Goal: Task Accomplishment & Management: Use online tool/utility

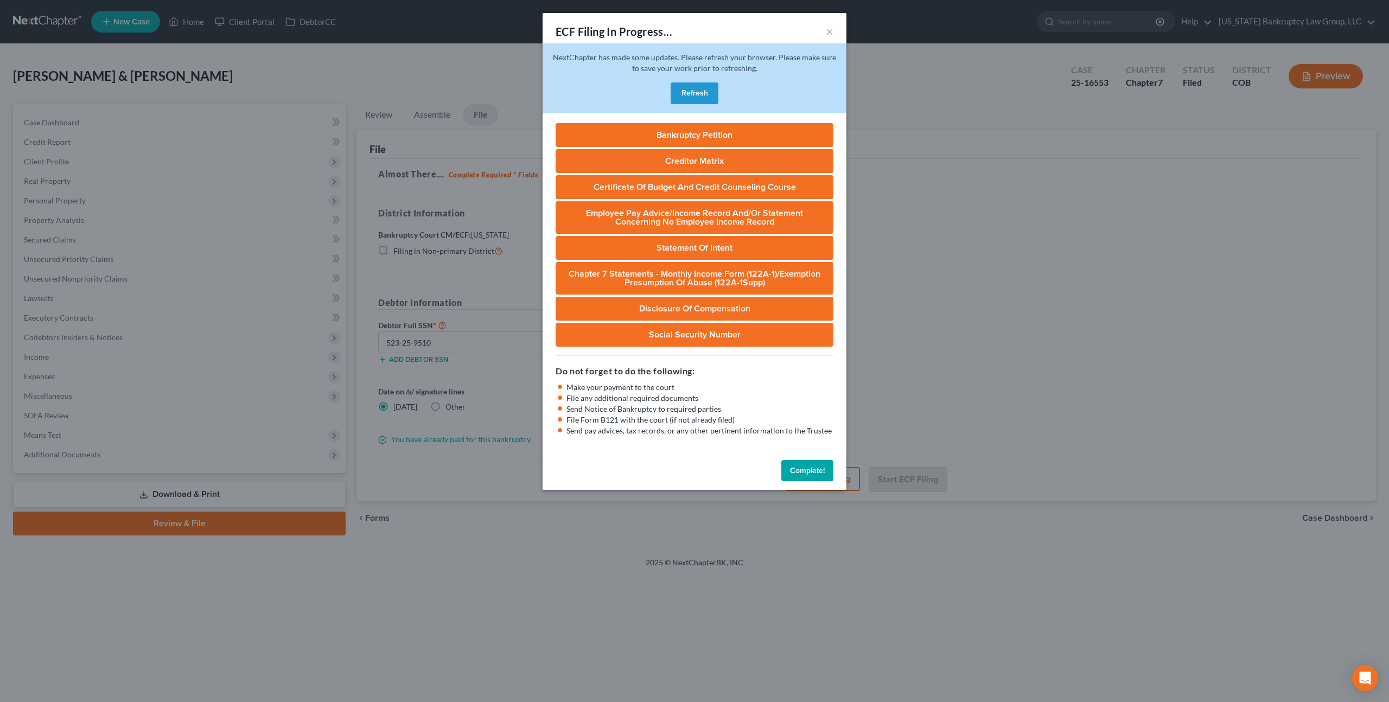
select select "0"
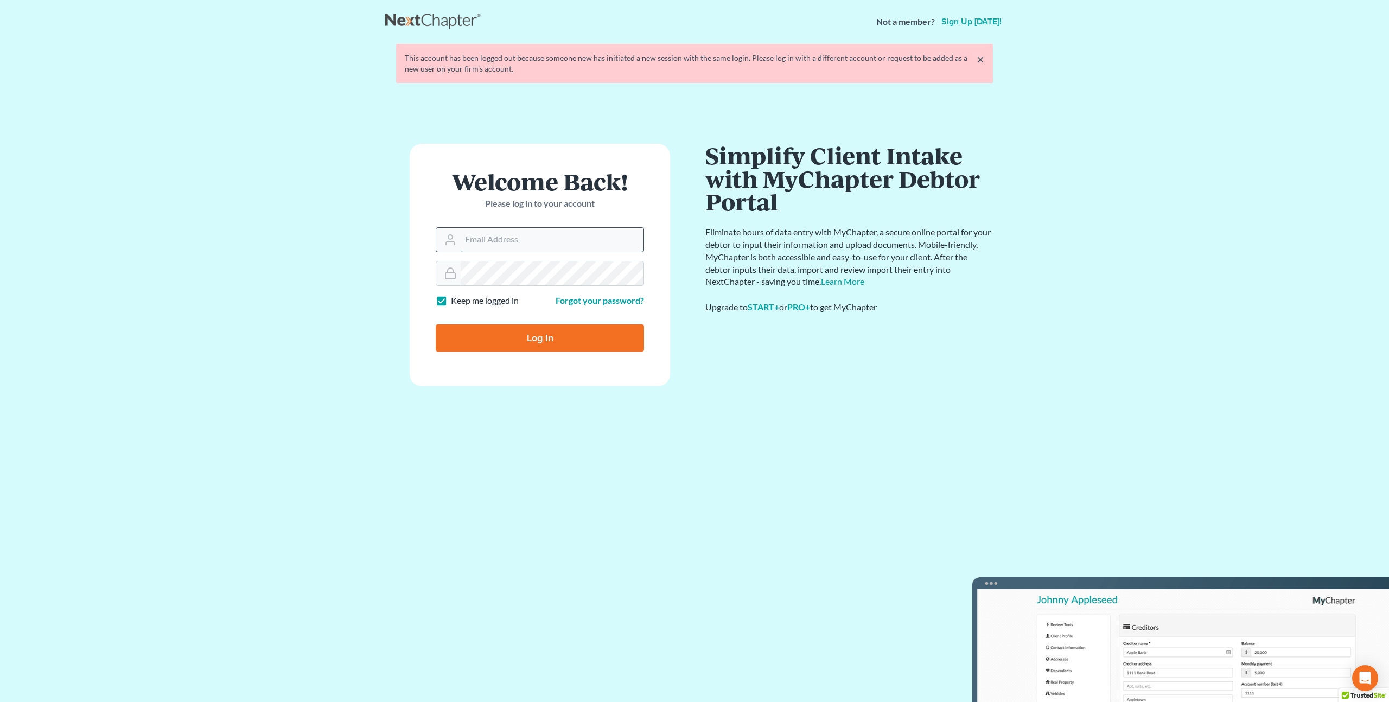
click at [465, 243] on input "Email Address" at bounding box center [552, 240] width 183 height 24
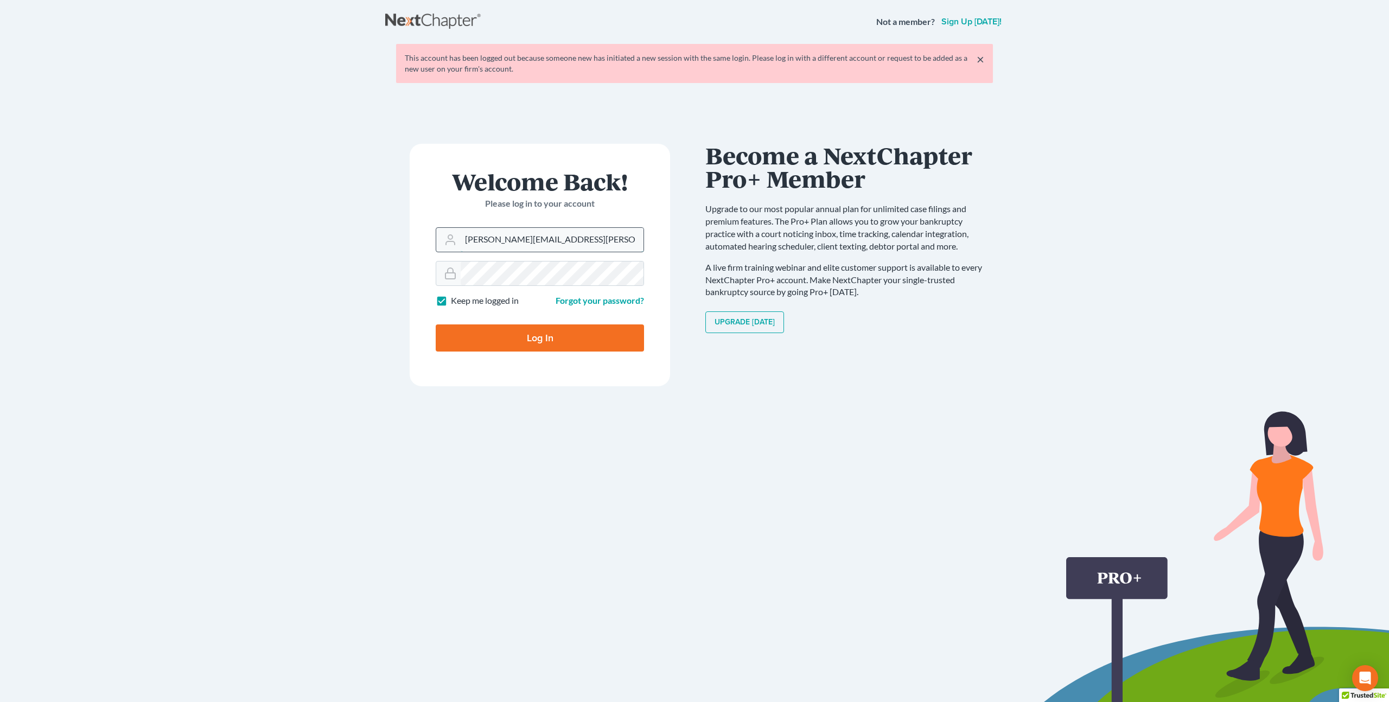
type input "[PERSON_NAME][EMAIL_ADDRESS][PERSON_NAME][DOMAIN_NAME]"
click at [436, 325] on input "Log In" at bounding box center [540, 338] width 208 height 27
type input "Thinking..."
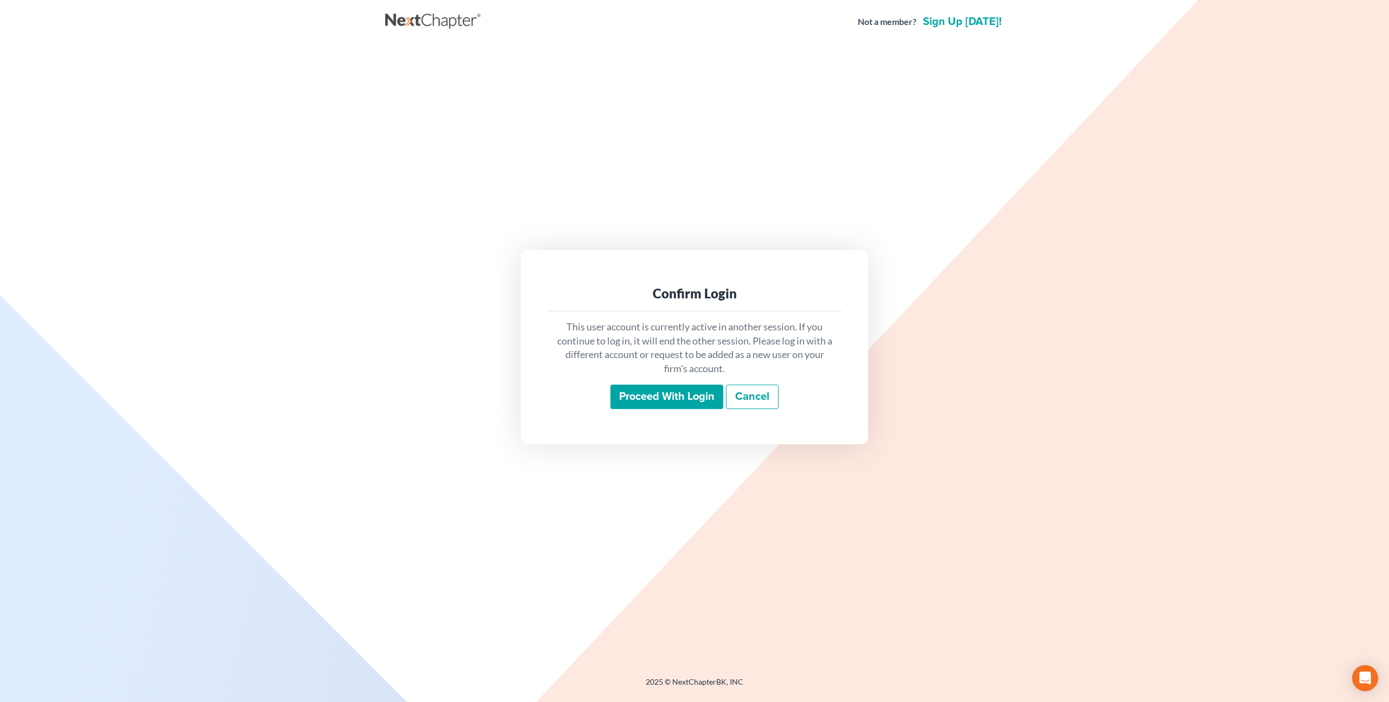
click at [658, 392] on input "Proceed with login" at bounding box center [667, 397] width 113 height 25
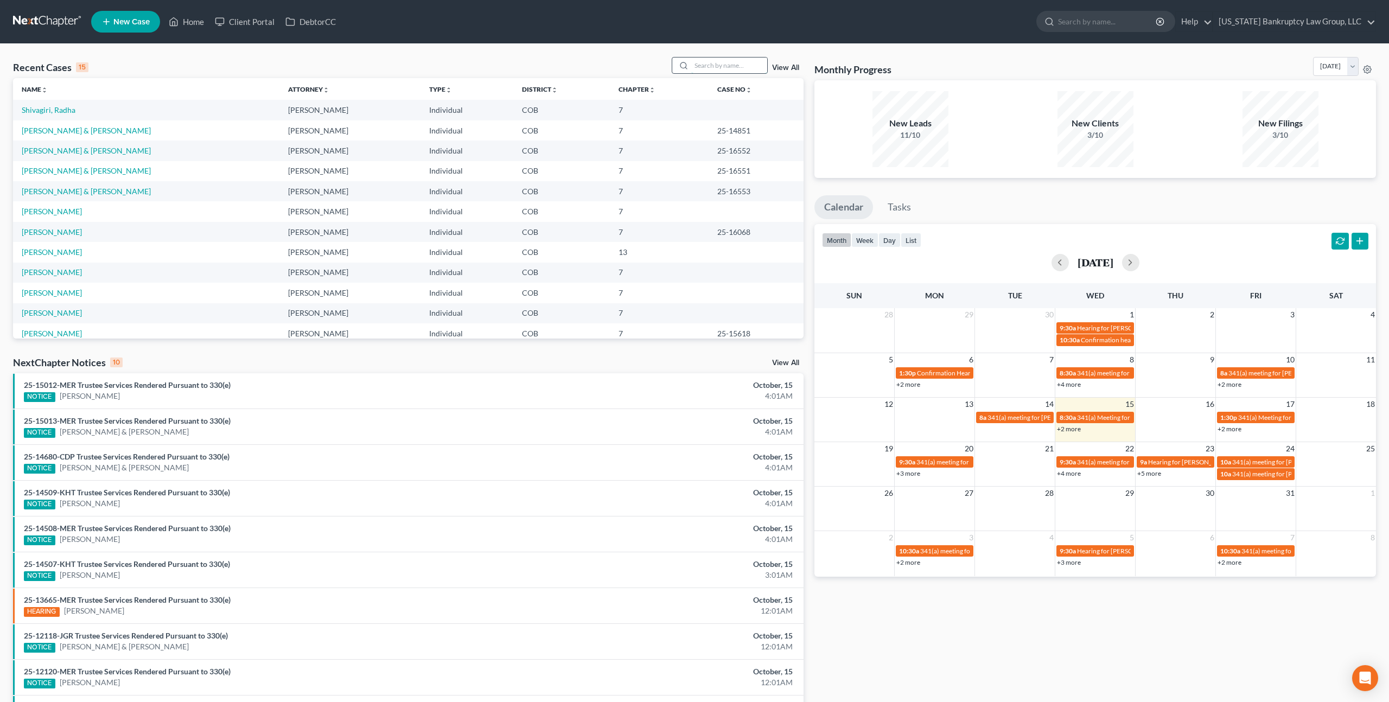
click at [719, 64] on input "search" at bounding box center [729, 66] width 76 height 16
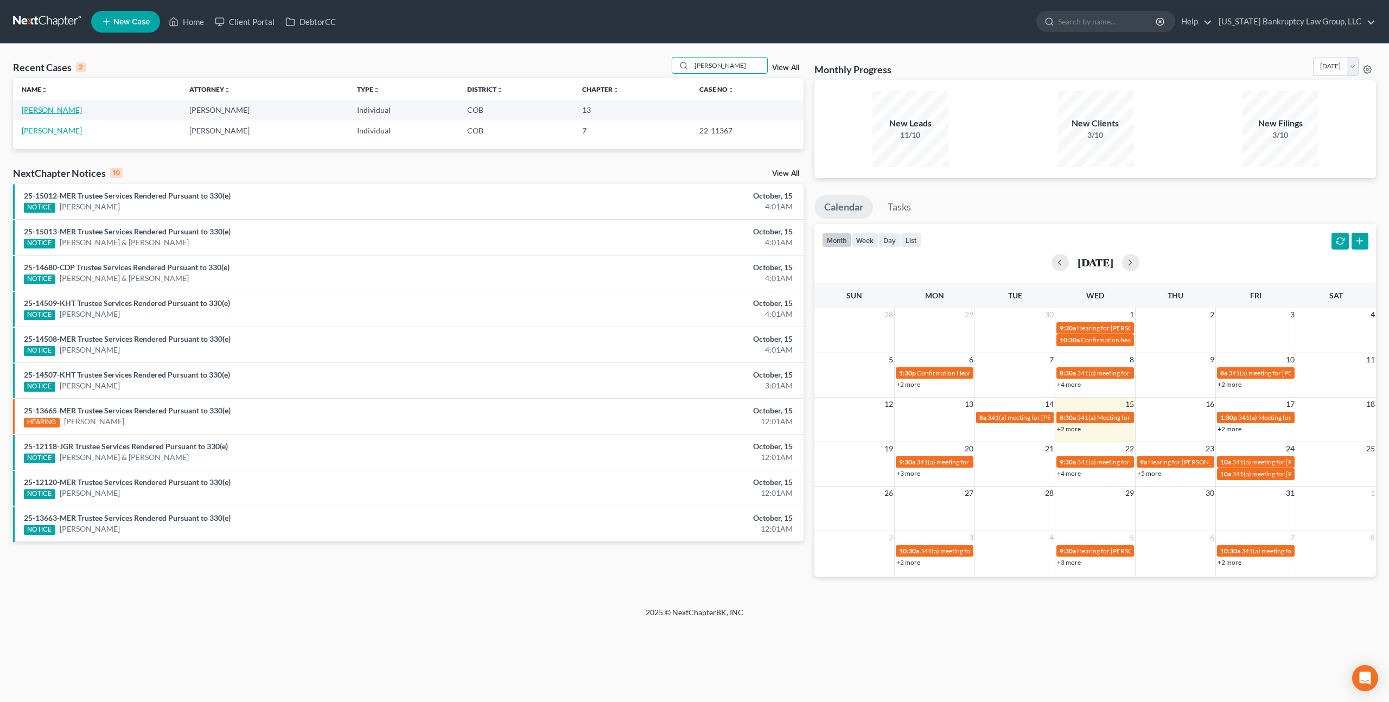
type input "landry"
click at [66, 109] on link "[PERSON_NAME]" at bounding box center [52, 109] width 60 height 9
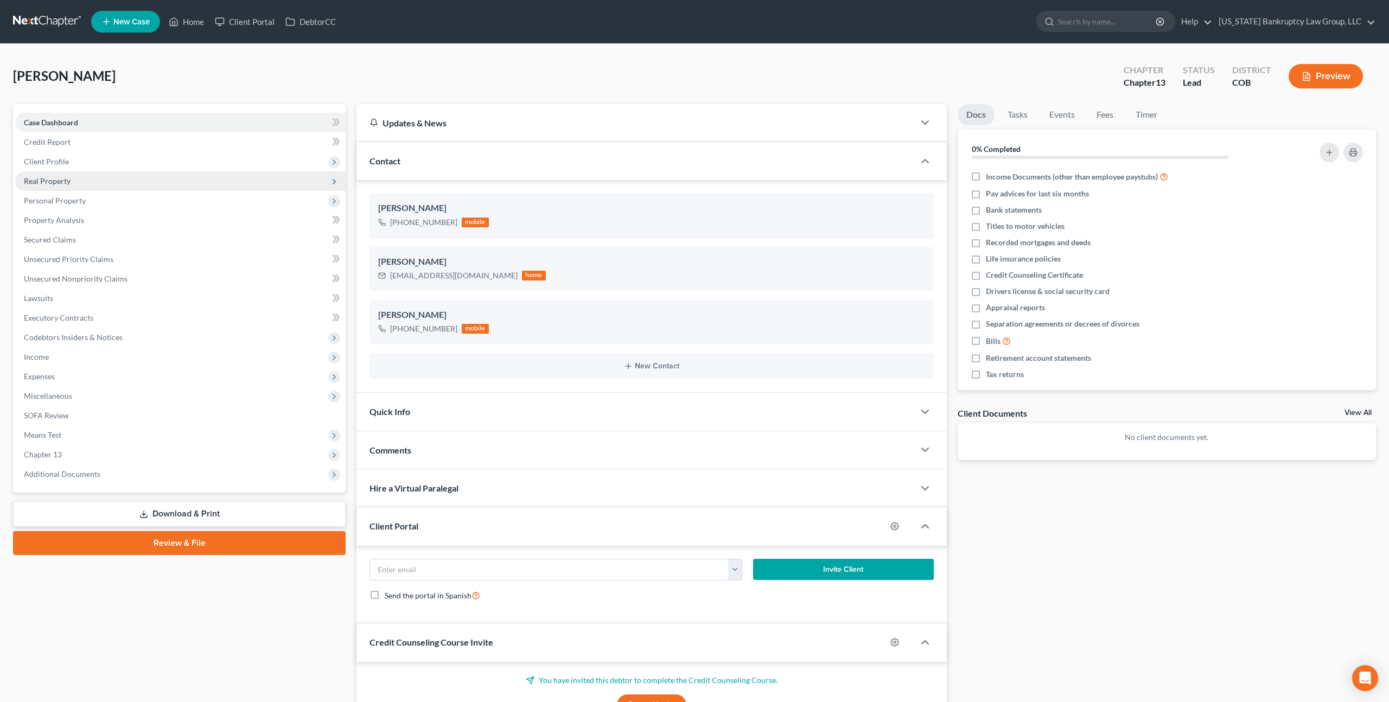
click at [60, 181] on span "Real Property" at bounding box center [47, 180] width 47 height 9
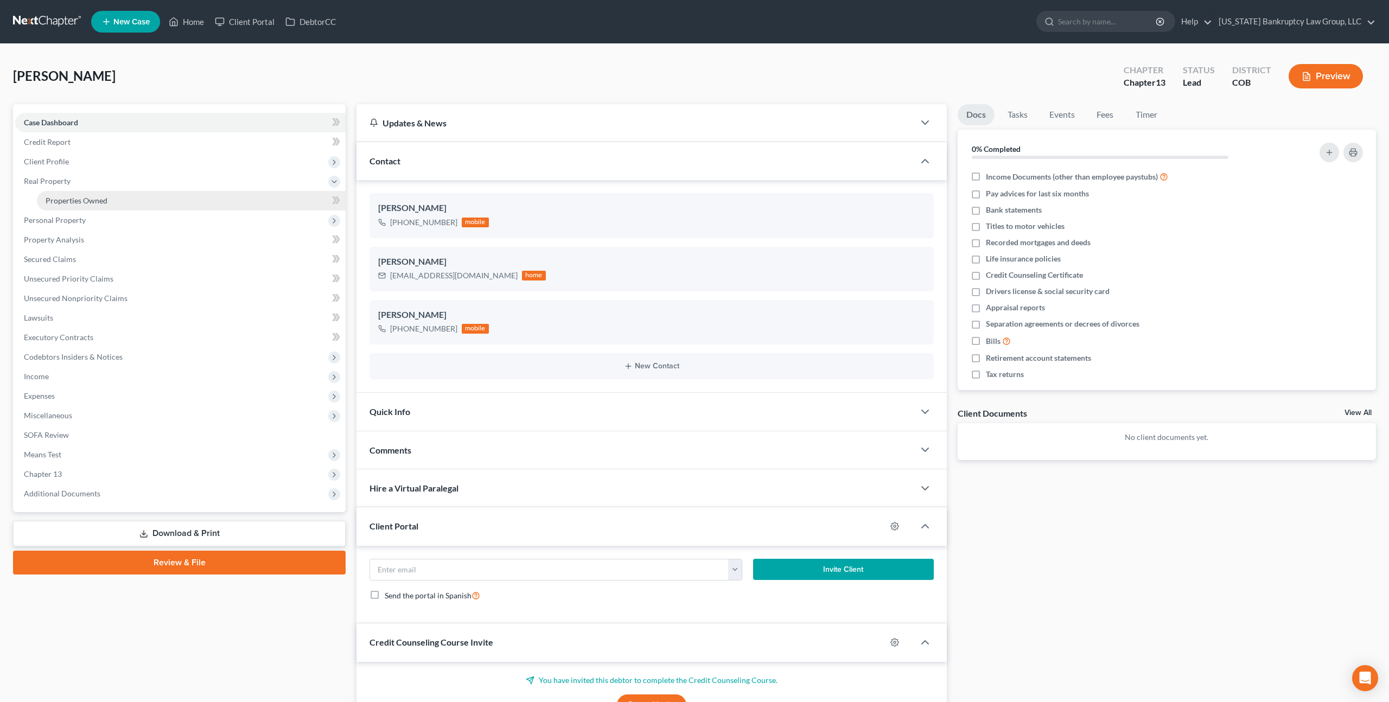
click at [63, 199] on span "Properties Owned" at bounding box center [77, 200] width 62 height 9
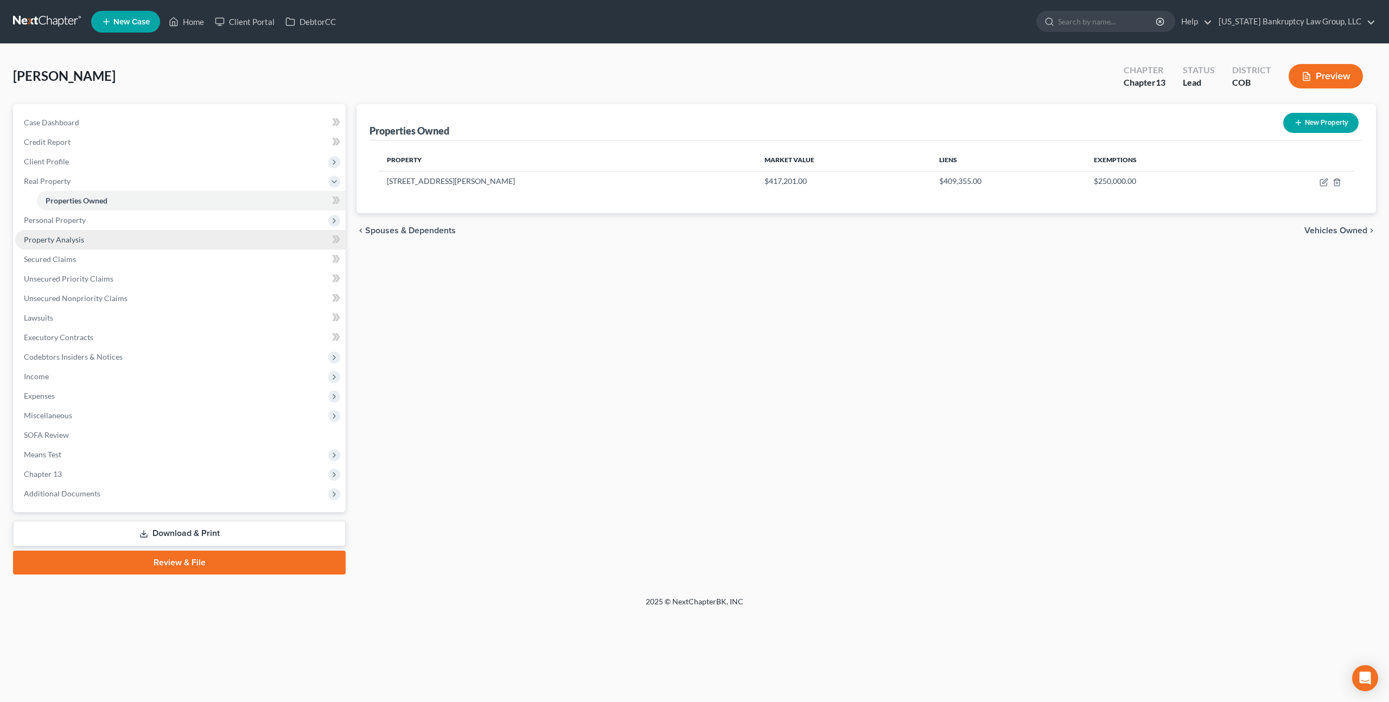
click at [69, 242] on span "Property Analysis" at bounding box center [54, 239] width 60 height 9
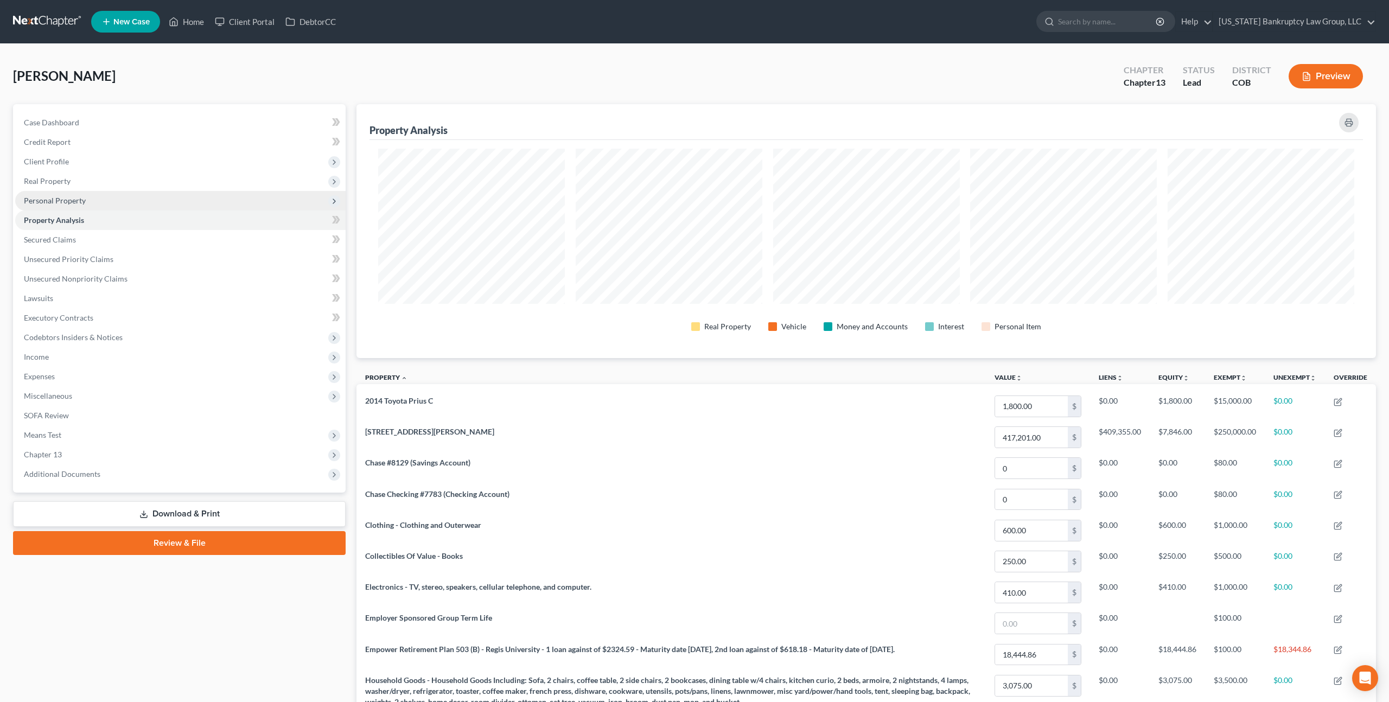
click at [66, 200] on span "Personal Property" at bounding box center [55, 200] width 62 height 9
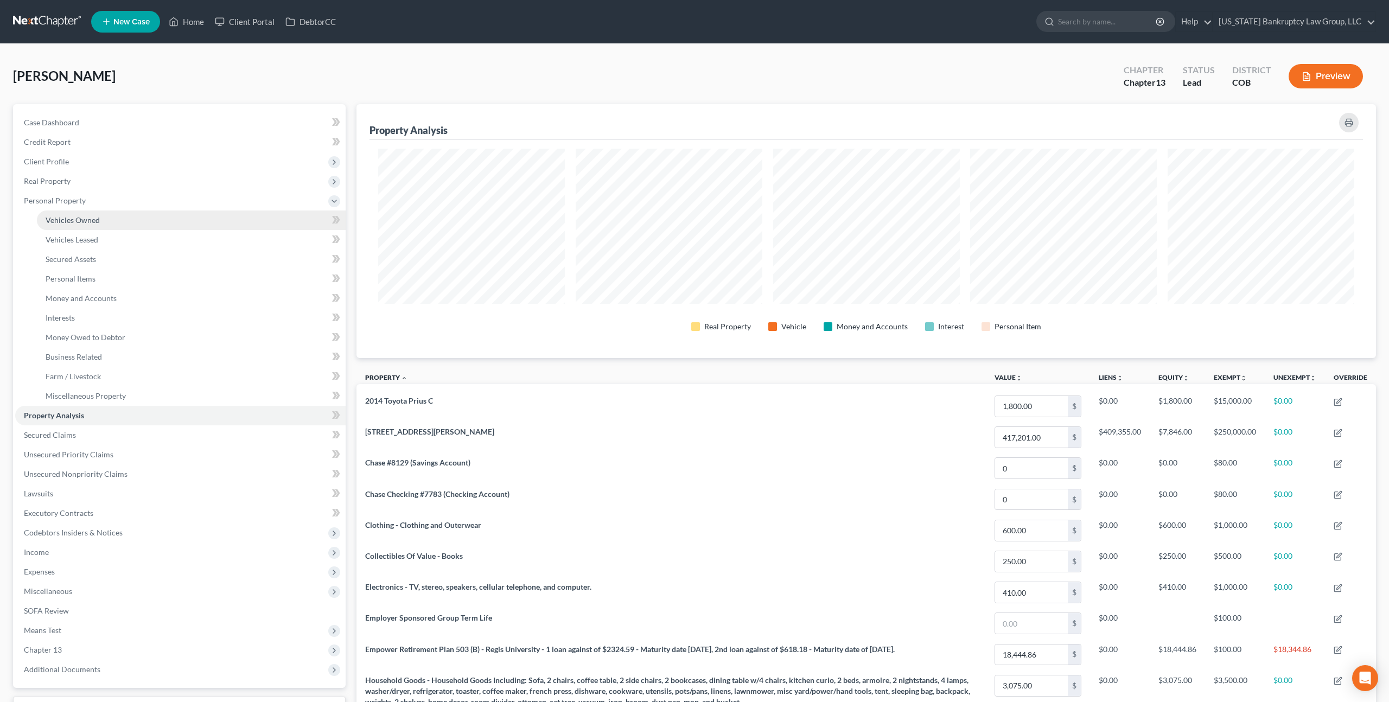
click at [75, 217] on span "Vehicles Owned" at bounding box center [73, 219] width 54 height 9
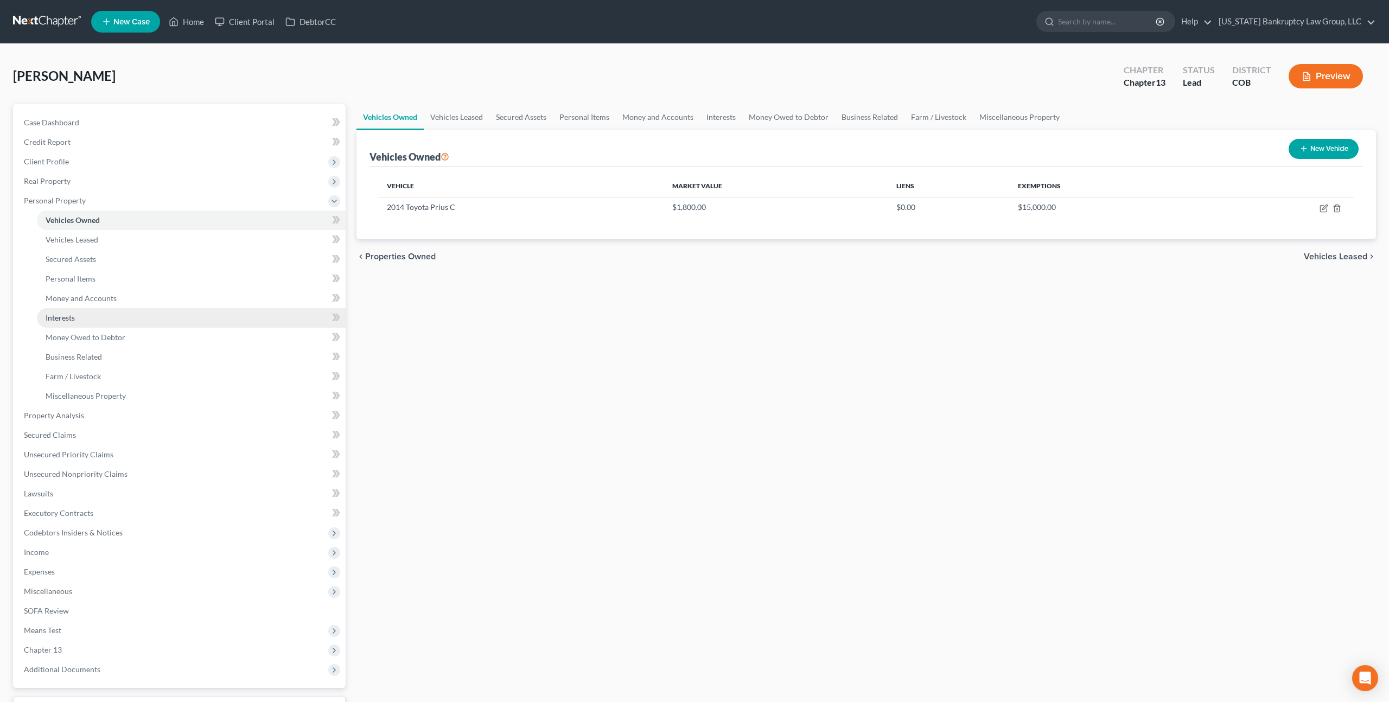
click at [71, 315] on span "Interests" at bounding box center [60, 317] width 29 height 9
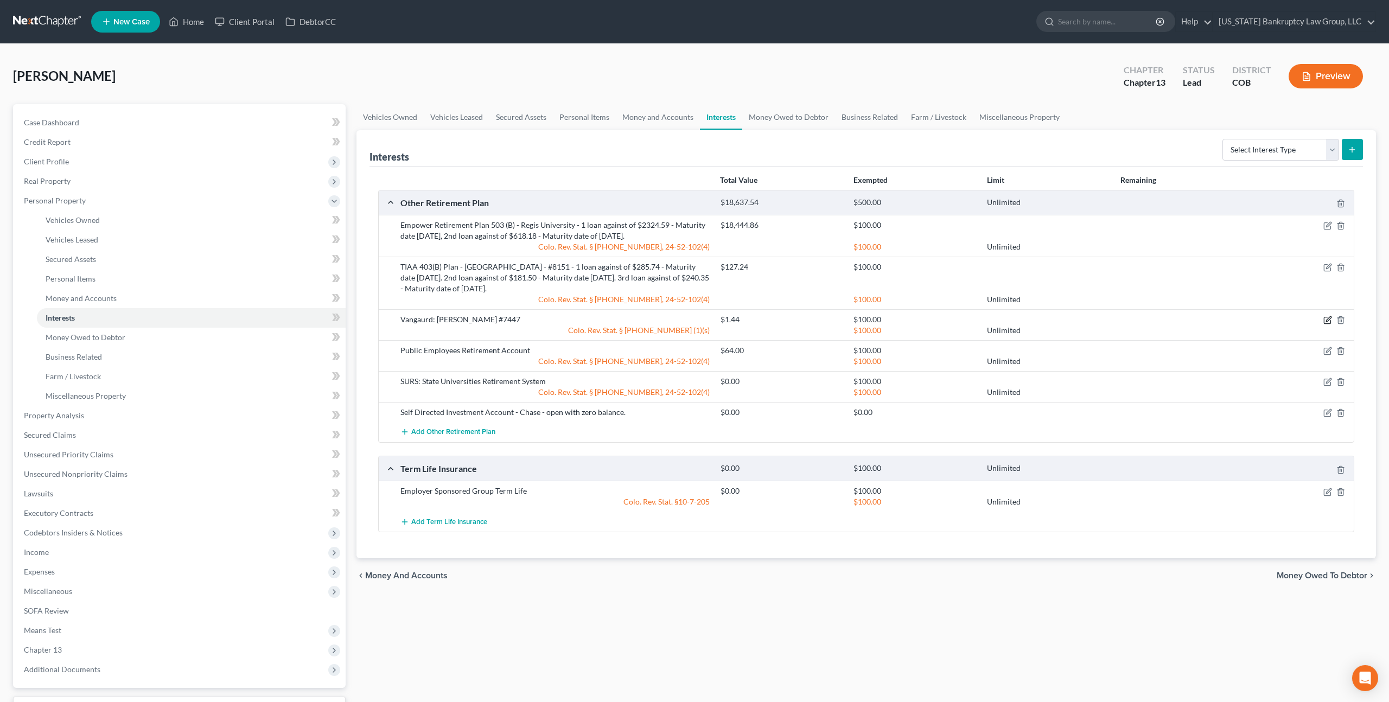
click at [1327, 321] on icon "button" at bounding box center [1328, 320] width 9 height 9
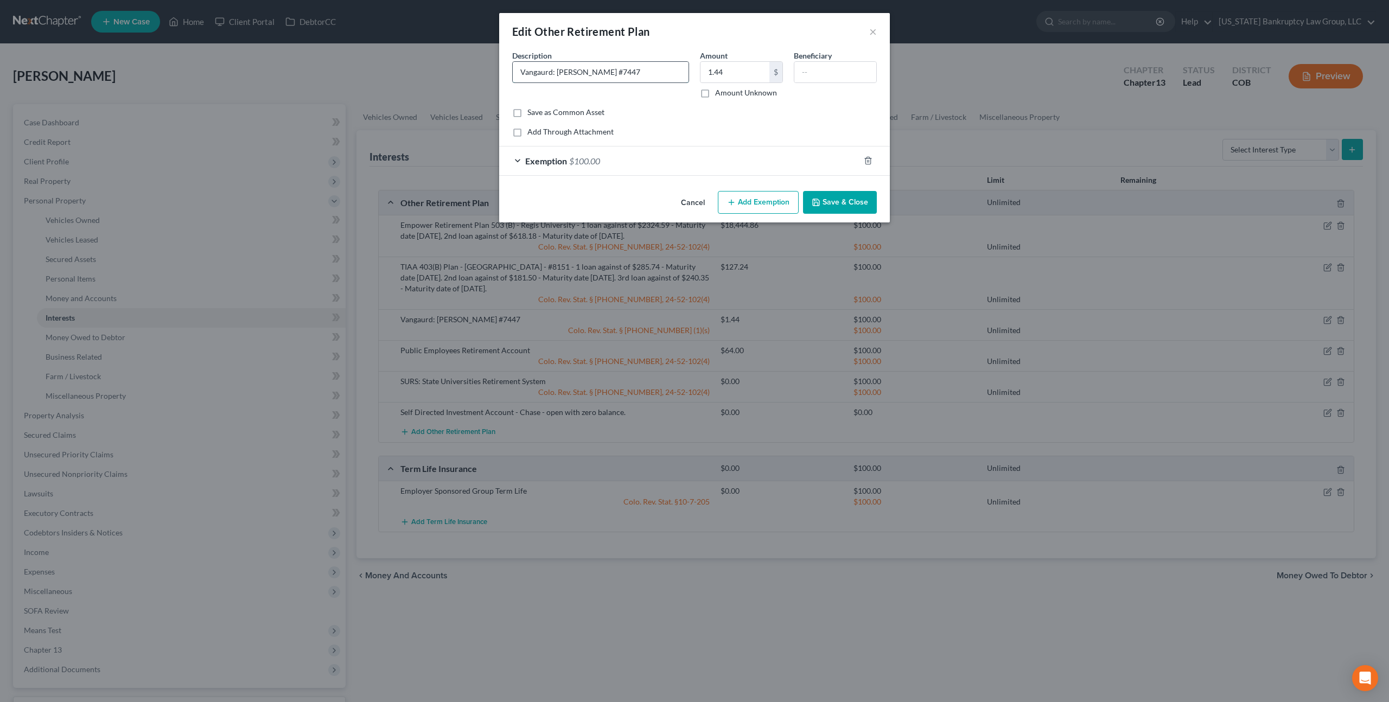
click at [539, 73] on input "Vangaurd: Roth IRA #7447" at bounding box center [601, 72] width 176 height 21
type input "Vanguard: Roth IRA #7447"
click at [781, 166] on div "Exemption $100.00" at bounding box center [679, 161] width 360 height 29
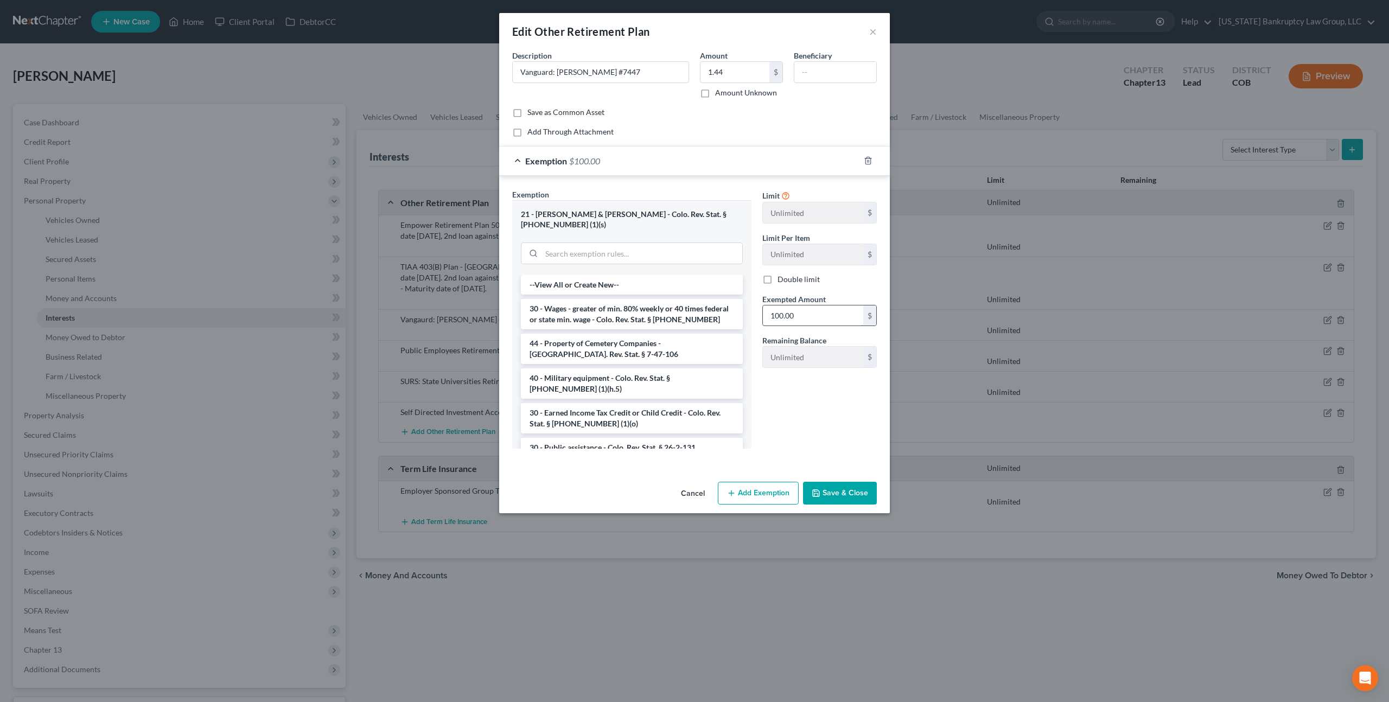
click at [792, 319] on input "100.00" at bounding box center [813, 316] width 100 height 21
type input "1.44"
click at [829, 482] on button "Save & Close" at bounding box center [840, 493] width 74 height 23
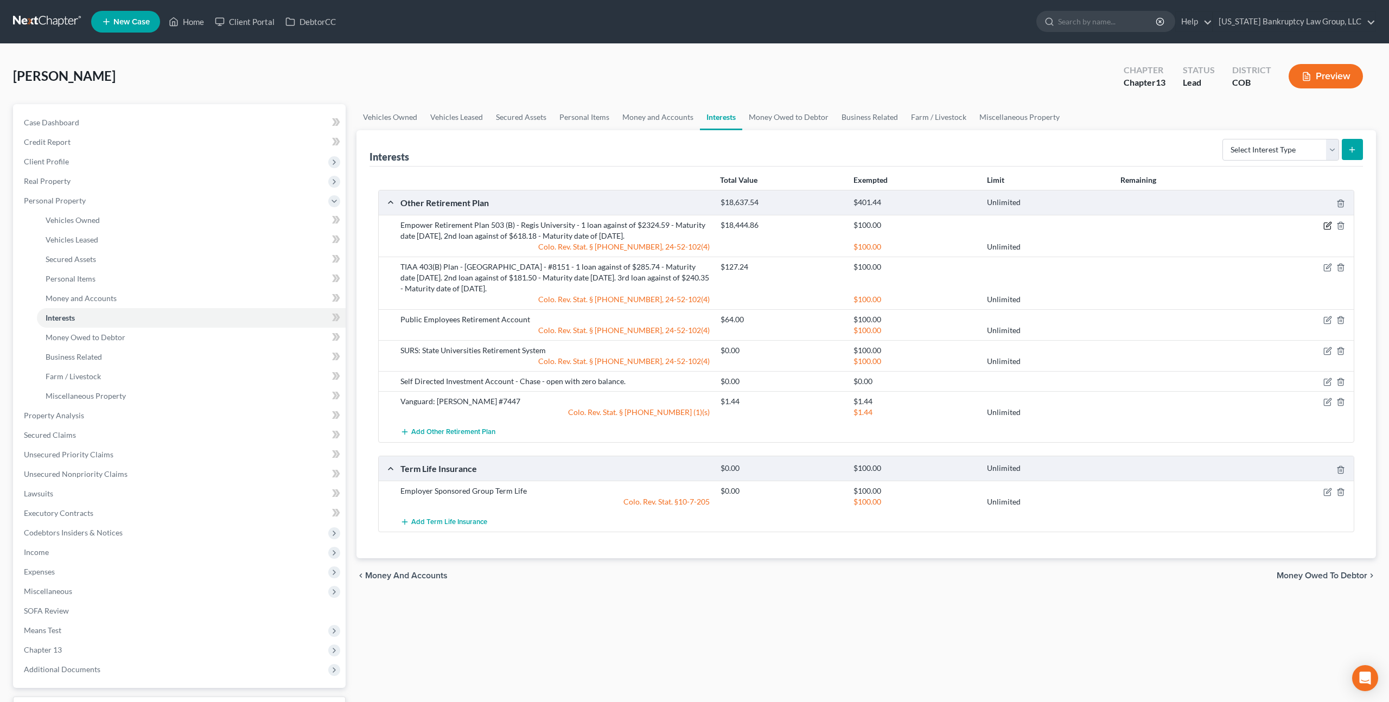
click at [1330, 224] on icon "button" at bounding box center [1328, 225] width 9 height 9
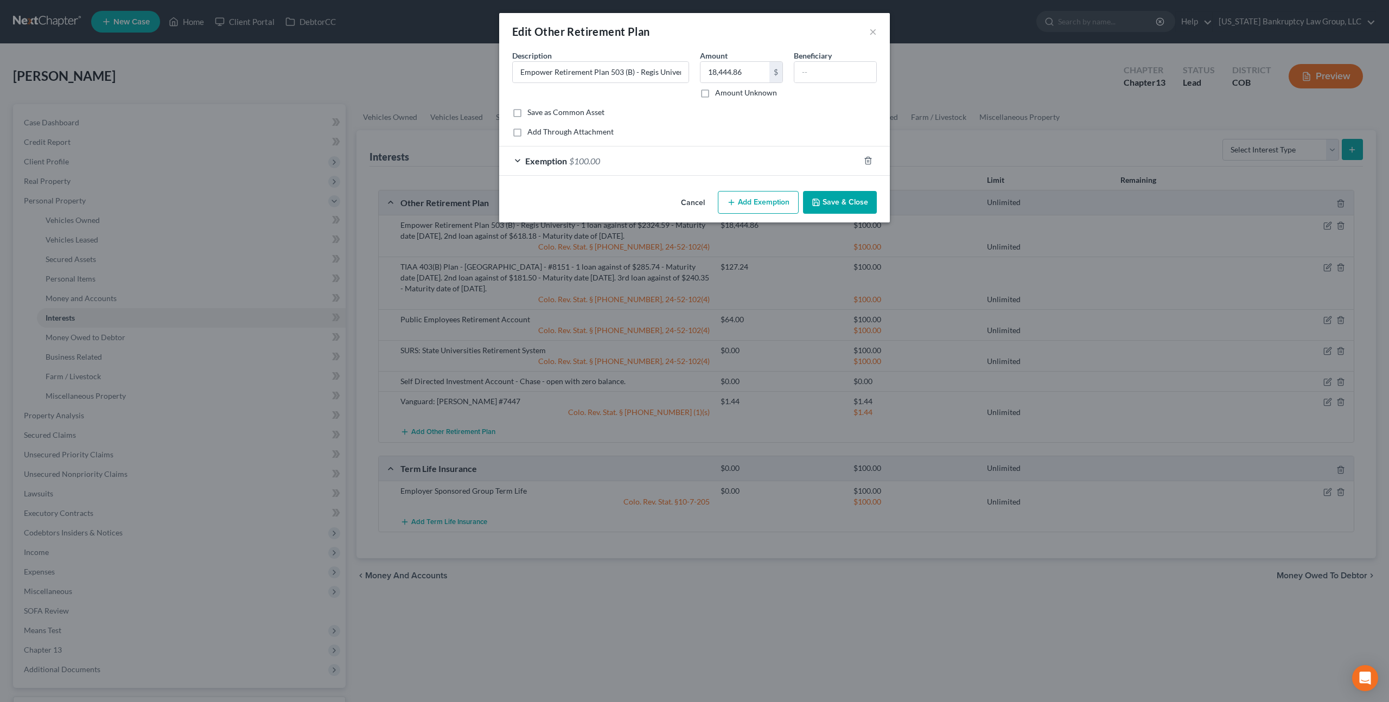
click at [767, 162] on div "Exemption $100.00" at bounding box center [679, 161] width 360 height 29
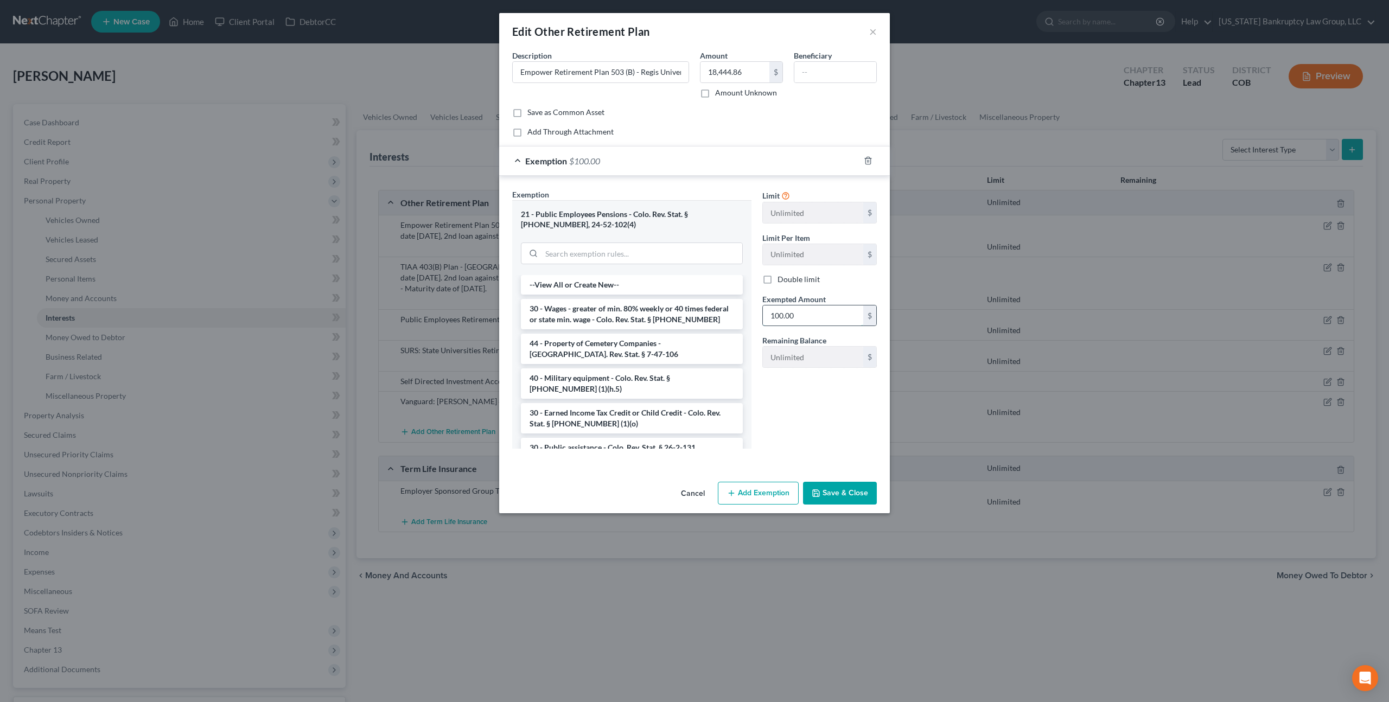
click at [786, 315] on input "100.00" at bounding box center [813, 316] width 100 height 21
type input "18,444.86"
click at [822, 489] on button "Save & Close" at bounding box center [840, 493] width 74 height 23
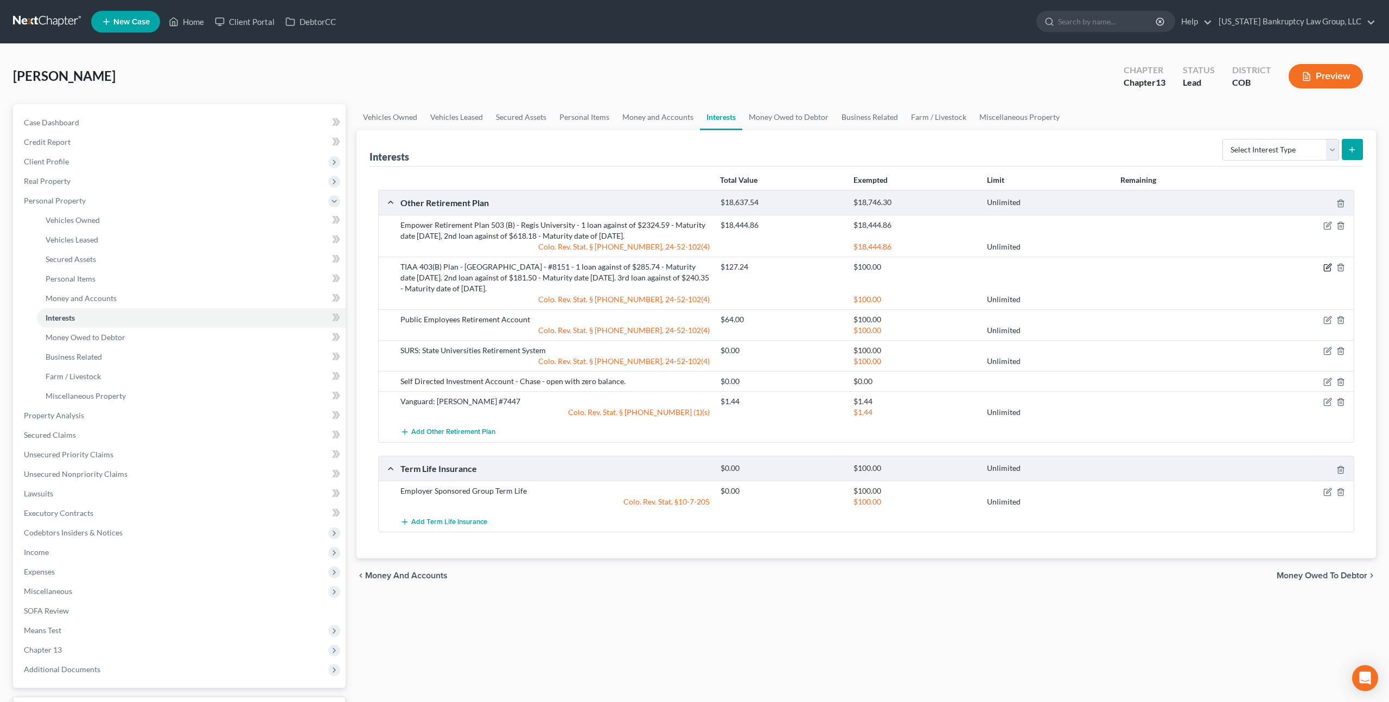
click at [1328, 270] on icon "button" at bounding box center [1328, 267] width 9 height 9
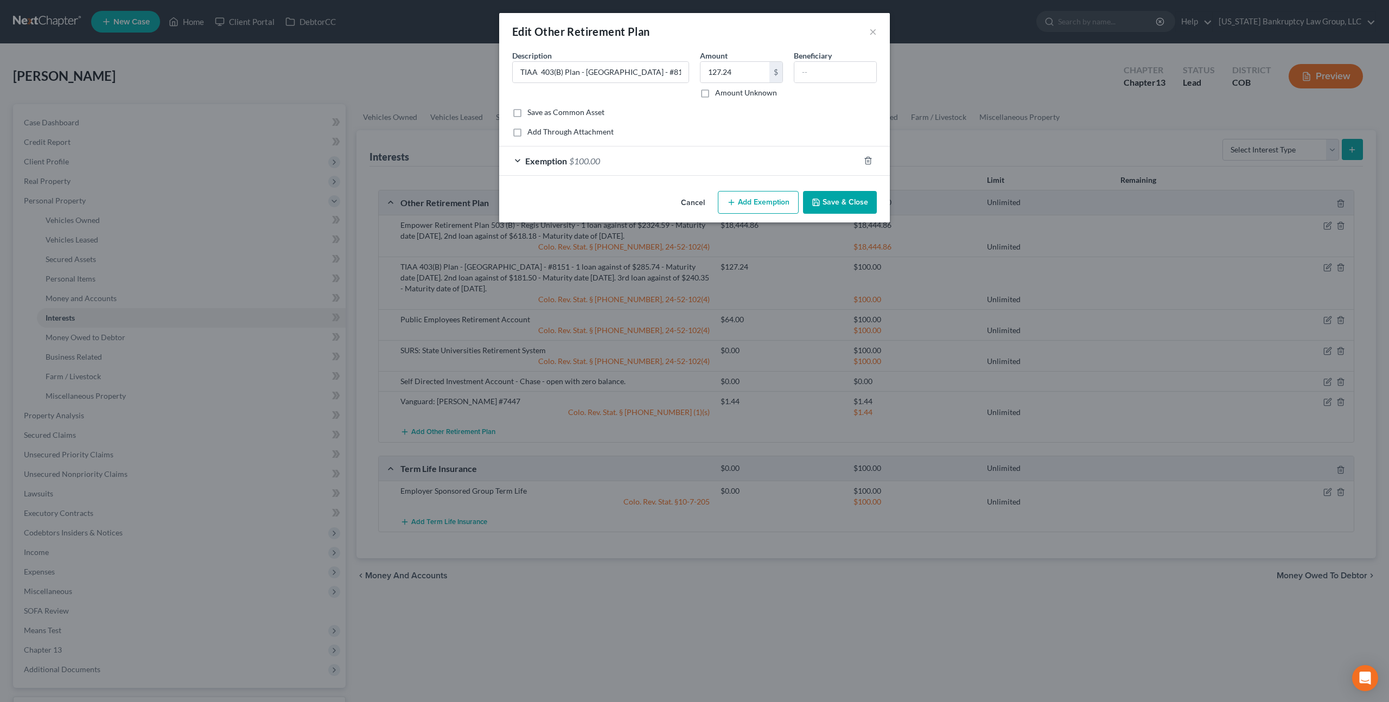
click at [770, 154] on div "Exemption $100.00" at bounding box center [679, 161] width 360 height 29
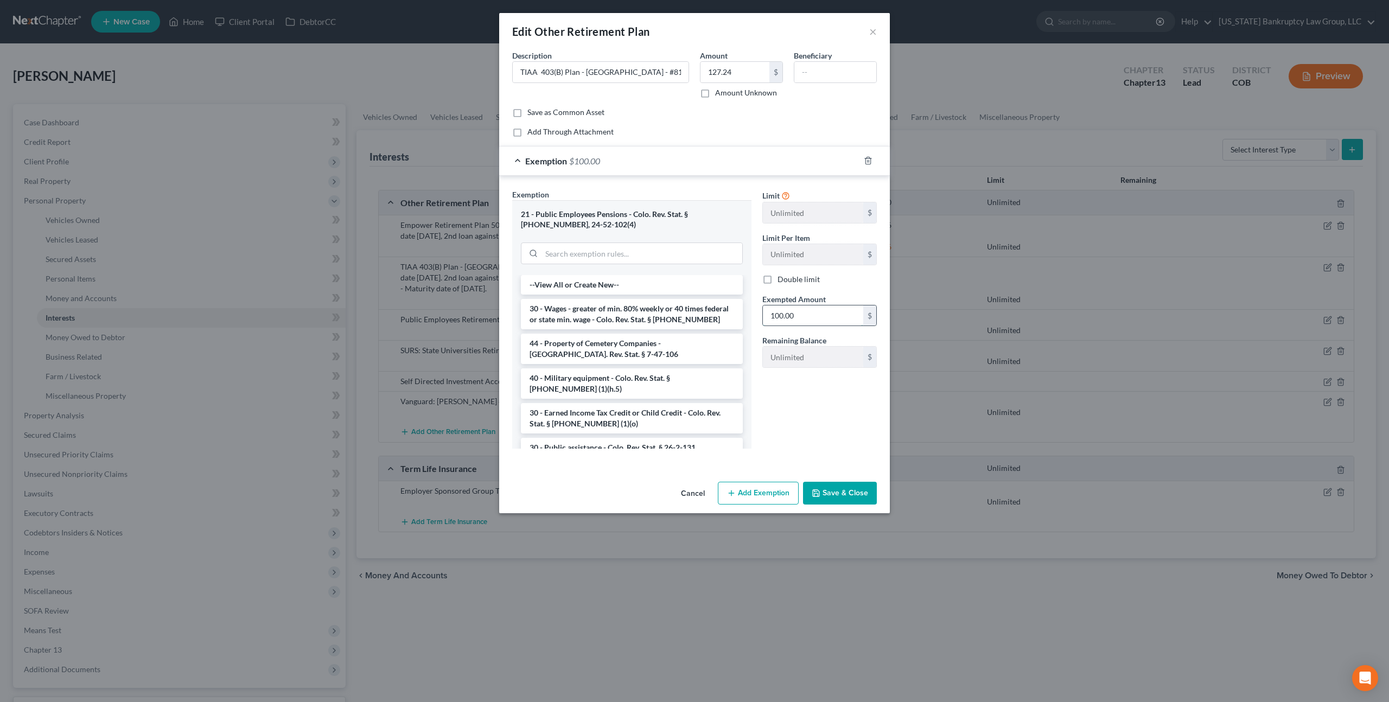
click at [795, 313] on input "100.00" at bounding box center [813, 316] width 100 height 21
type input "127.24"
click at [842, 491] on button "Save & Close" at bounding box center [840, 493] width 74 height 23
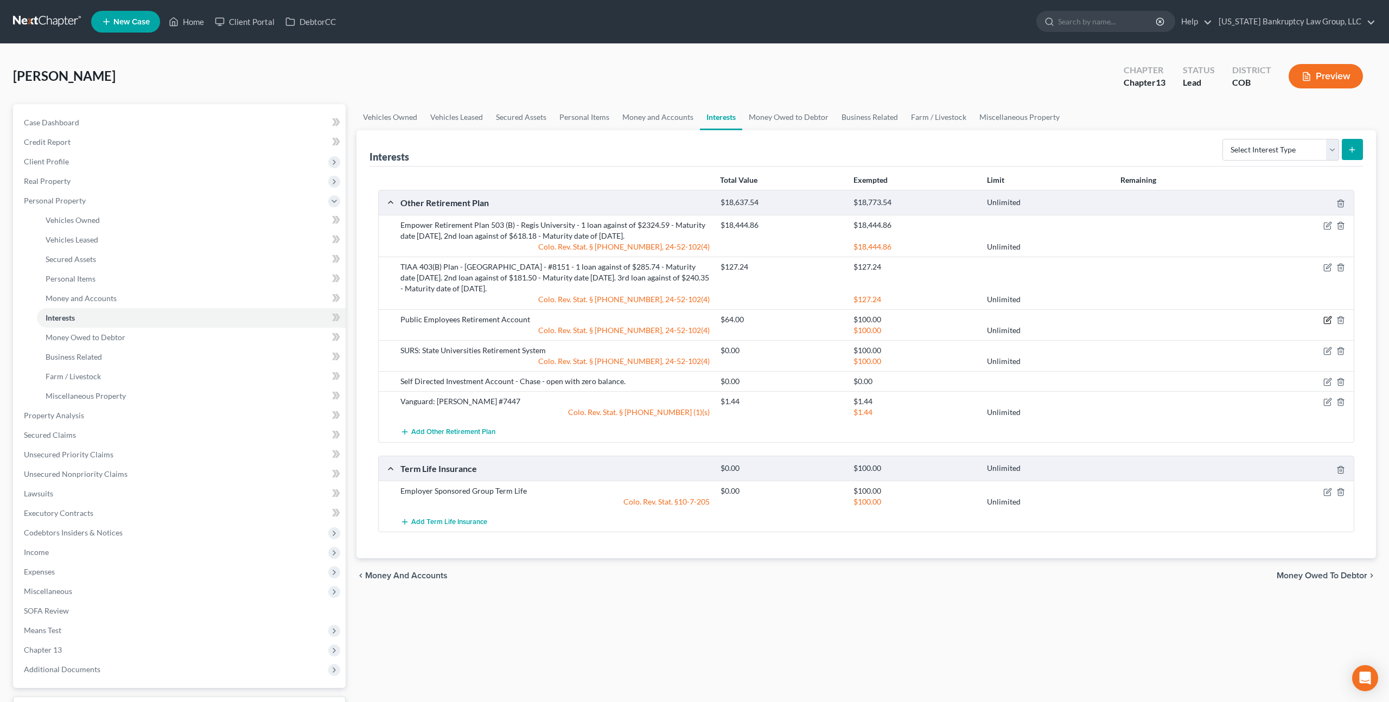
click at [1330, 321] on icon "button" at bounding box center [1328, 320] width 9 height 9
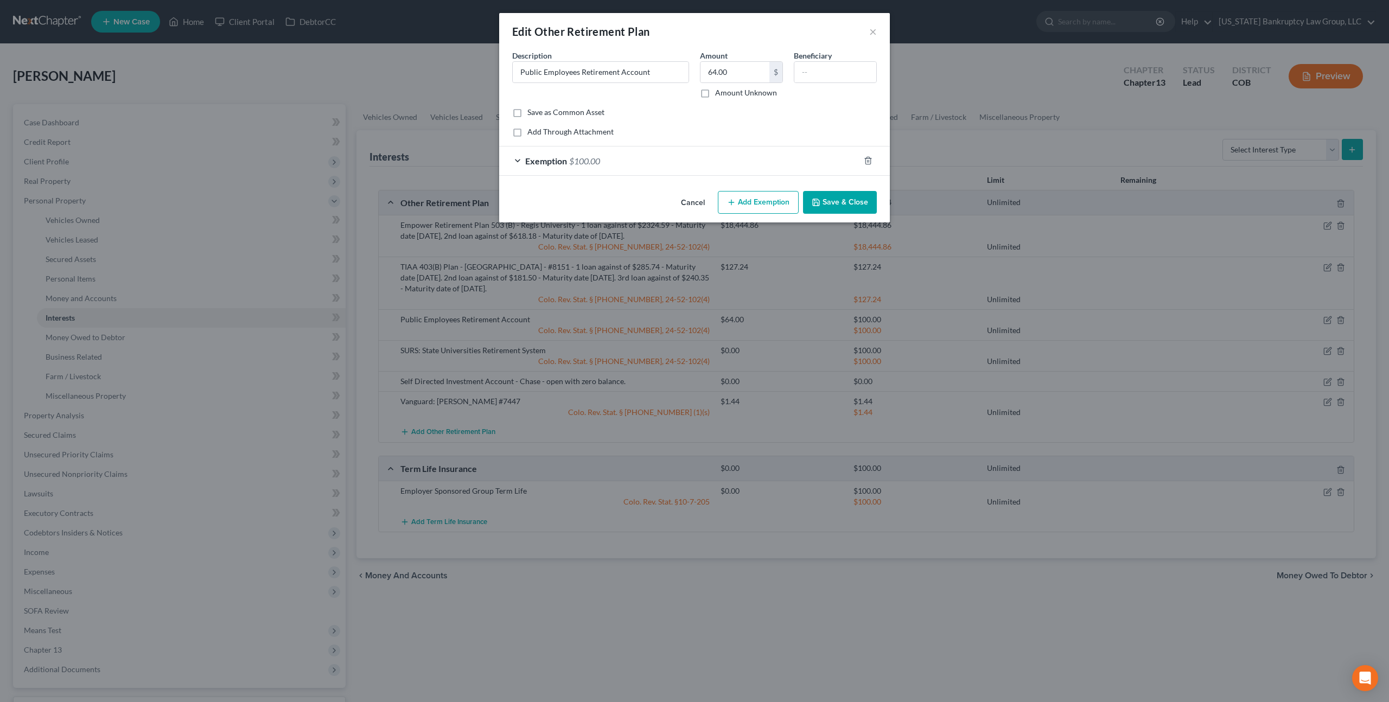
click at [770, 154] on div "Exemption $100.00" at bounding box center [679, 161] width 360 height 29
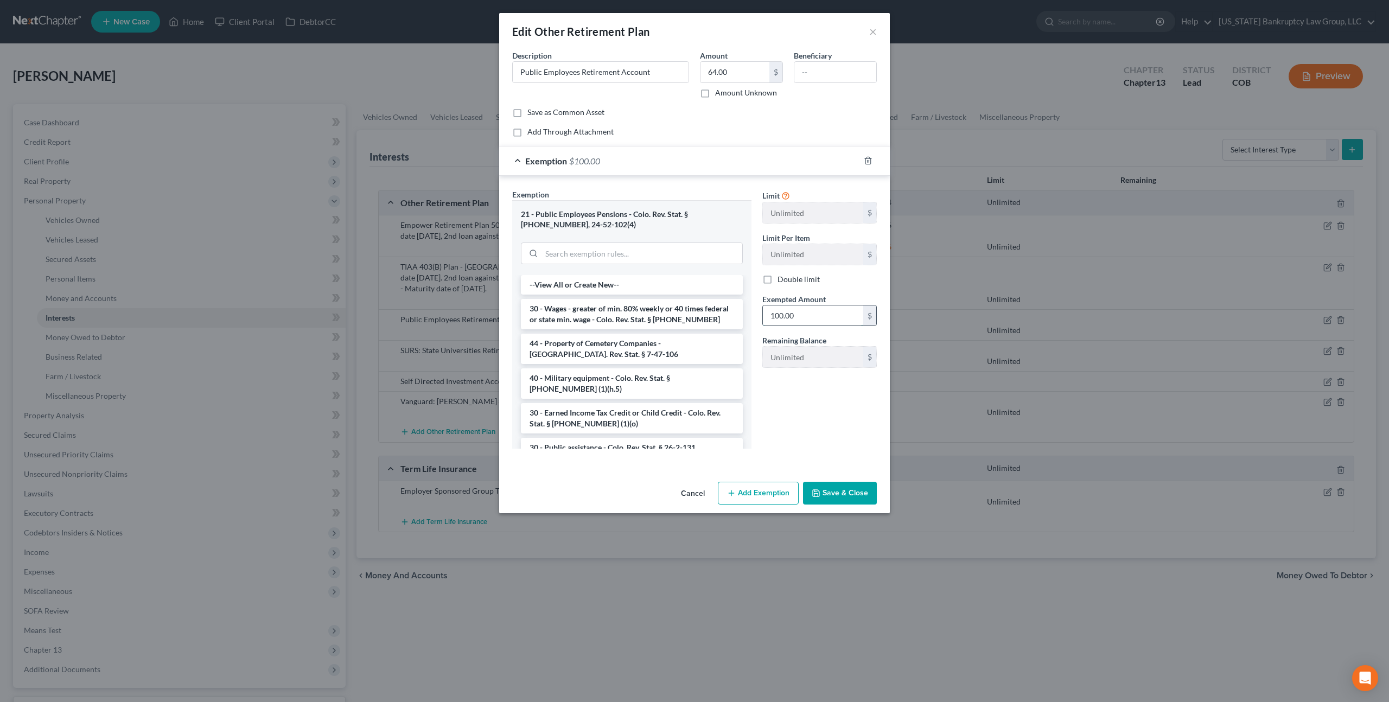
click at [777, 310] on input "100.00" at bounding box center [813, 316] width 100 height 21
type input "64.00"
click at [831, 489] on button "Save & Close" at bounding box center [840, 493] width 74 height 23
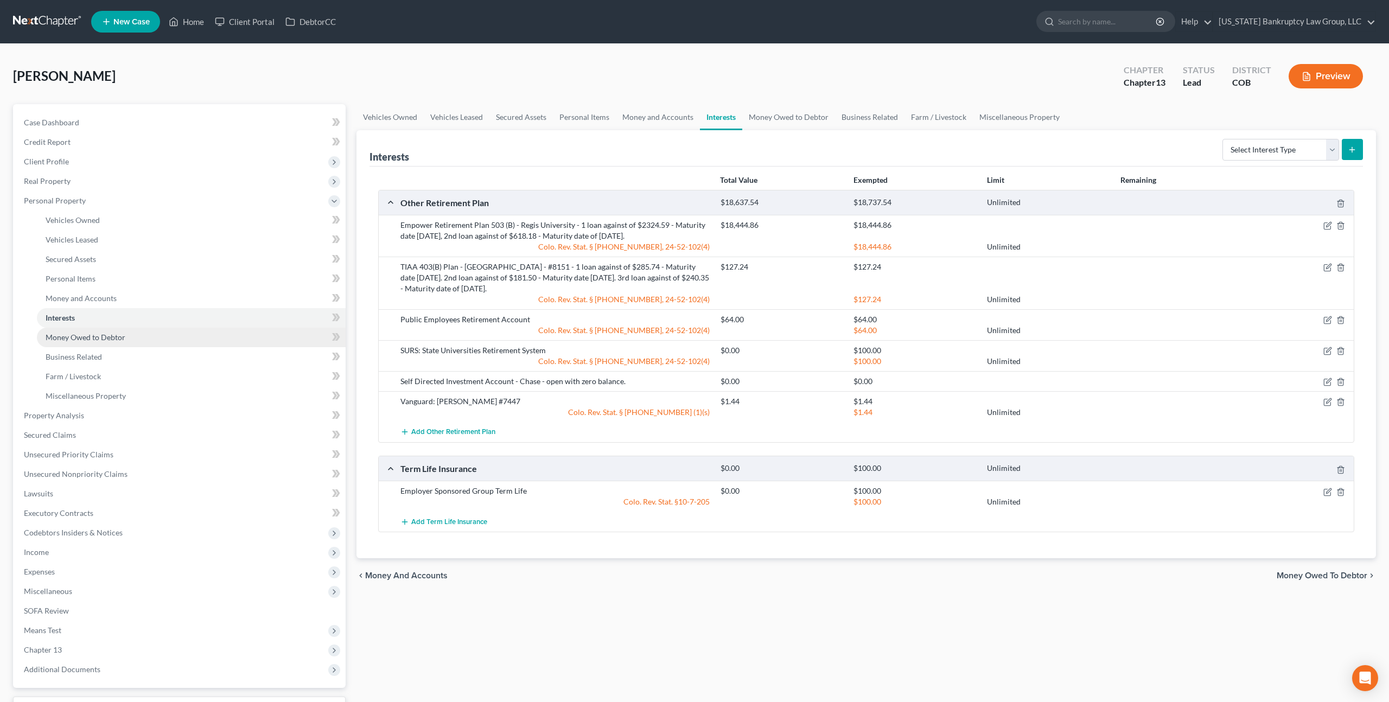
click at [114, 340] on span "Money Owed to Debtor" at bounding box center [86, 337] width 80 height 9
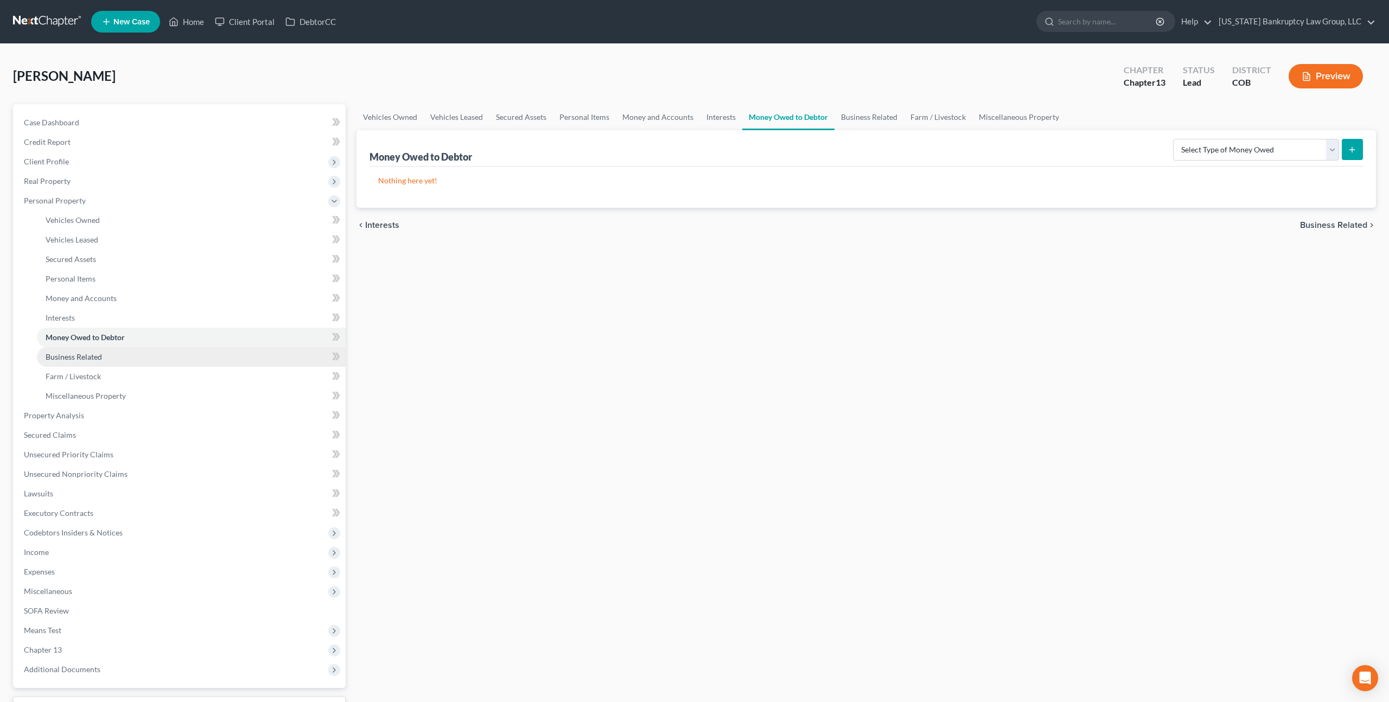
click at [101, 355] on span "Business Related" at bounding box center [74, 356] width 56 height 9
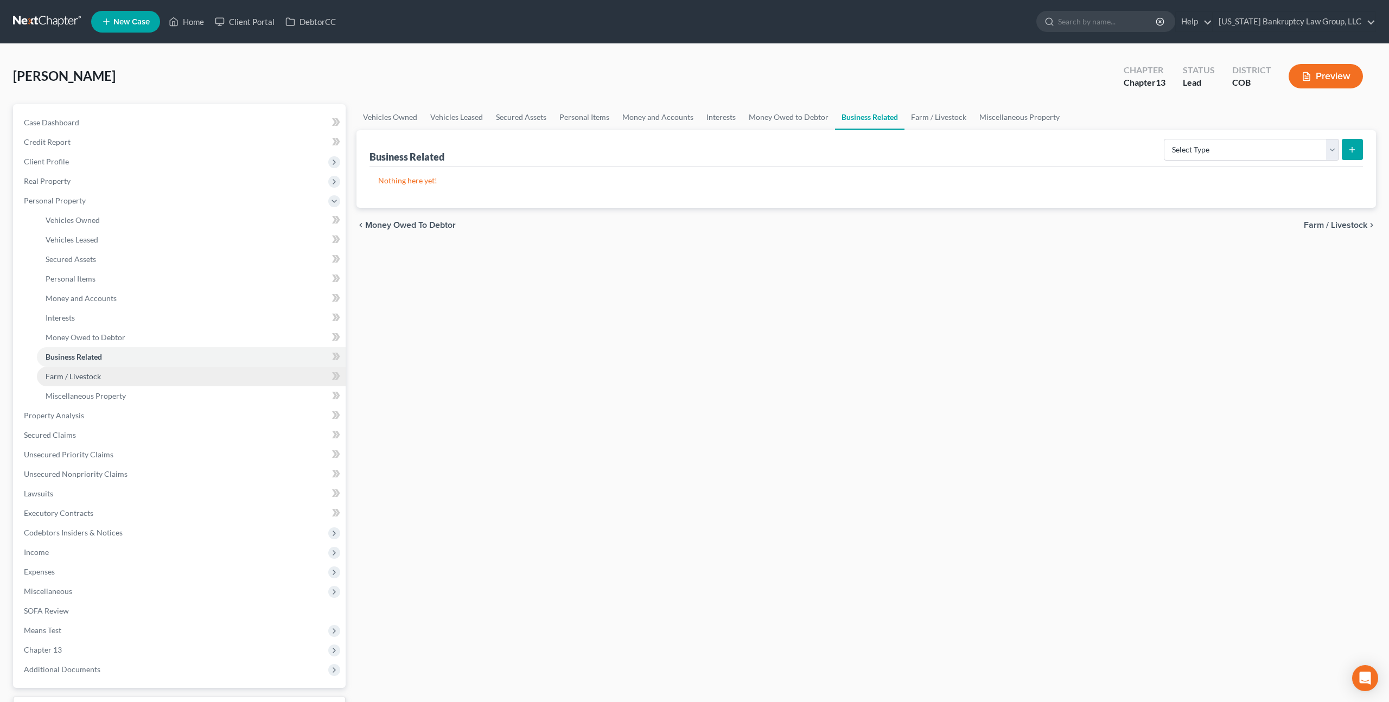
click at [94, 380] on span "Farm / Livestock" at bounding box center [73, 376] width 55 height 9
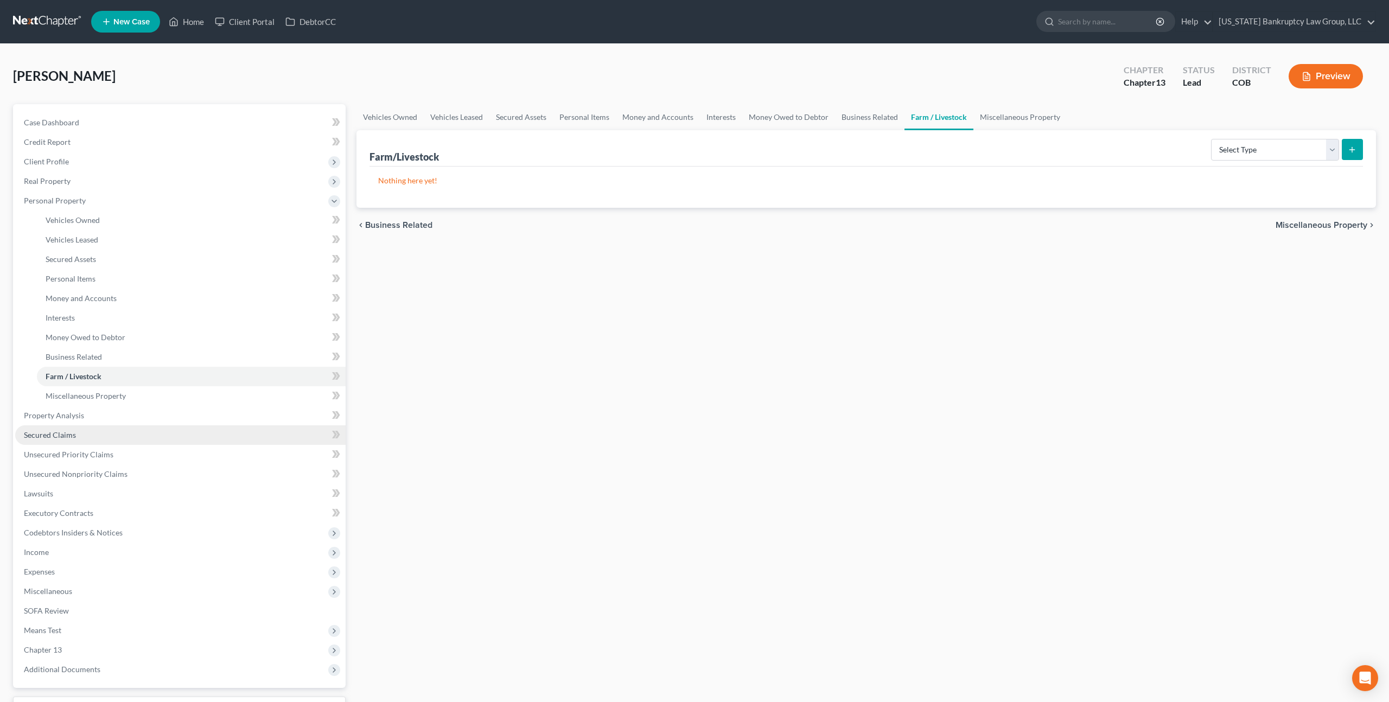
click at [72, 436] on span "Secured Claims" at bounding box center [50, 434] width 52 height 9
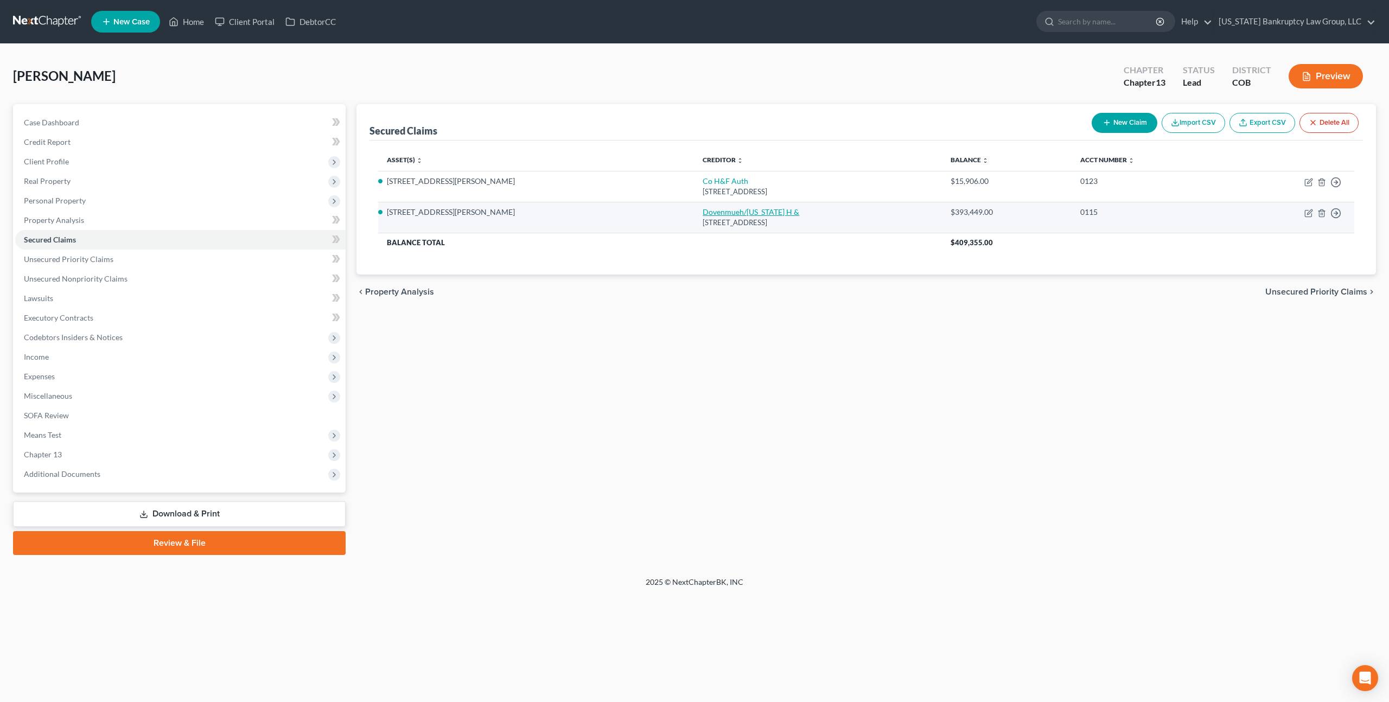
click at [703, 215] on link "Dovenmueh/Colorado H &" at bounding box center [751, 211] width 97 height 9
select select "5"
select select "3"
select select "4"
select select "0"
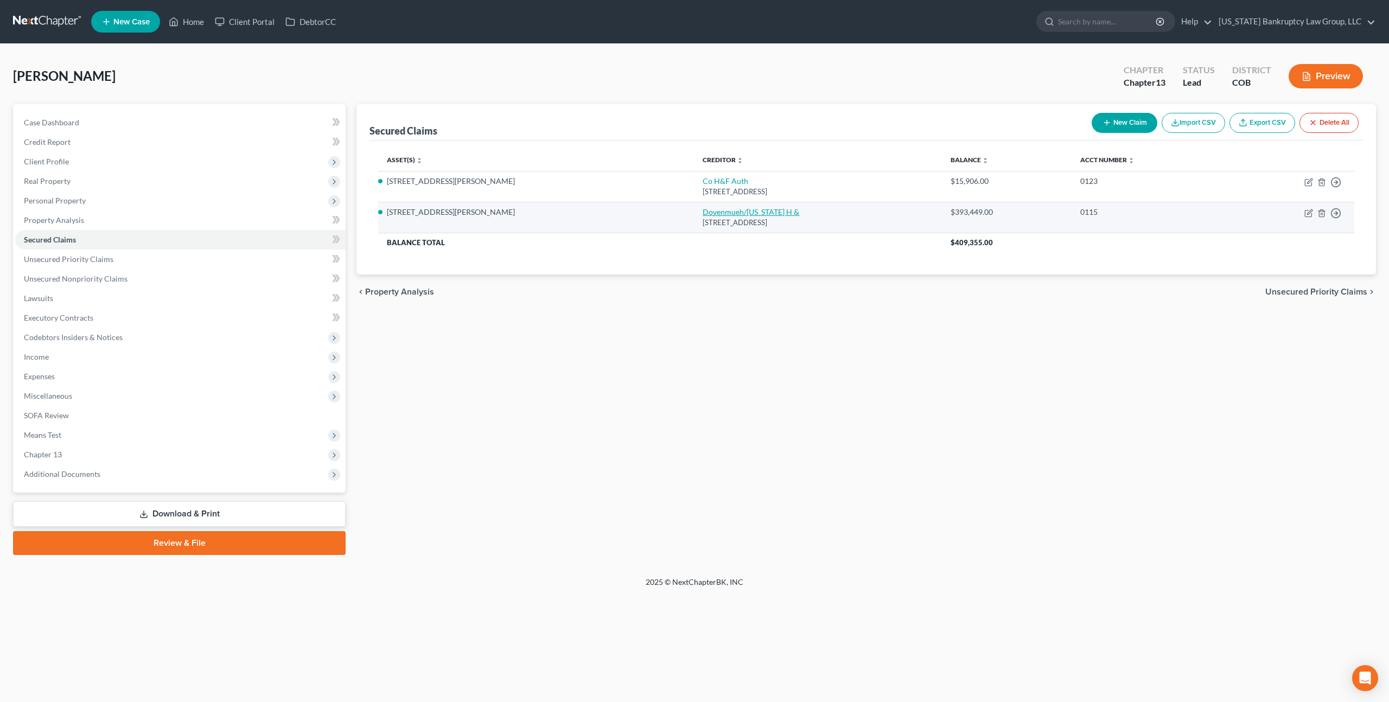
select select "0"
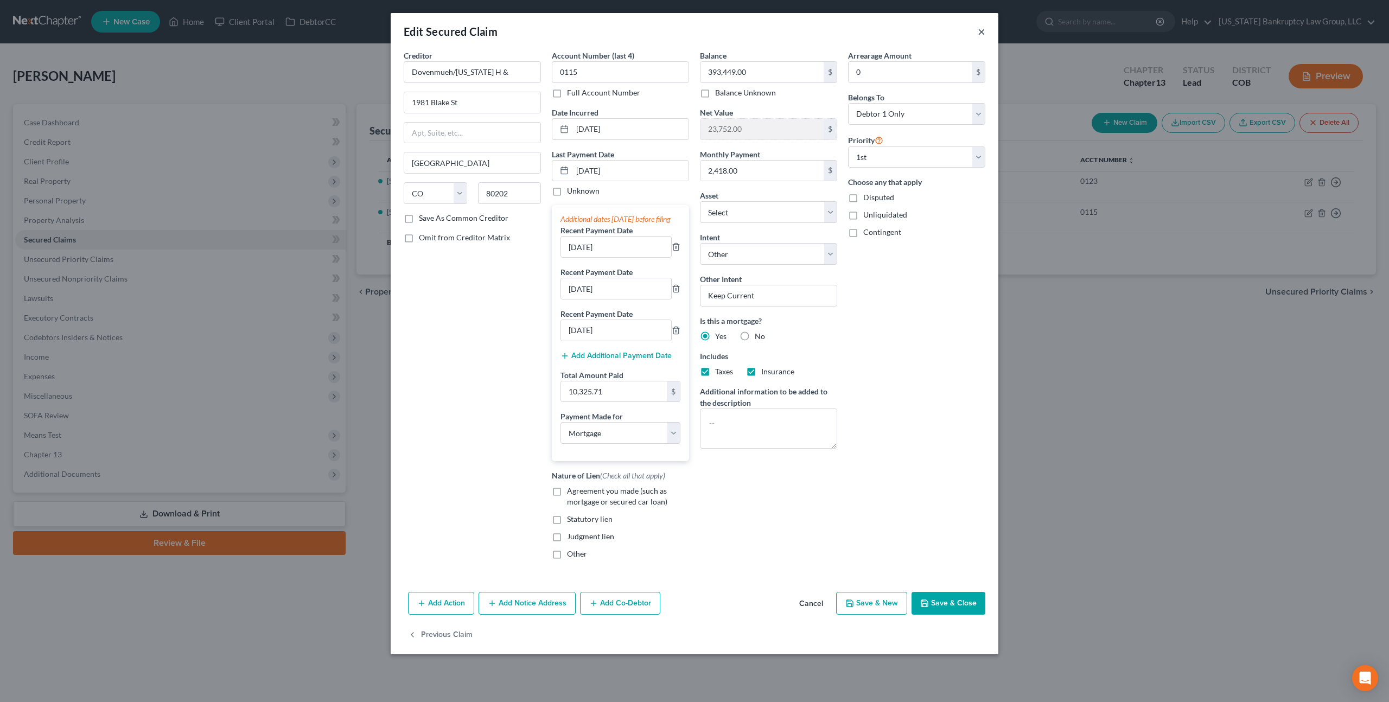
click at [982, 32] on button "×" at bounding box center [982, 31] width 8 height 13
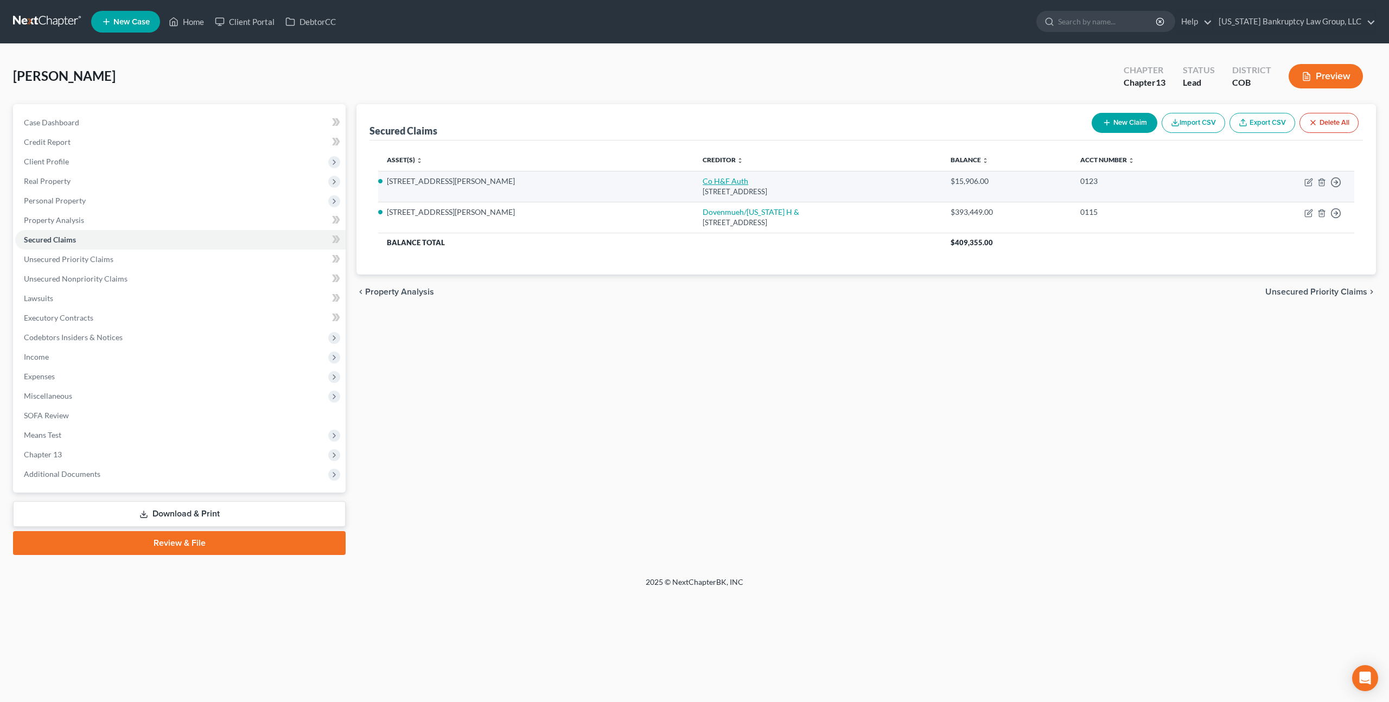
click at [703, 183] on link "Co H&F Auth" at bounding box center [726, 180] width 46 height 9
select select "14"
select select "2"
select select "4"
select select "0"
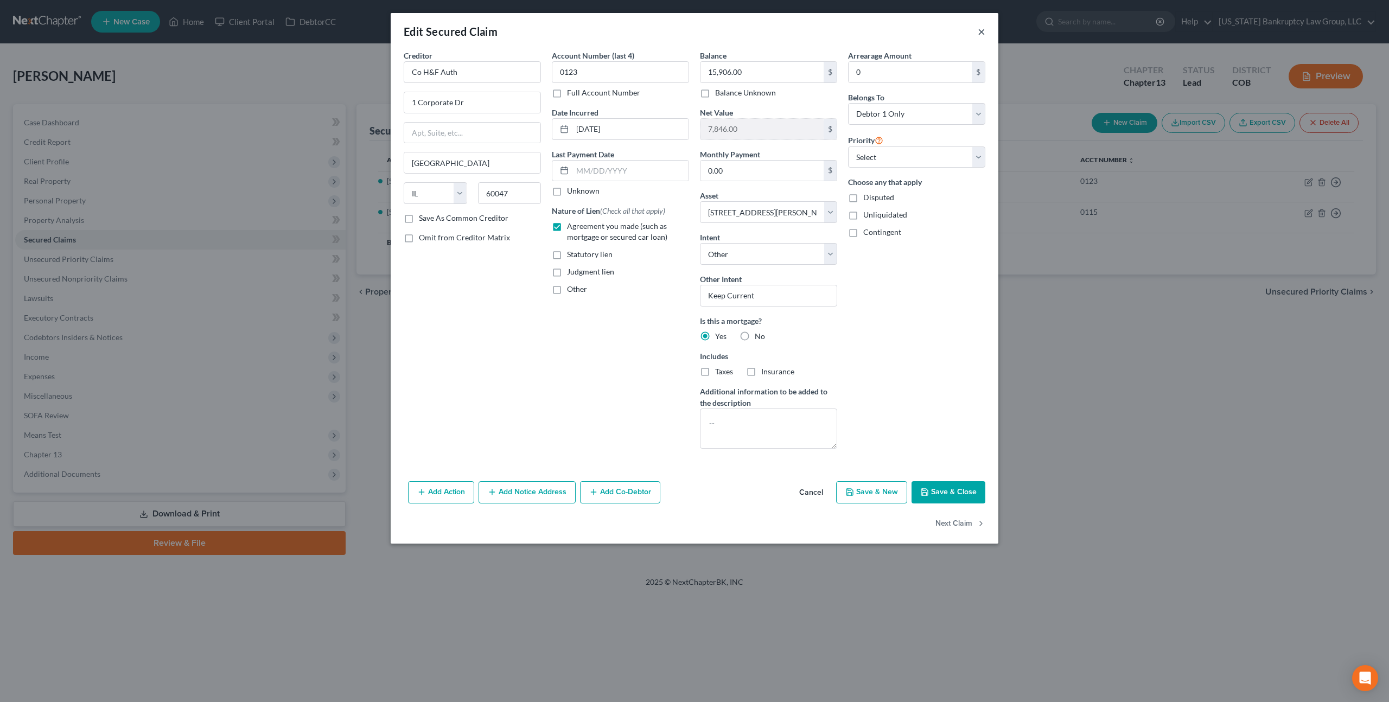
click at [982, 29] on button "×" at bounding box center [982, 31] width 8 height 13
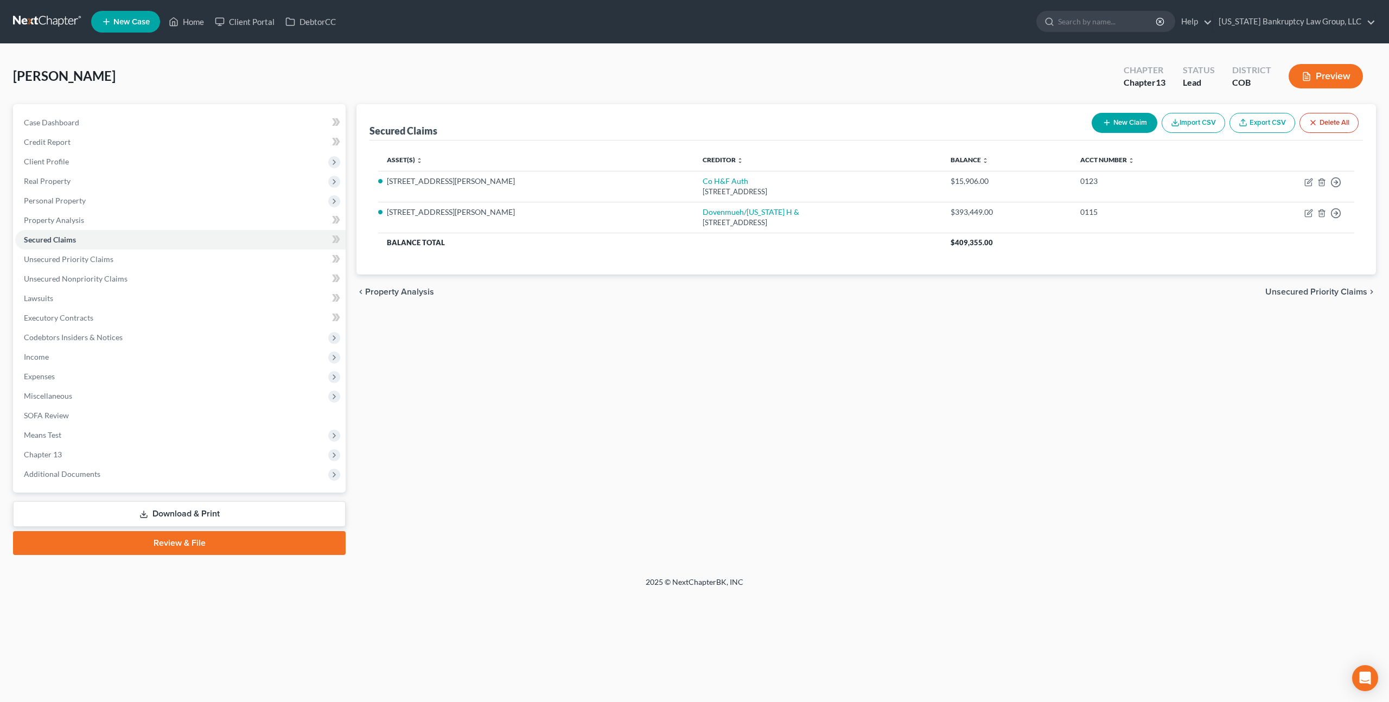
click at [219, 512] on link "Download & Print" at bounding box center [179, 514] width 333 height 26
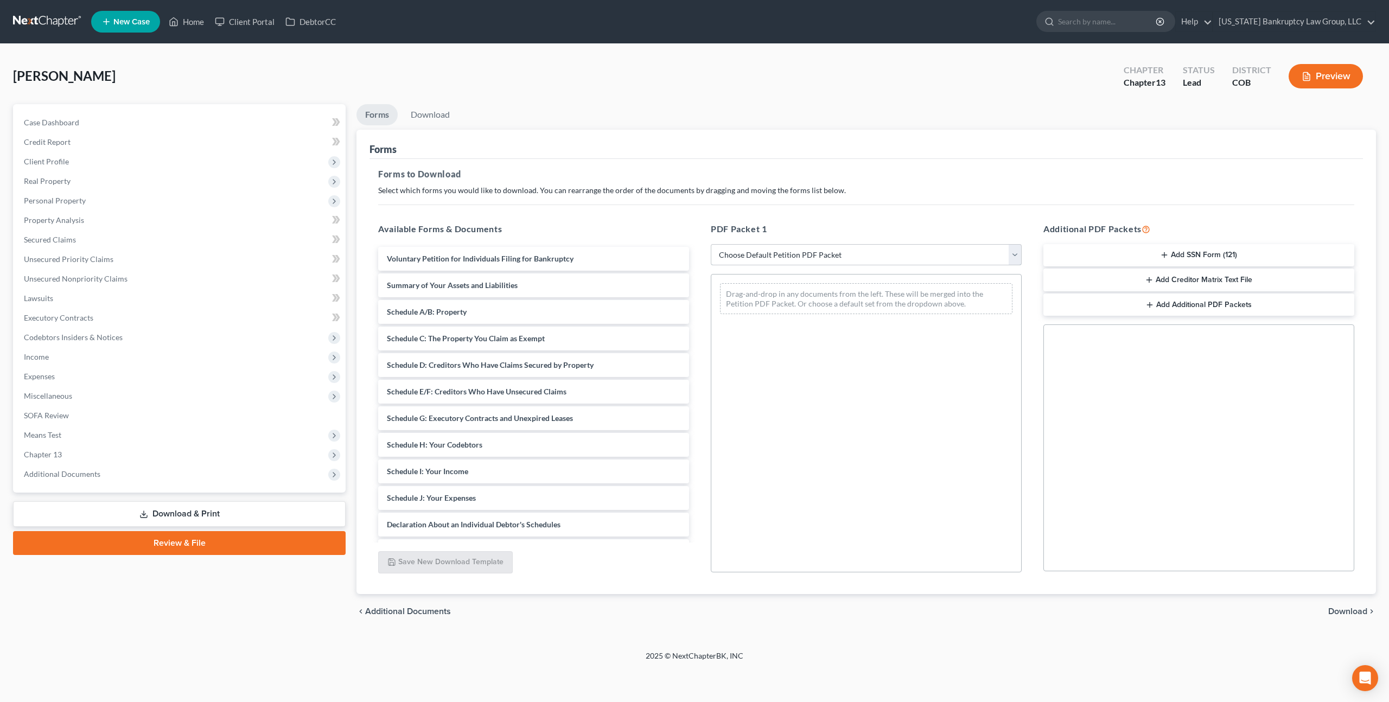
click at [741, 250] on select "Choose Default Petition PDF Packet Complete Bankruptcy Petition (all forms and …" at bounding box center [866, 255] width 311 height 22
select select "0"
click at [711, 244] on select "Choose Default Petition PDF Packet Complete Bankruptcy Petition (all forms and …" at bounding box center [866, 255] width 311 height 22
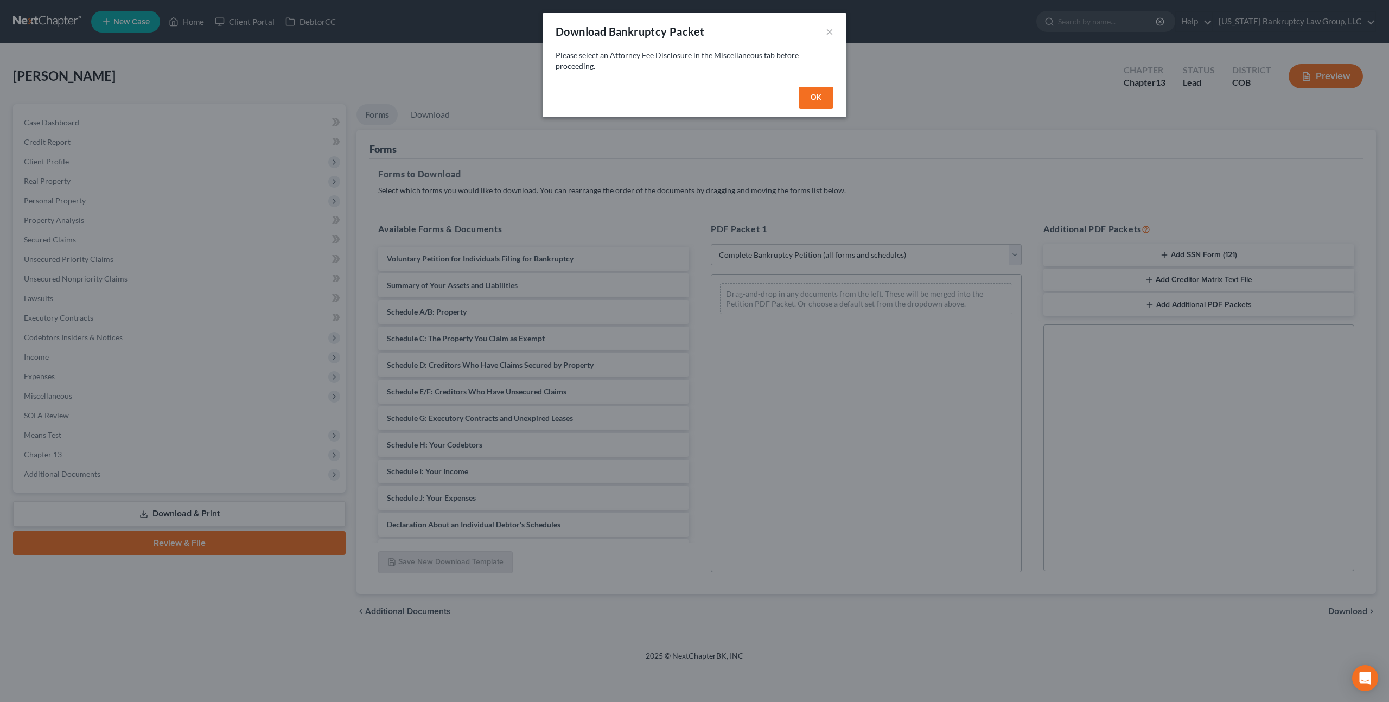
click at [815, 86] on div "OK" at bounding box center [695, 99] width 304 height 35
click at [815, 94] on button "OK" at bounding box center [816, 98] width 35 height 22
select select
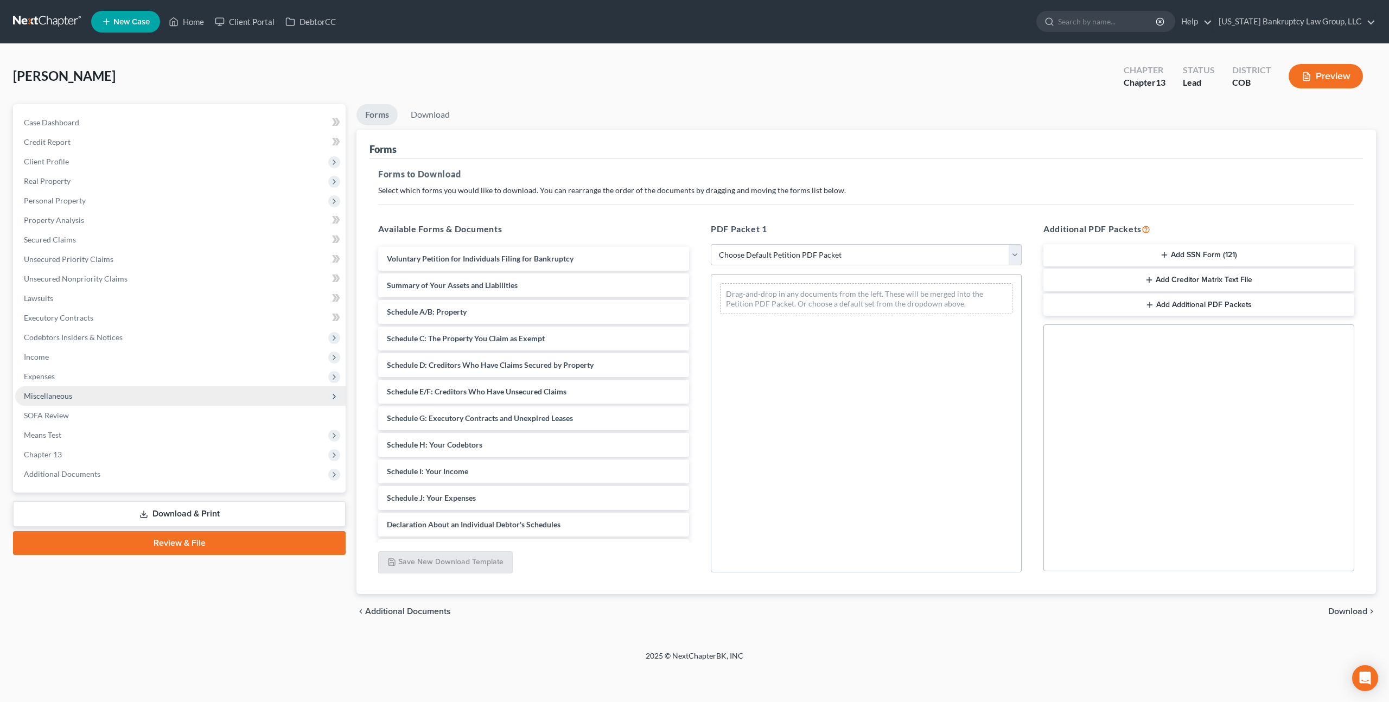
click at [56, 397] on span "Miscellaneous" at bounding box center [48, 395] width 48 height 9
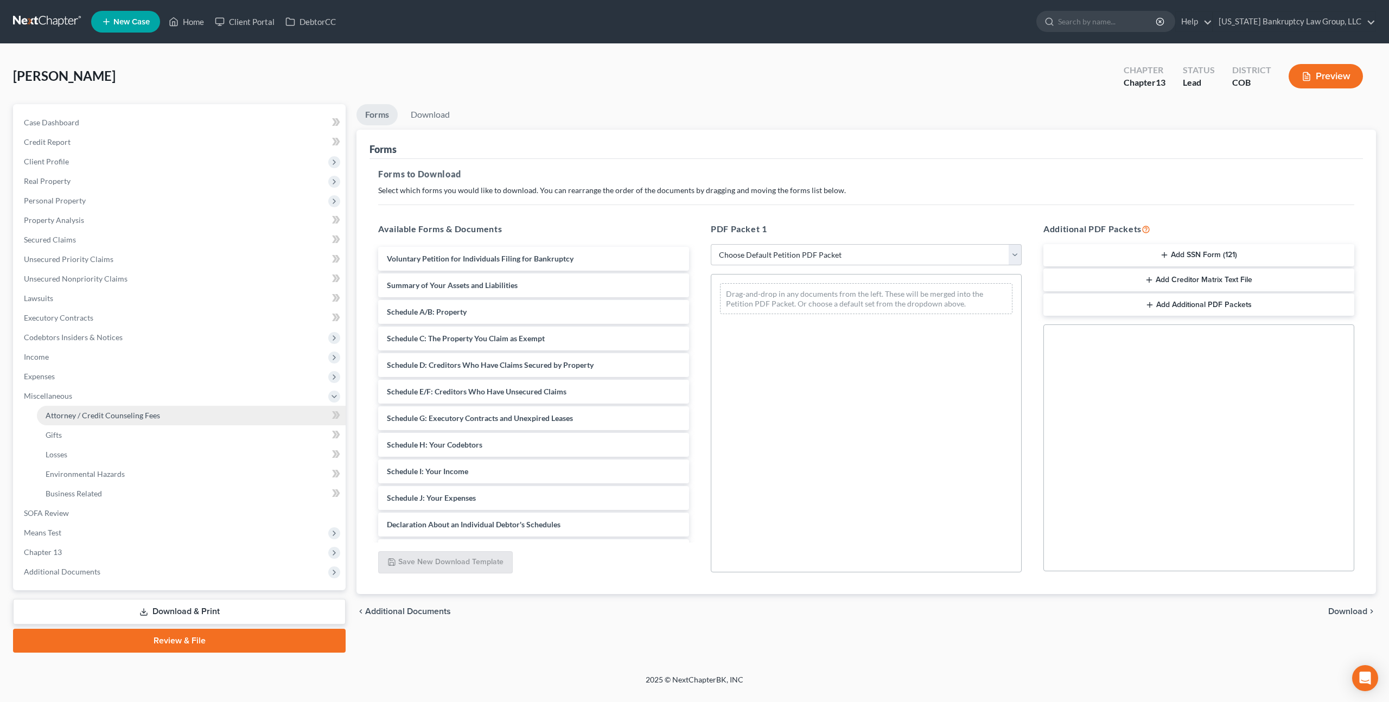
click at [73, 421] on link "Attorney / Credit Counseling Fees" at bounding box center [191, 416] width 309 height 20
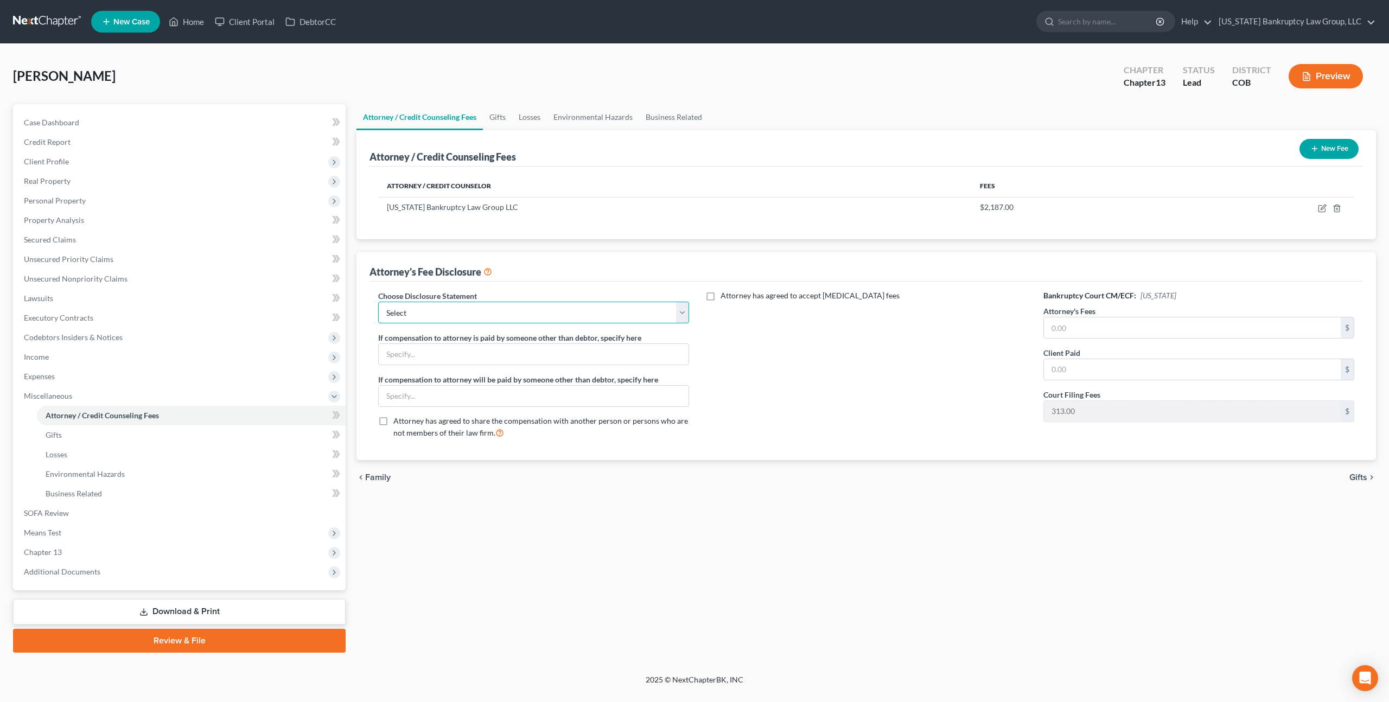
click at [595, 315] on select "Select Disclosure" at bounding box center [533, 313] width 311 height 22
select select "0"
click at [378, 302] on select "Select Disclosure" at bounding box center [533, 313] width 311 height 22
click at [1049, 326] on input "text" at bounding box center [1192, 327] width 297 height 21
type input "7,000.00"
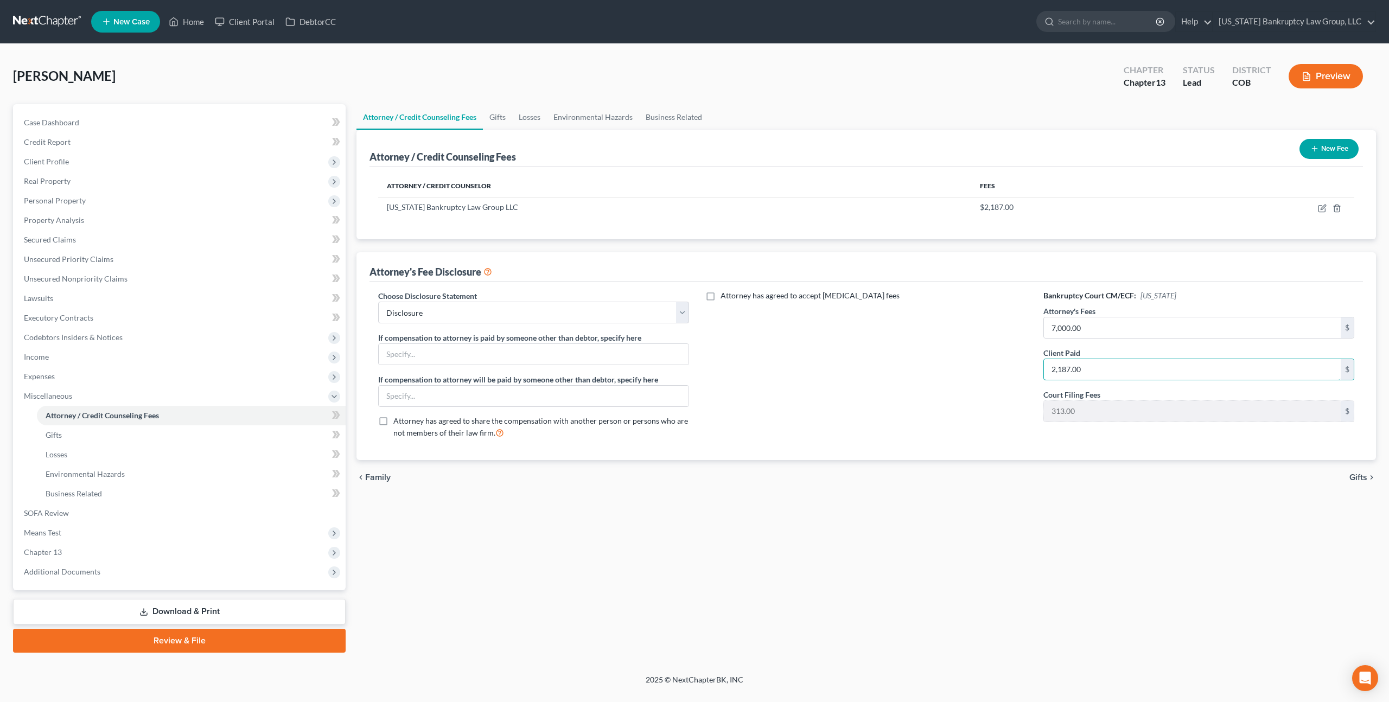
type input "2,187.00"
click at [324, 612] on link "Download & Print" at bounding box center [179, 612] width 333 height 26
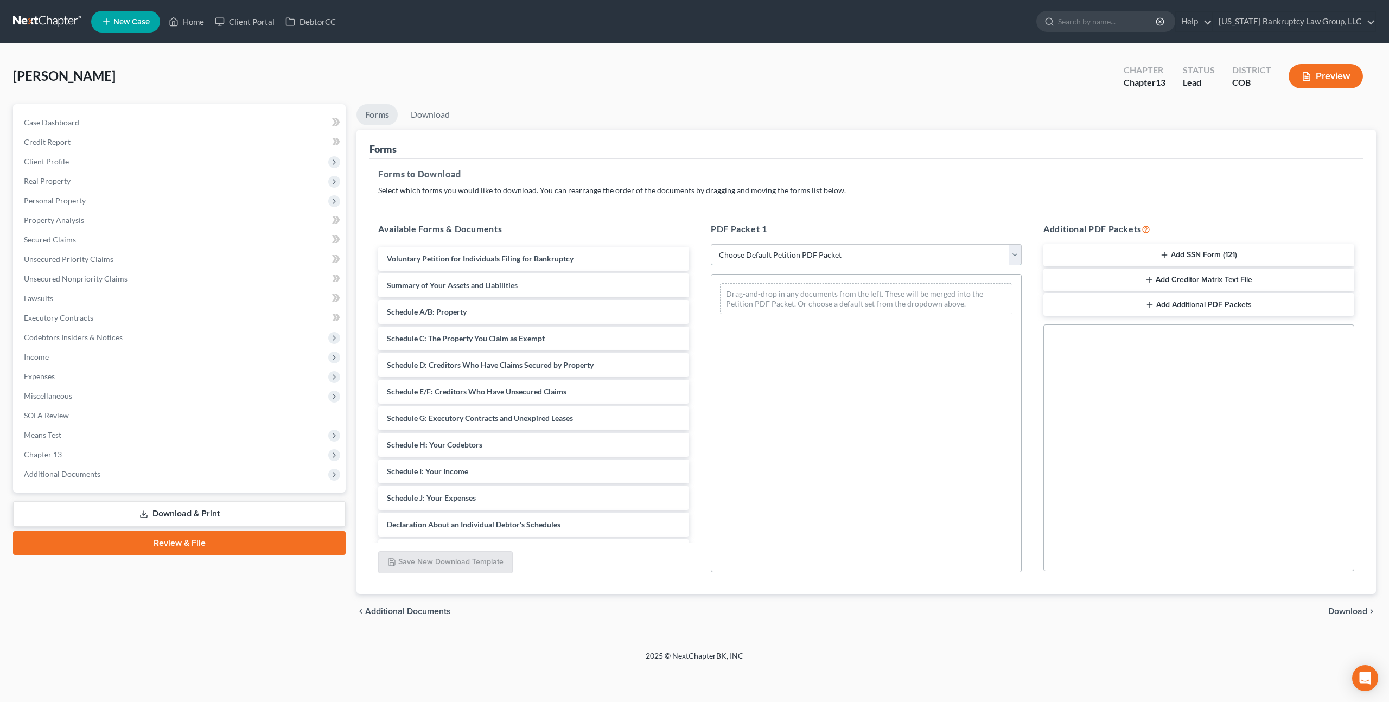
click at [927, 258] on select "Choose Default Petition PDF Packet Complete Bankruptcy Petition (all forms and …" at bounding box center [866, 255] width 311 height 22
select select "0"
click at [711, 244] on select "Choose Default Petition PDF Packet Complete Bankruptcy Petition (all forms and …" at bounding box center [866, 255] width 311 height 22
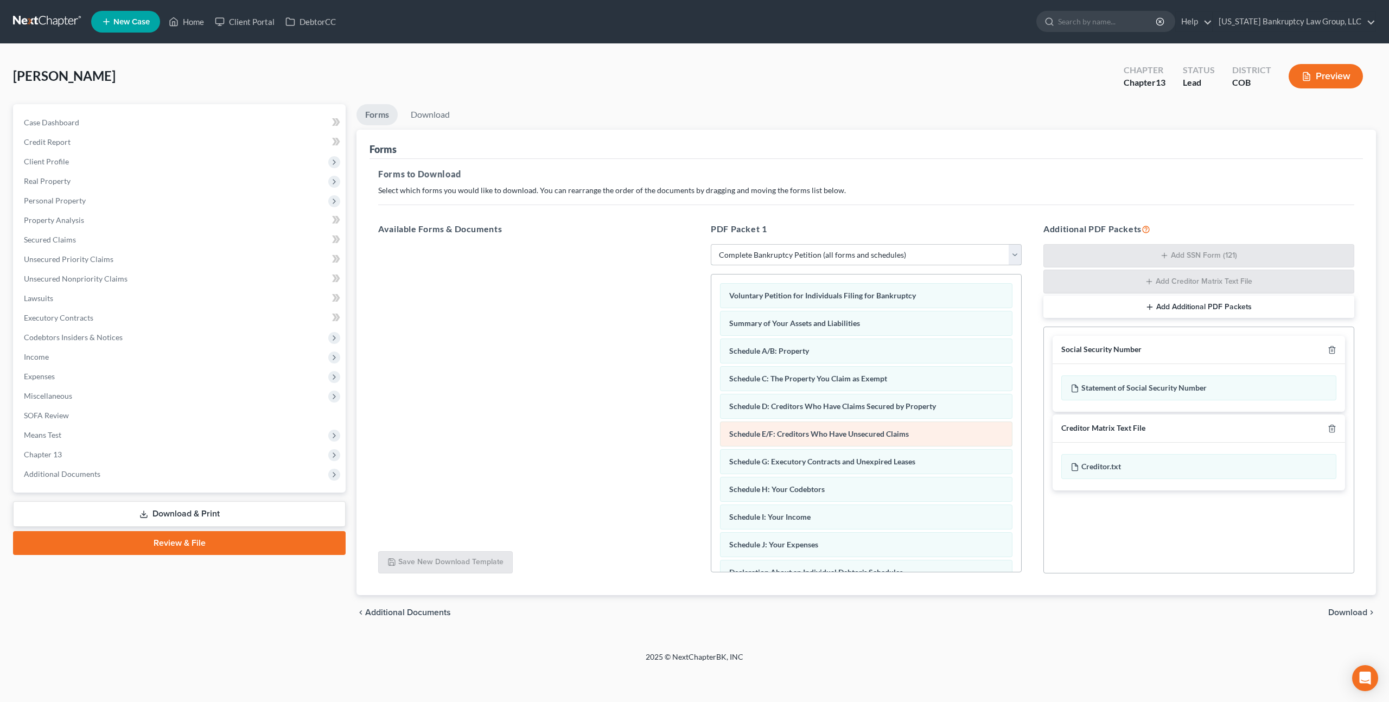
scroll to position [249, 0]
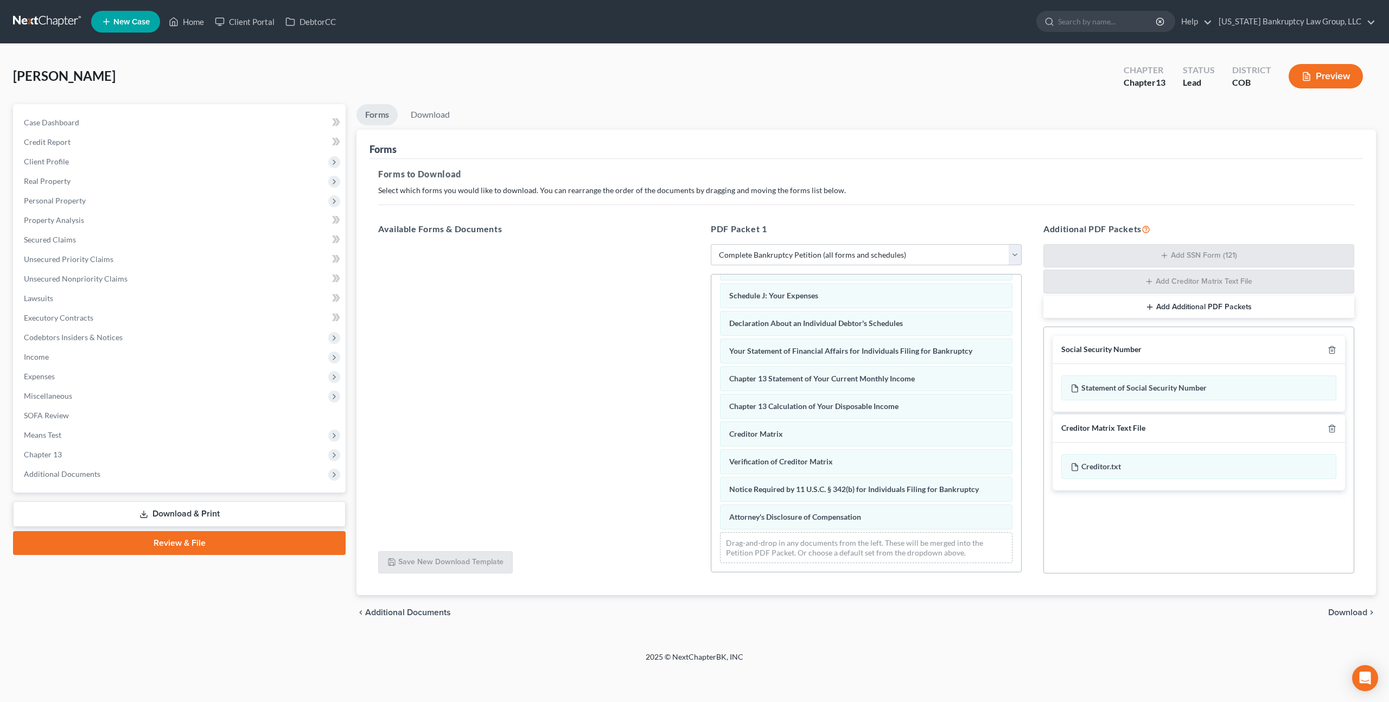
click at [1335, 610] on span "Download" at bounding box center [1347, 612] width 39 height 9
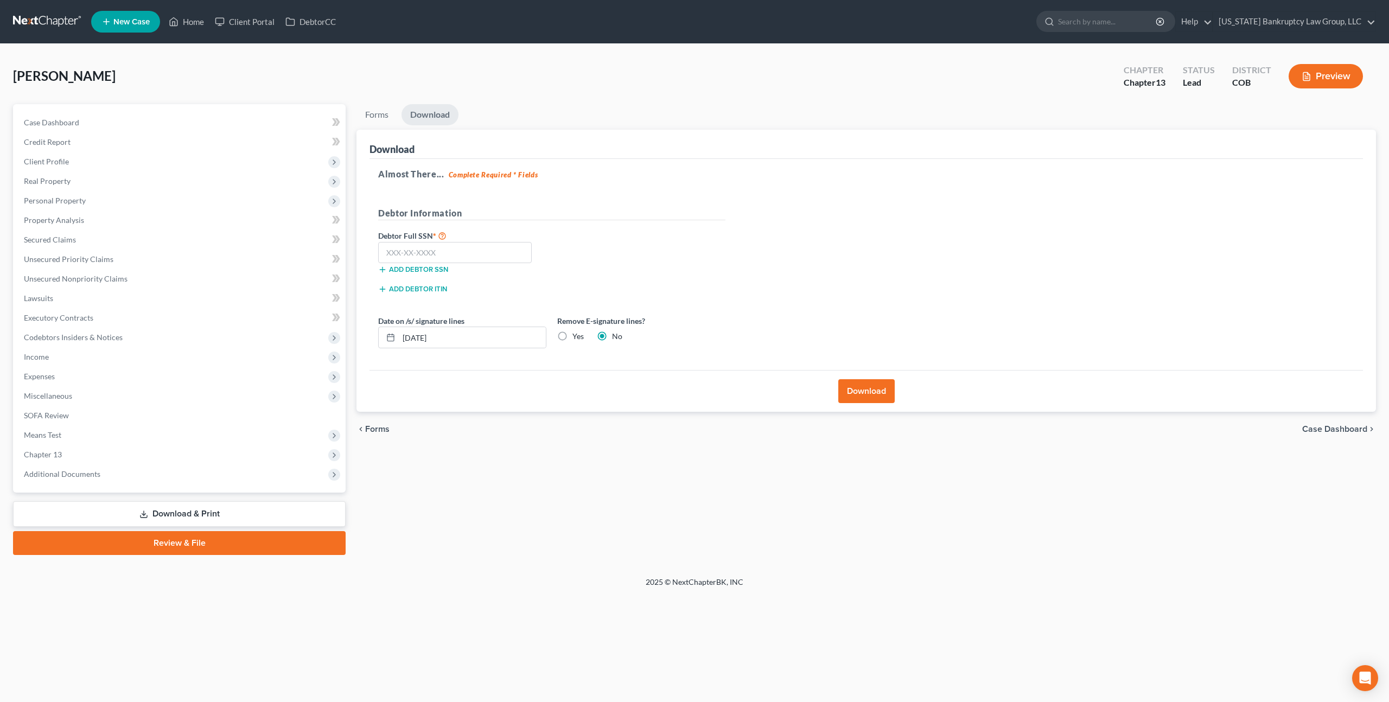
select select "0"
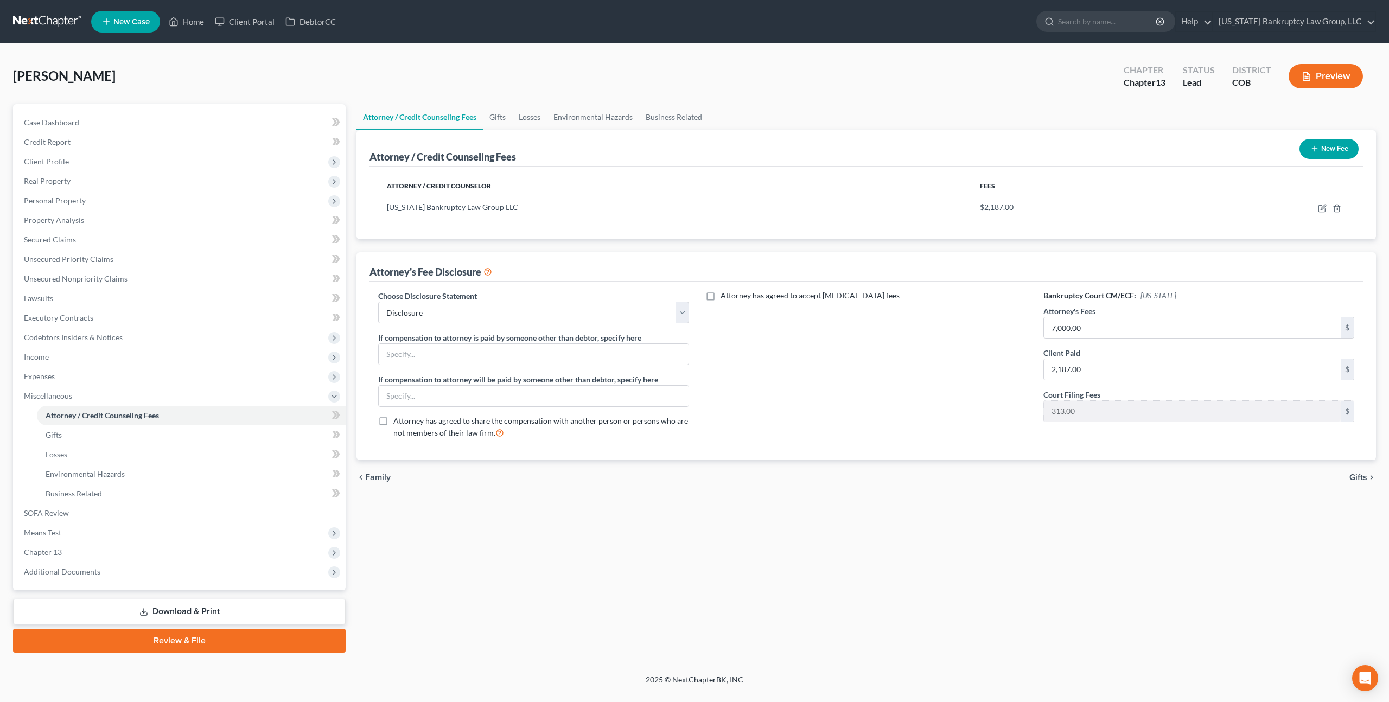
click at [222, 611] on link "Download & Print" at bounding box center [179, 612] width 333 height 26
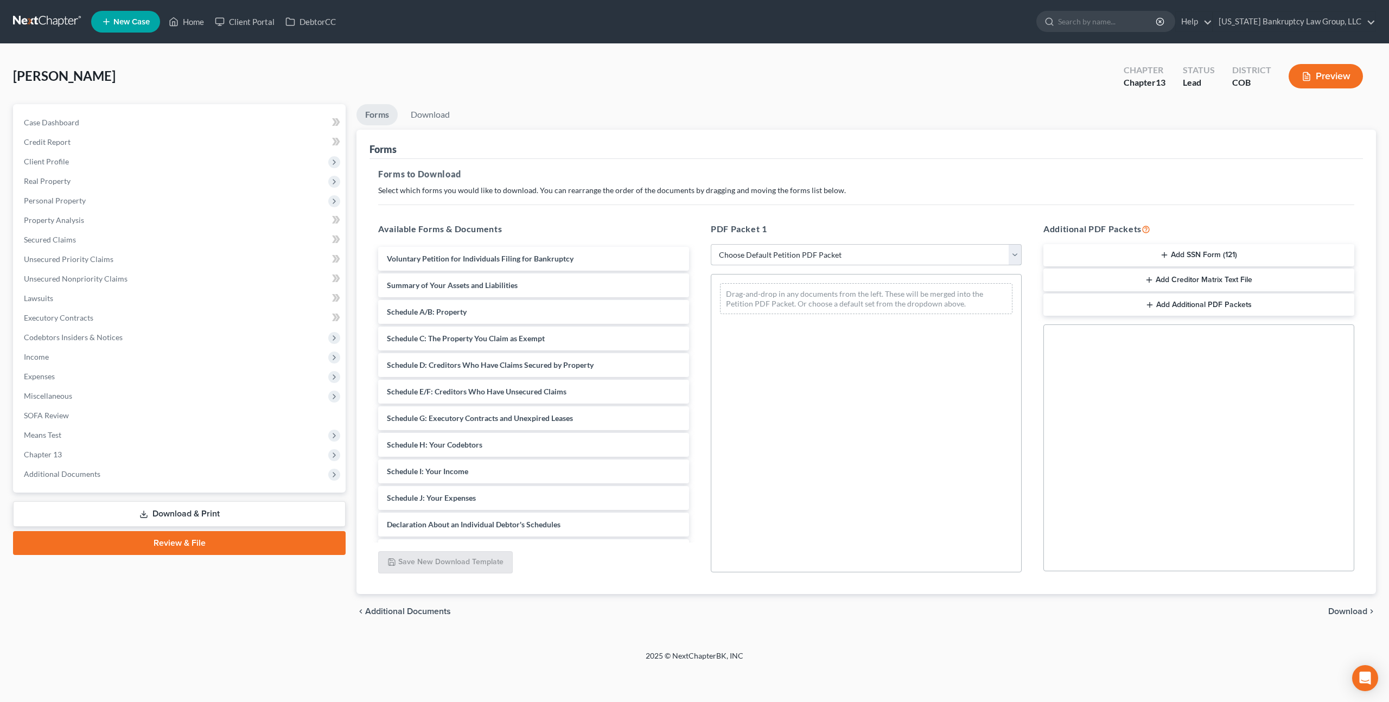
click at [846, 258] on select "Choose Default Petition PDF Packet Complete Bankruptcy Petition (all forms and …" at bounding box center [866, 255] width 311 height 22
select select "0"
click at [711, 244] on select "Choose Default Petition PDF Packet Complete Bankruptcy Petition (all forms and …" at bounding box center [866, 255] width 311 height 22
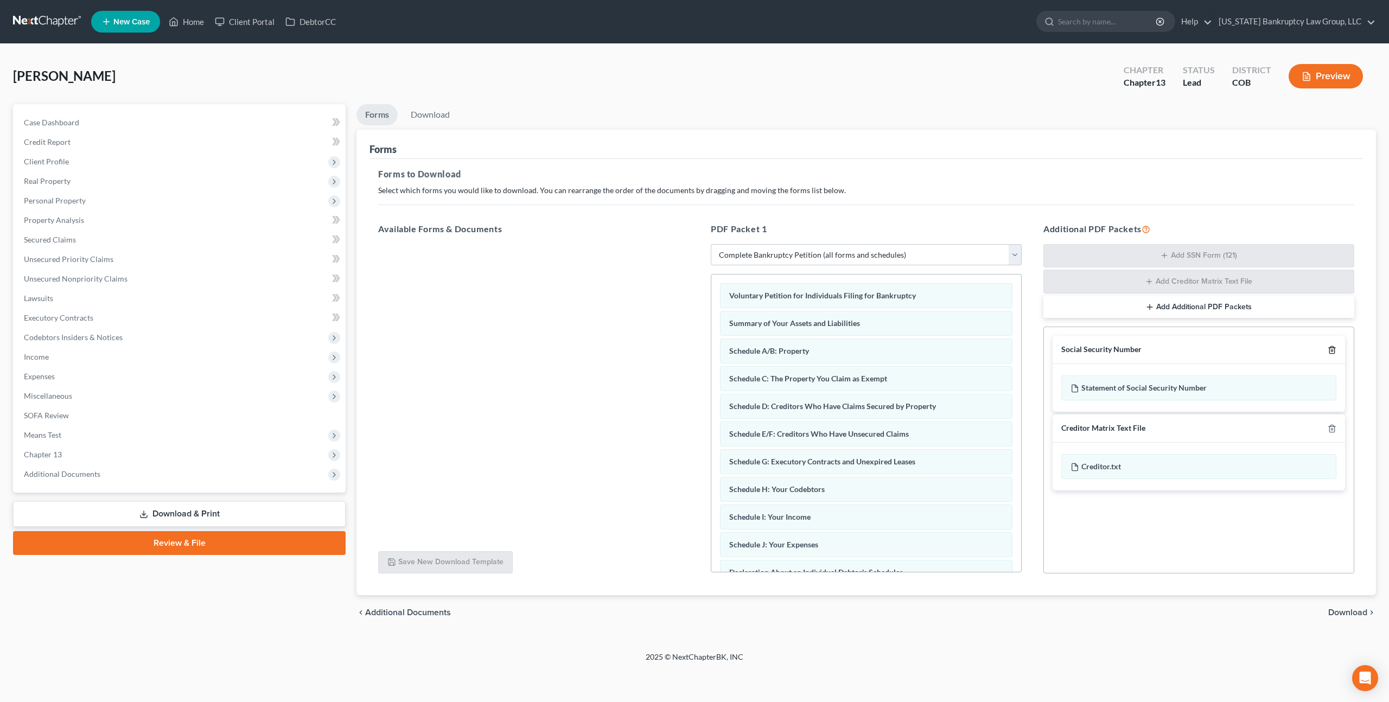
click at [1336, 347] on icon "button" at bounding box center [1332, 350] width 9 height 9
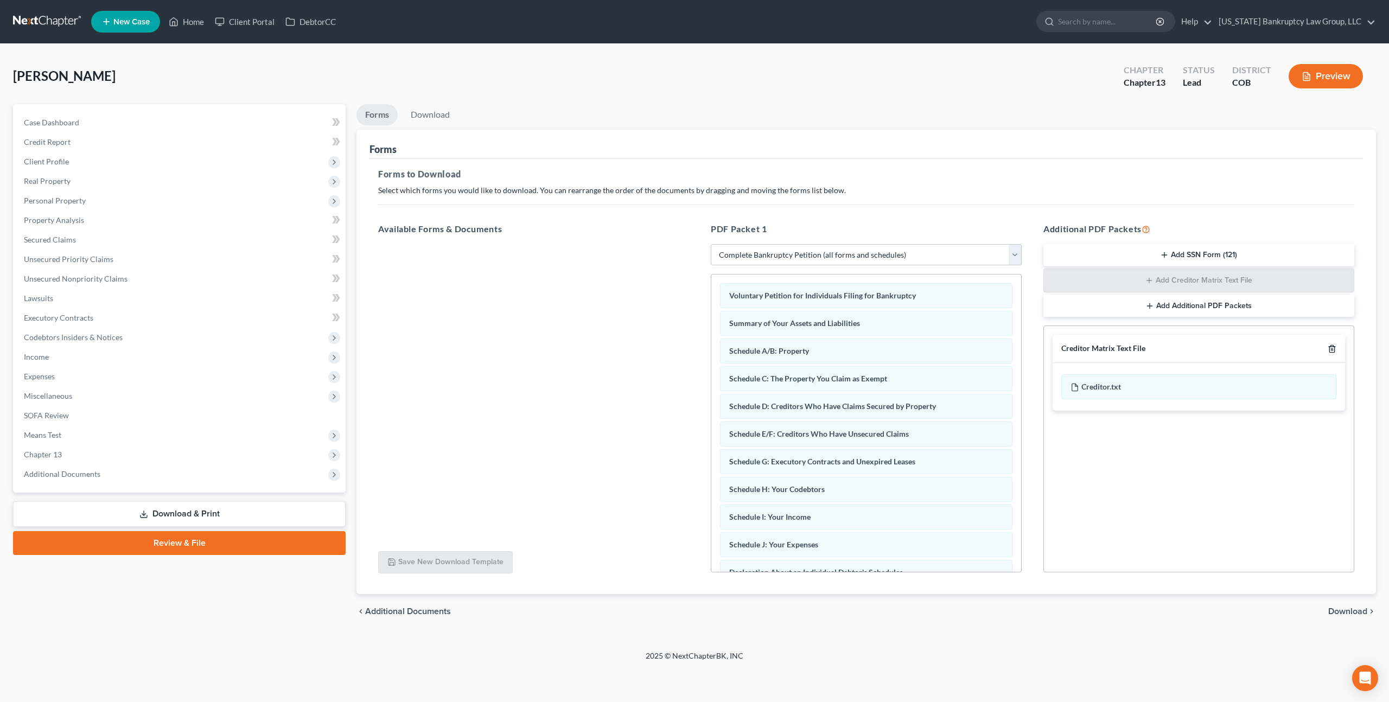
click at [1336, 347] on icon "button" at bounding box center [1332, 349] width 9 height 9
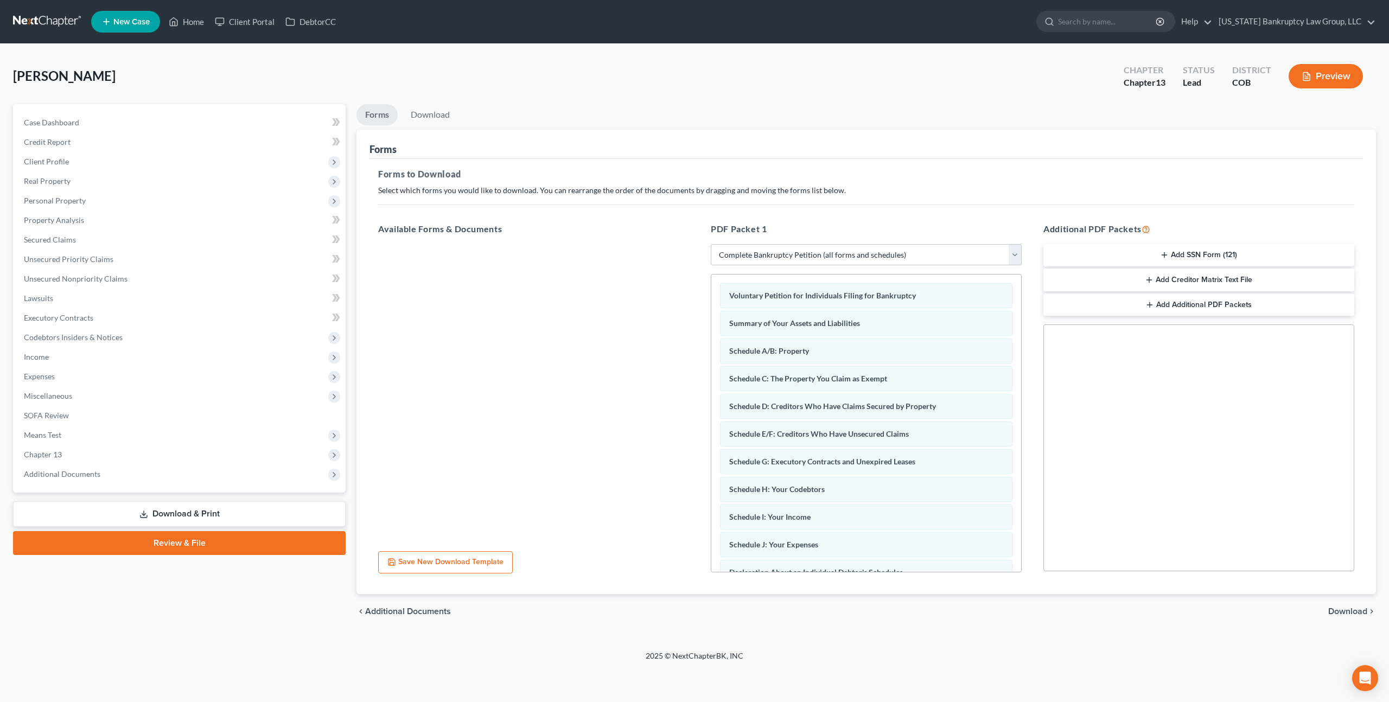
click at [1347, 610] on span "Download" at bounding box center [1347, 611] width 39 height 9
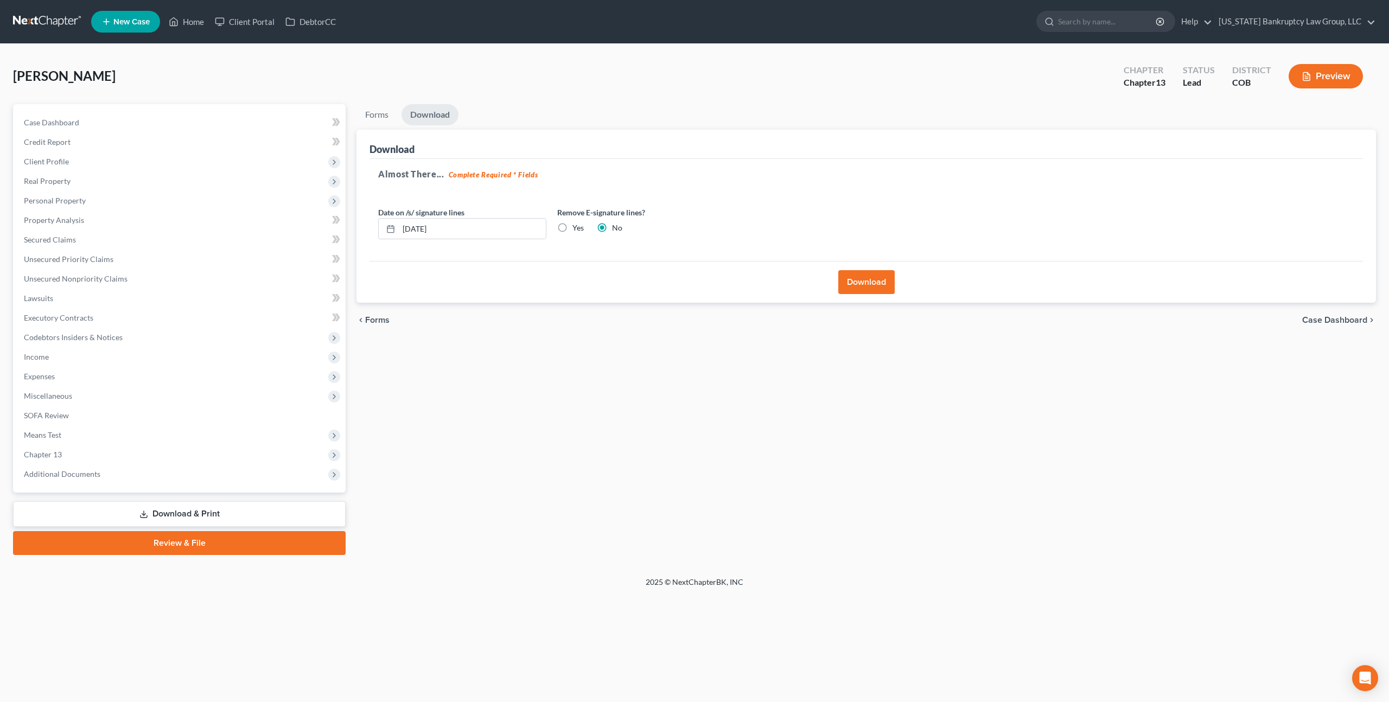
click at [880, 278] on button "Download" at bounding box center [866, 282] width 56 height 24
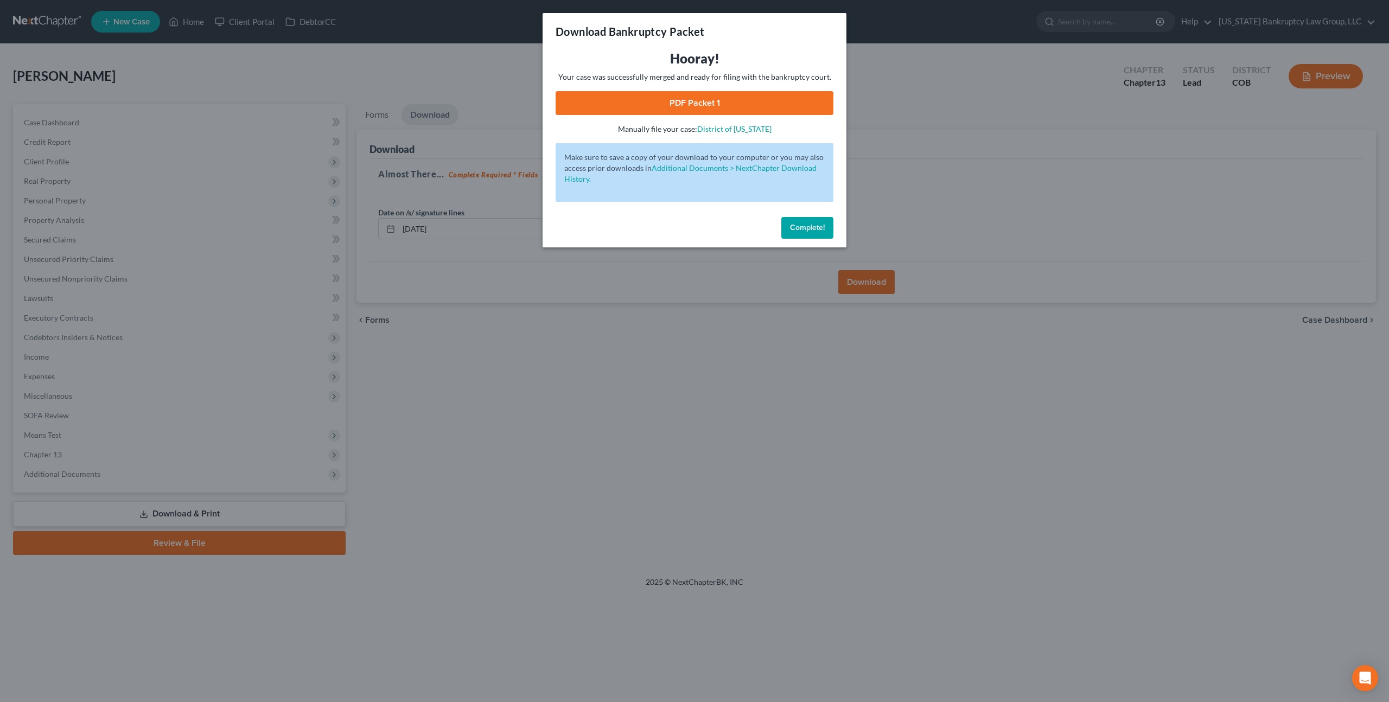
click at [675, 105] on link "PDF Packet 1" at bounding box center [695, 103] width 278 height 24
click at [811, 227] on span "Complete!" at bounding box center [807, 227] width 35 height 9
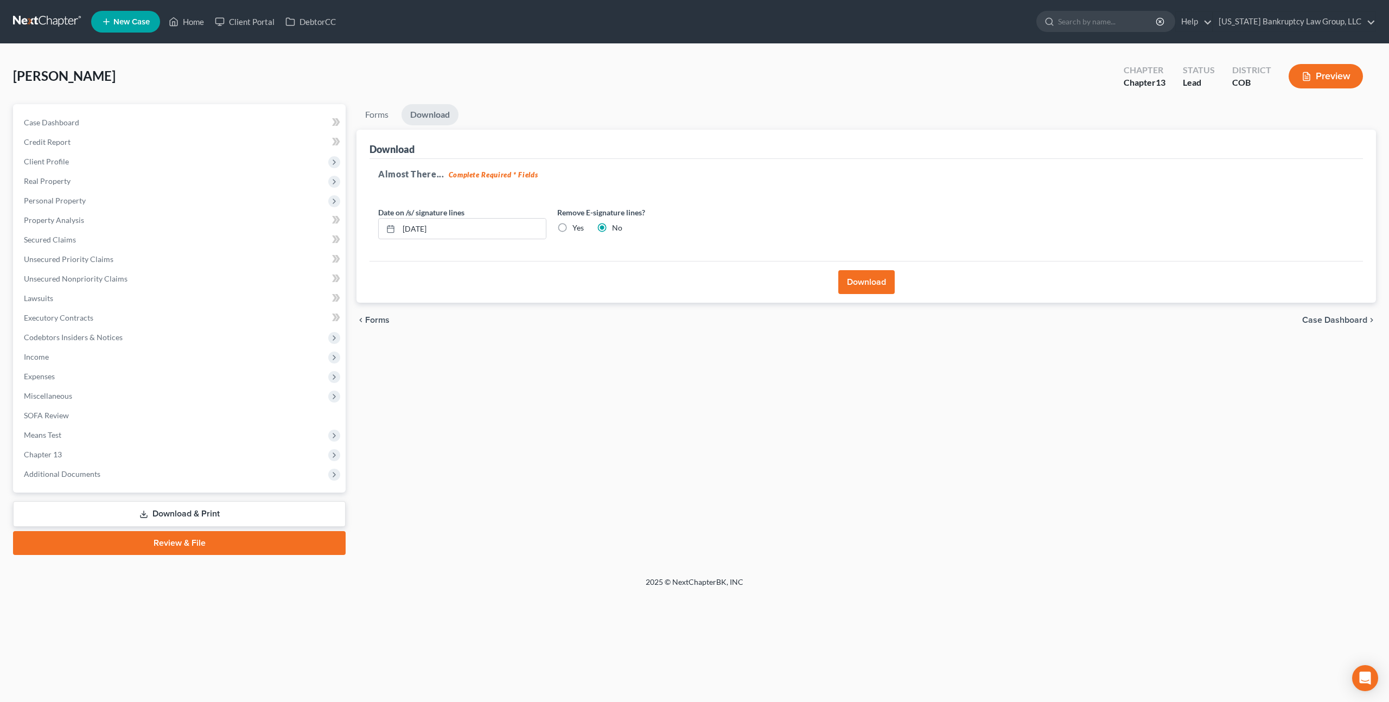
click at [63, 24] on link at bounding box center [47, 22] width 69 height 20
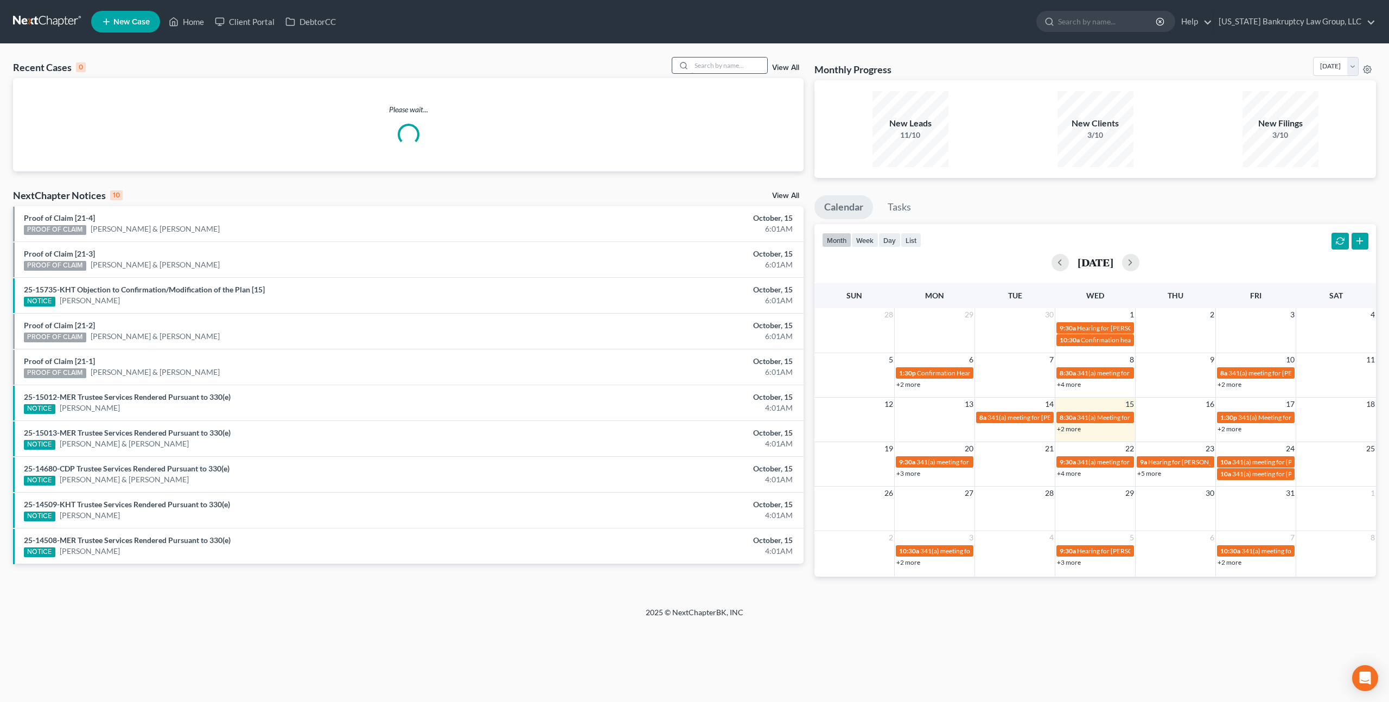
click at [711, 67] on input "search" at bounding box center [729, 66] width 76 height 16
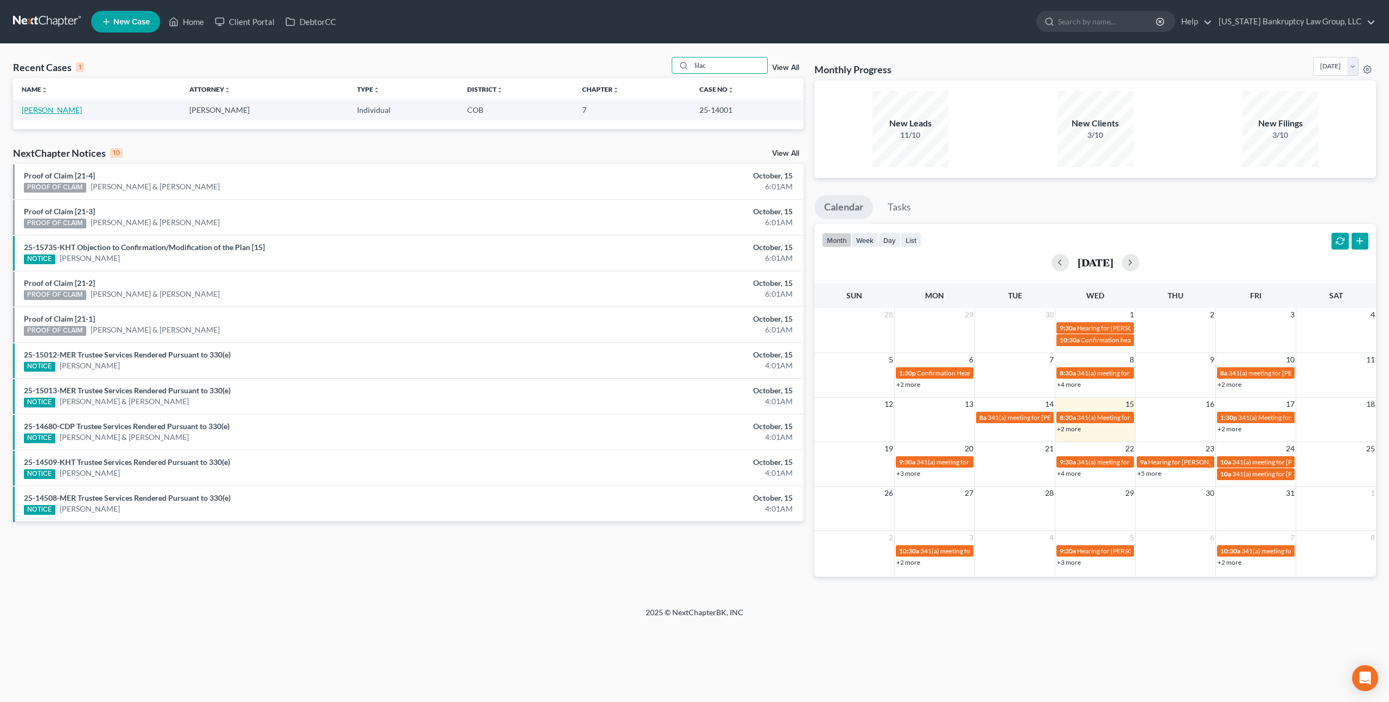
type input "lilac"
click at [48, 110] on link "[PERSON_NAME]" at bounding box center [52, 109] width 60 height 9
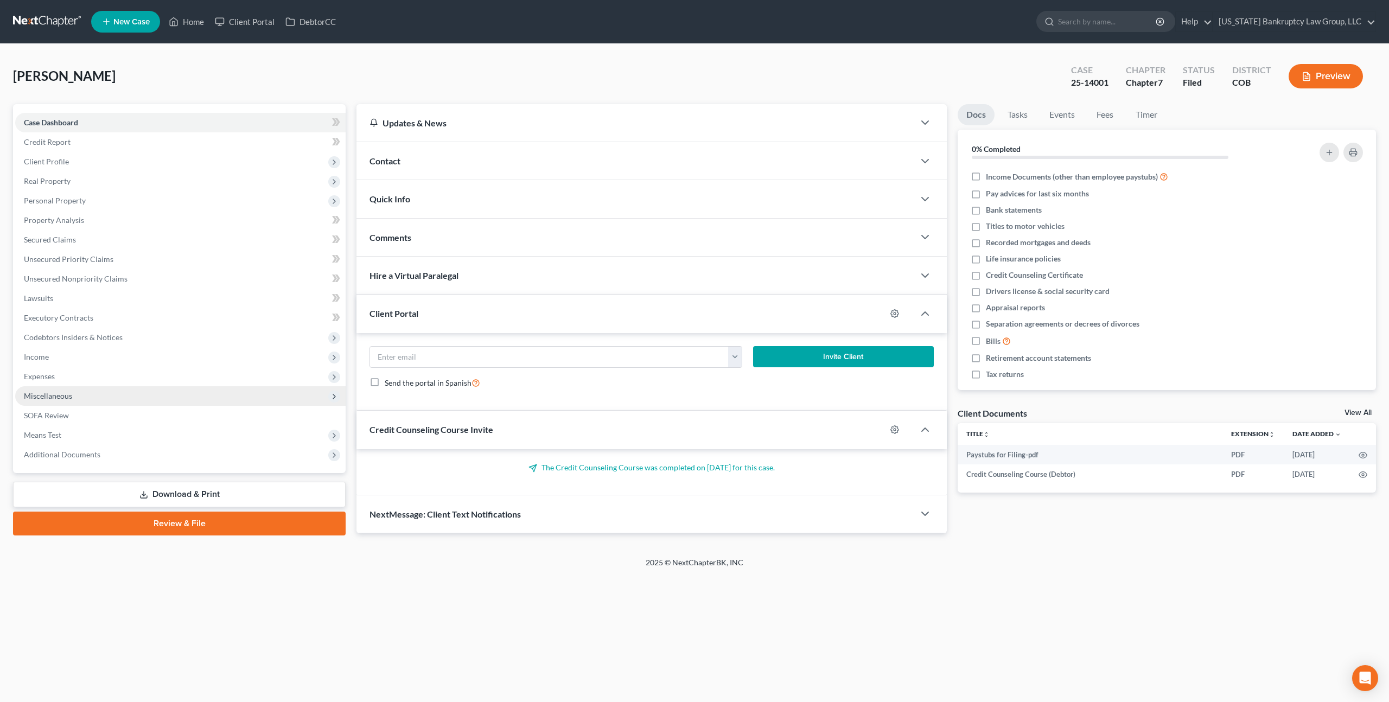
click at [73, 399] on span "Miscellaneous" at bounding box center [180, 396] width 330 height 20
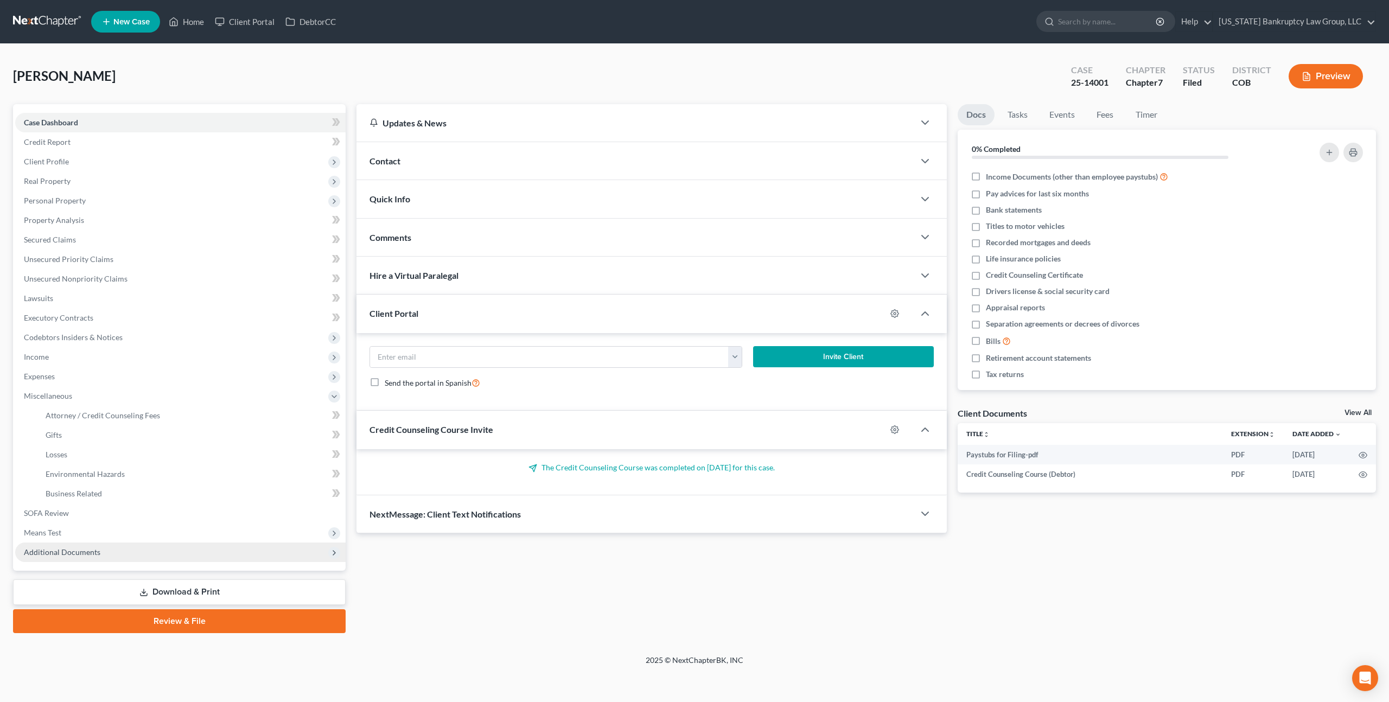
click at [55, 558] on span "Additional Documents" at bounding box center [180, 553] width 330 height 20
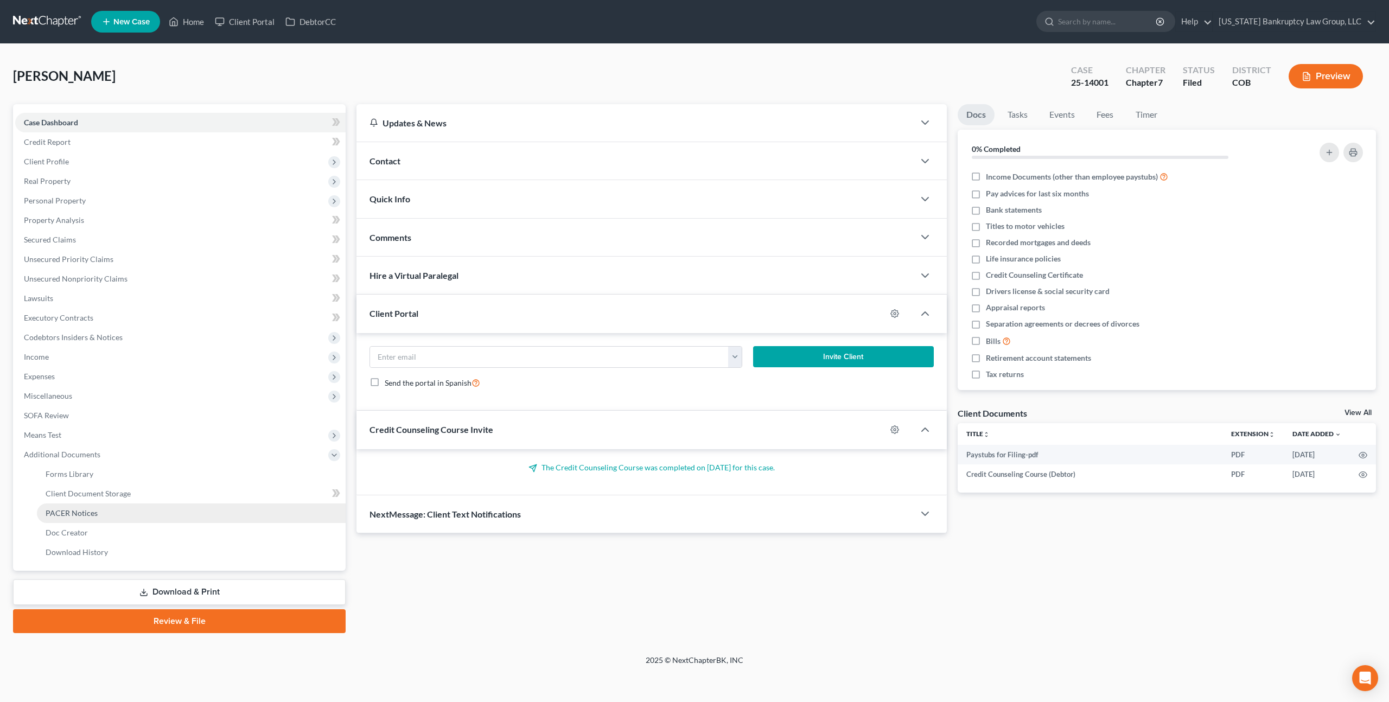
click at [99, 515] on link "PACER Notices" at bounding box center [191, 514] width 309 height 20
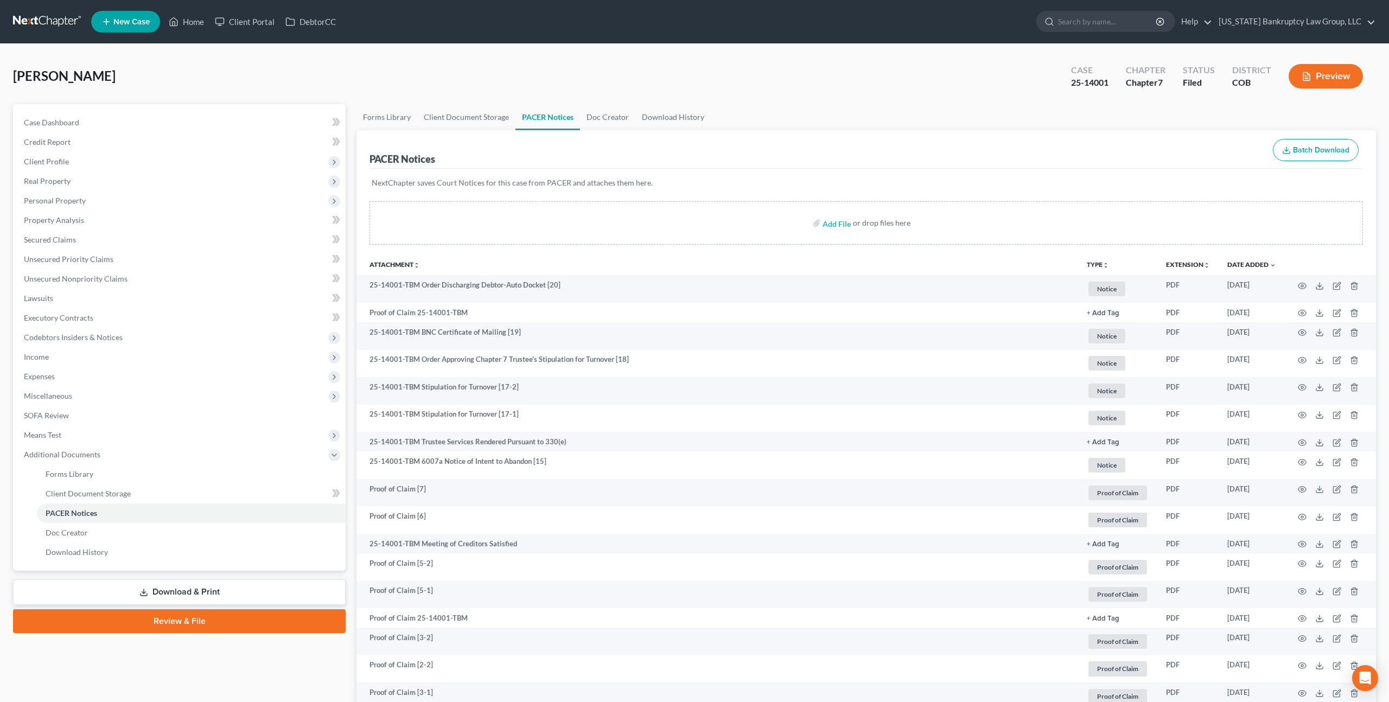
click at [26, 20] on link at bounding box center [47, 22] width 69 height 20
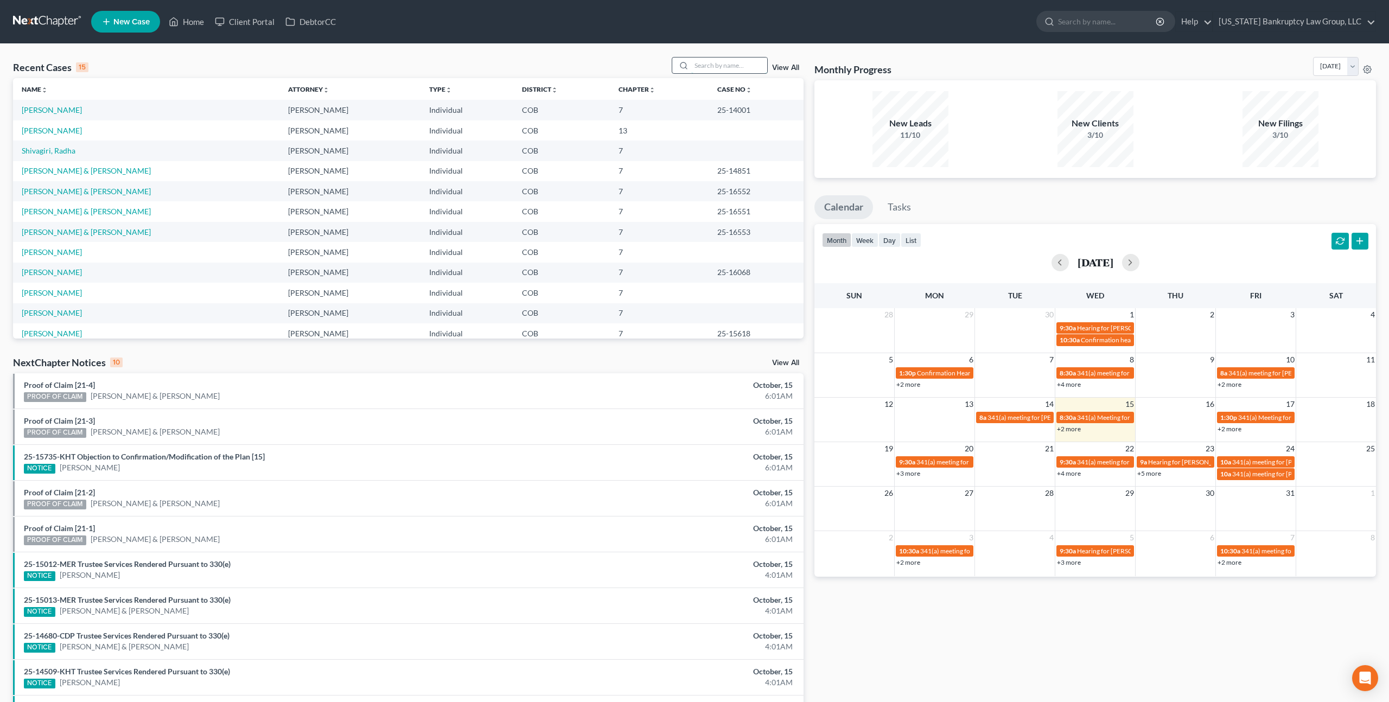
click at [712, 61] on input "search" at bounding box center [729, 66] width 76 height 16
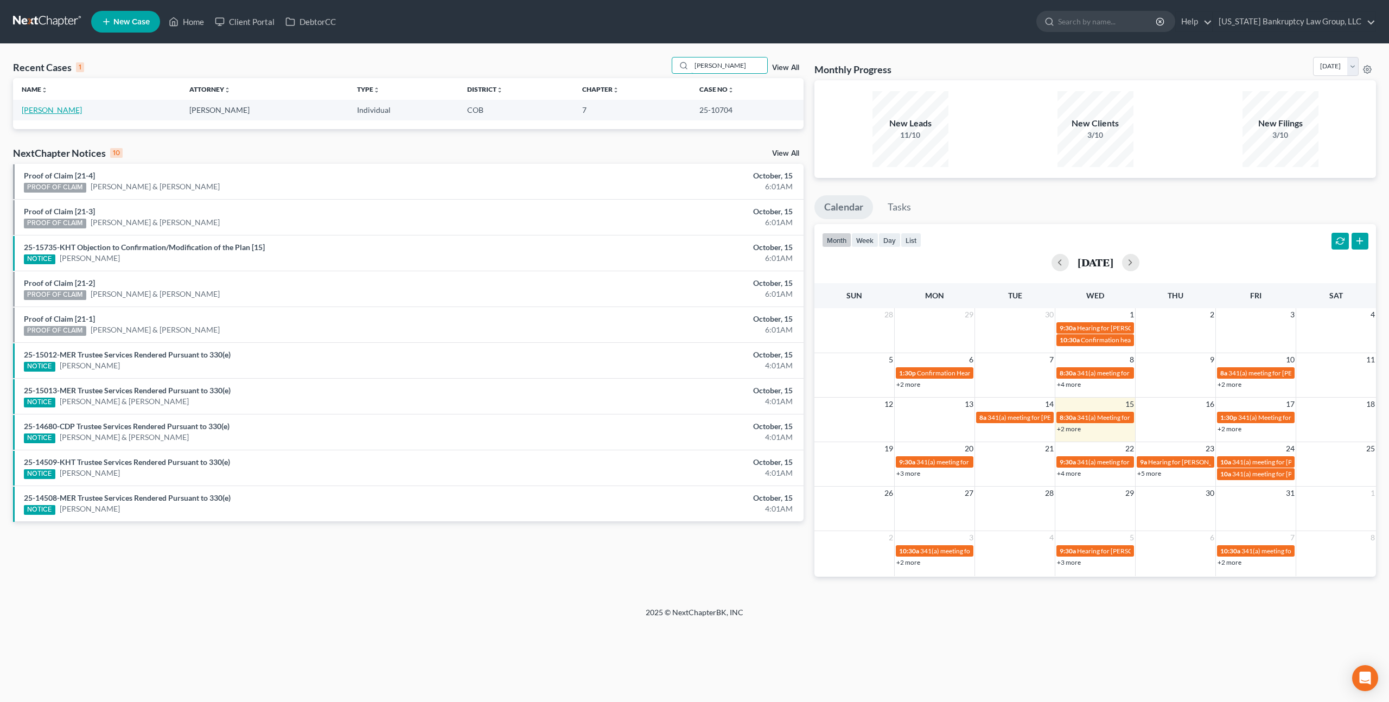
type input "bockrath"
click at [50, 110] on link "Bockrath, James" at bounding box center [52, 109] width 60 height 9
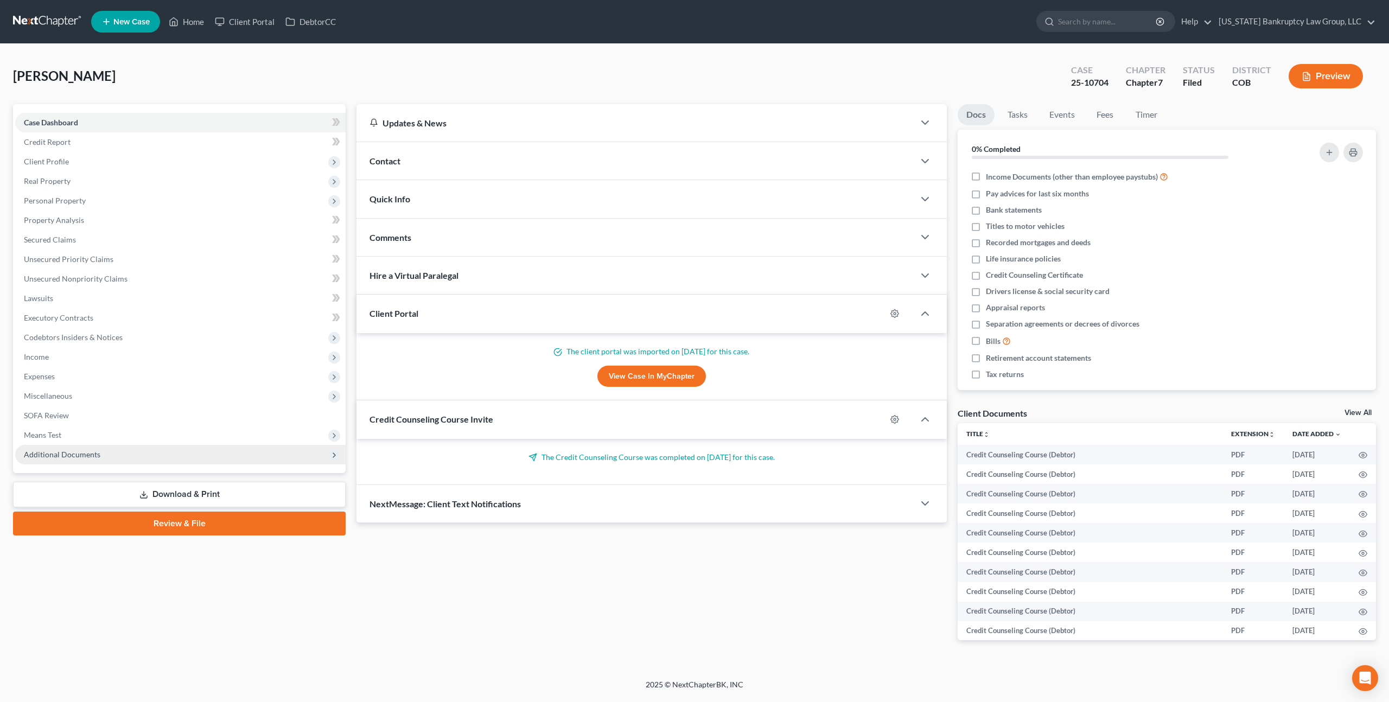
click at [80, 454] on span "Additional Documents" at bounding box center [62, 454] width 77 height 9
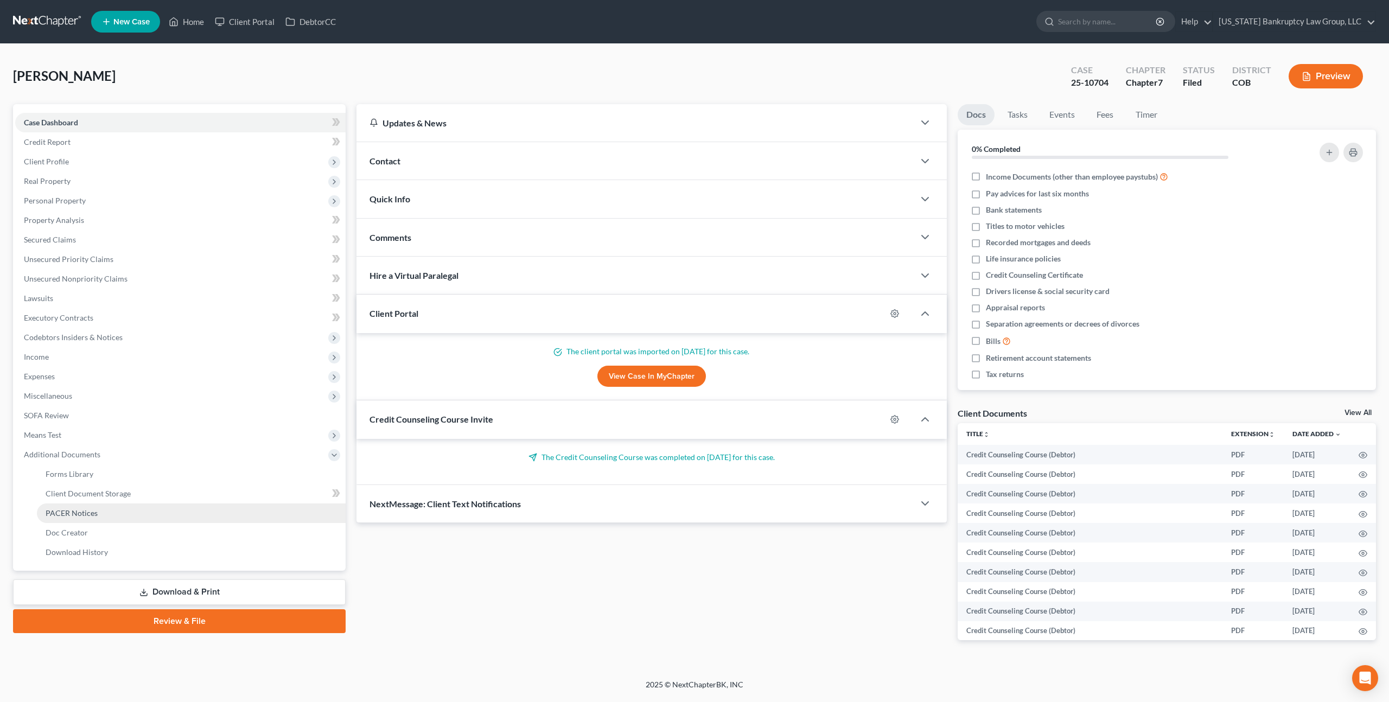
click at [103, 518] on link "PACER Notices" at bounding box center [191, 514] width 309 height 20
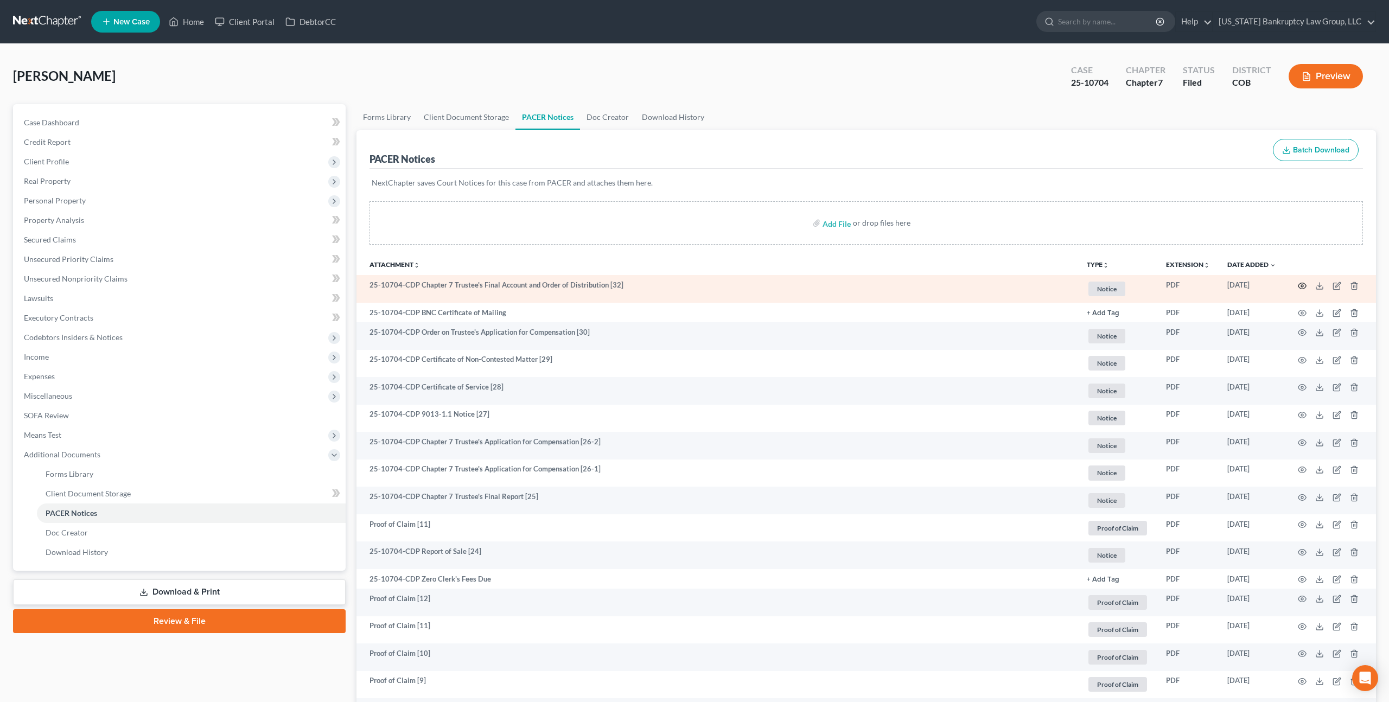
click at [1302, 286] on circle "button" at bounding box center [1302, 286] width 2 height 2
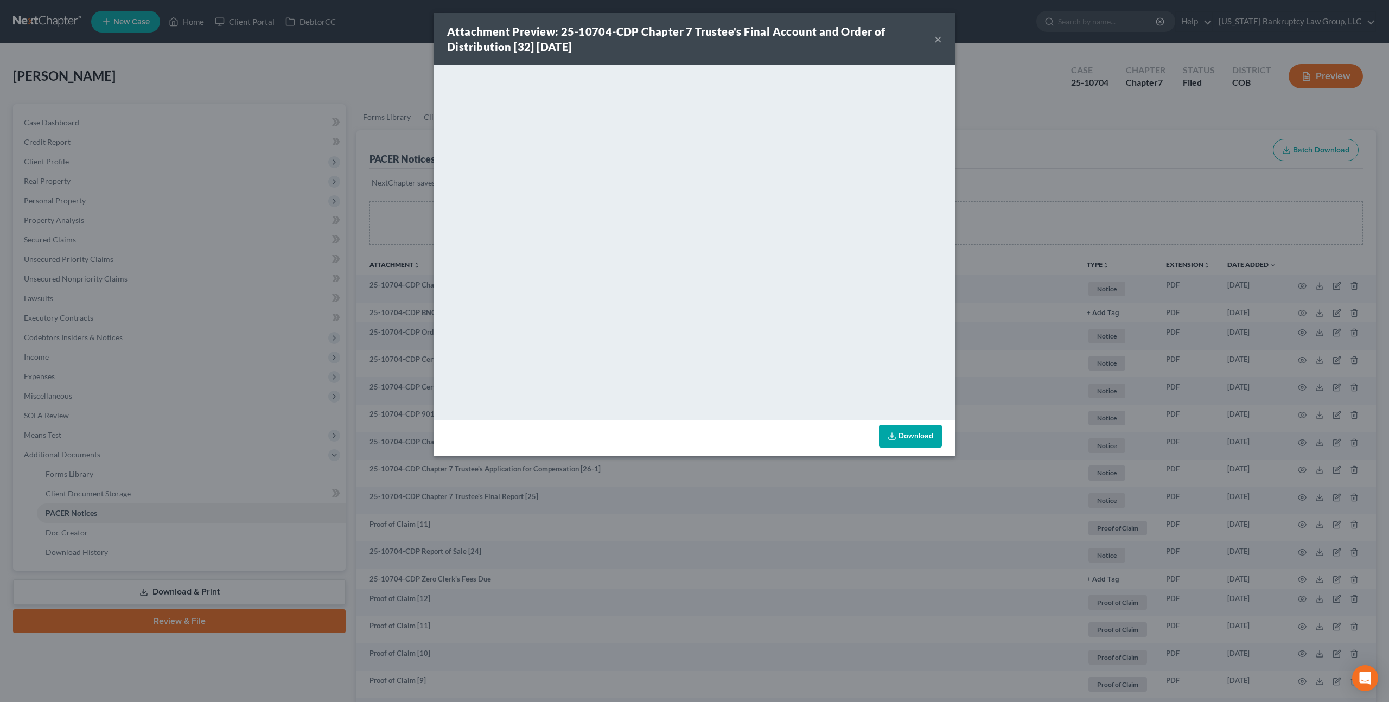
click at [939, 39] on button "×" at bounding box center [938, 39] width 8 height 13
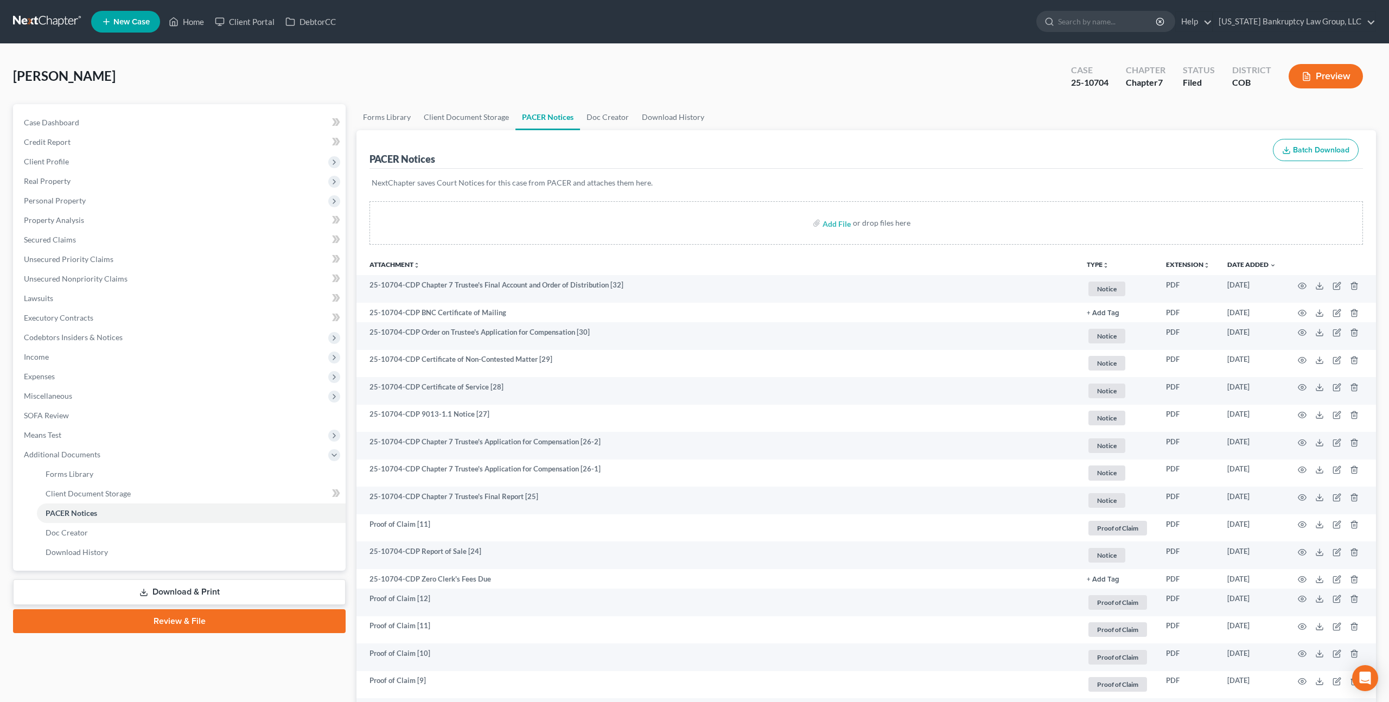
click at [54, 17] on link at bounding box center [47, 22] width 69 height 20
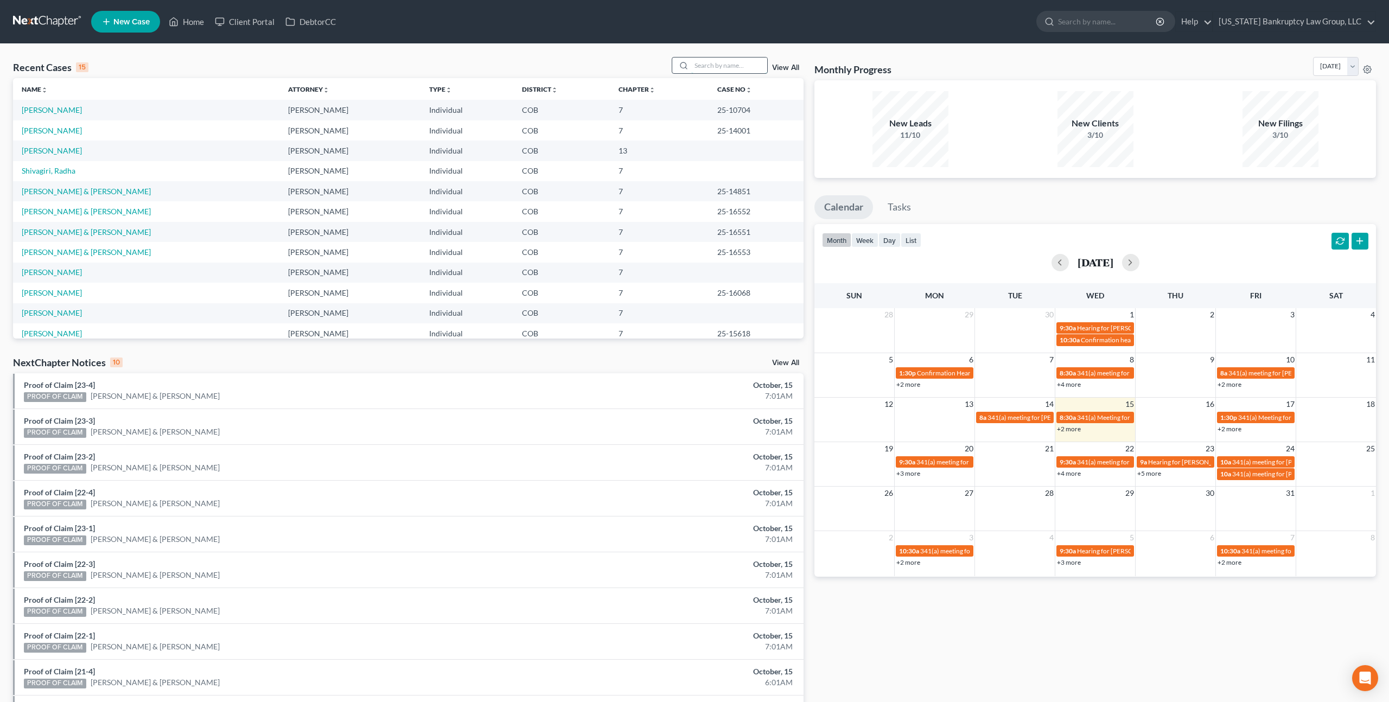
click at [720, 67] on input "search" at bounding box center [729, 66] width 76 height 16
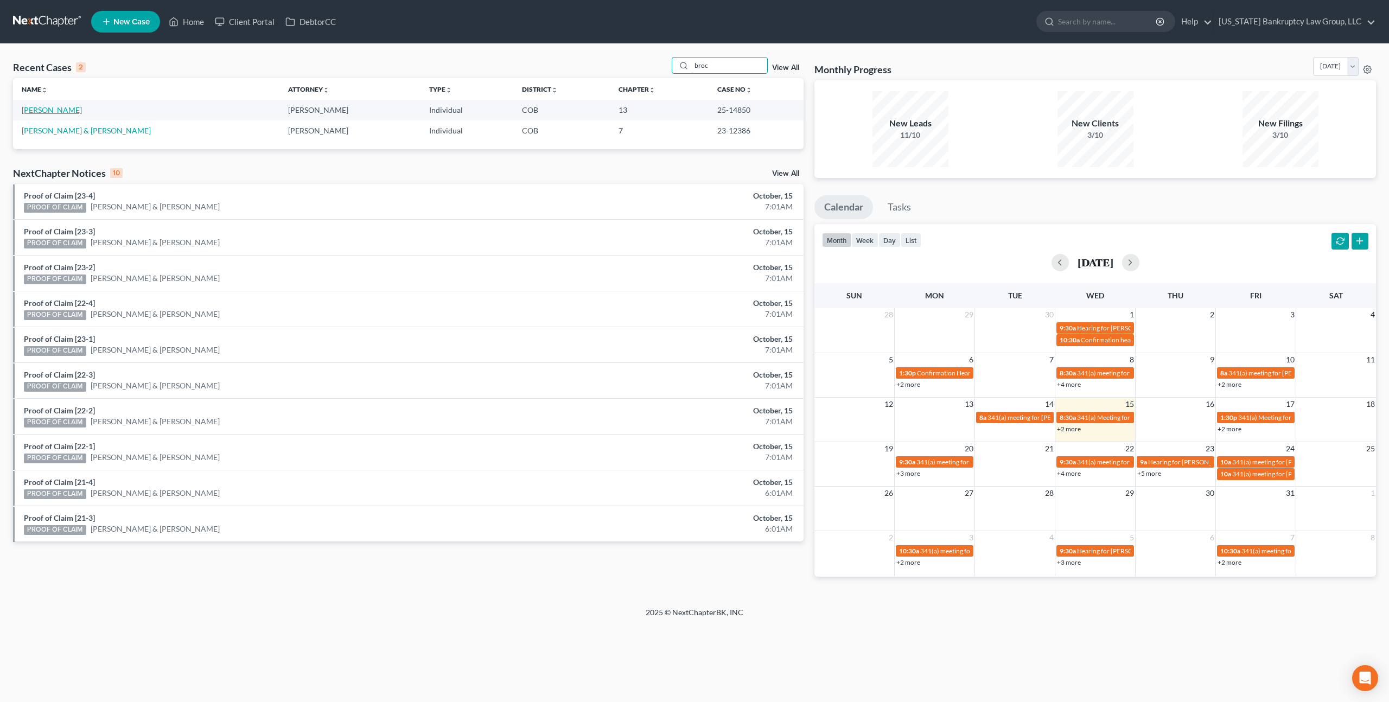
type input "broc"
click at [56, 109] on link "[PERSON_NAME]" at bounding box center [52, 109] width 60 height 9
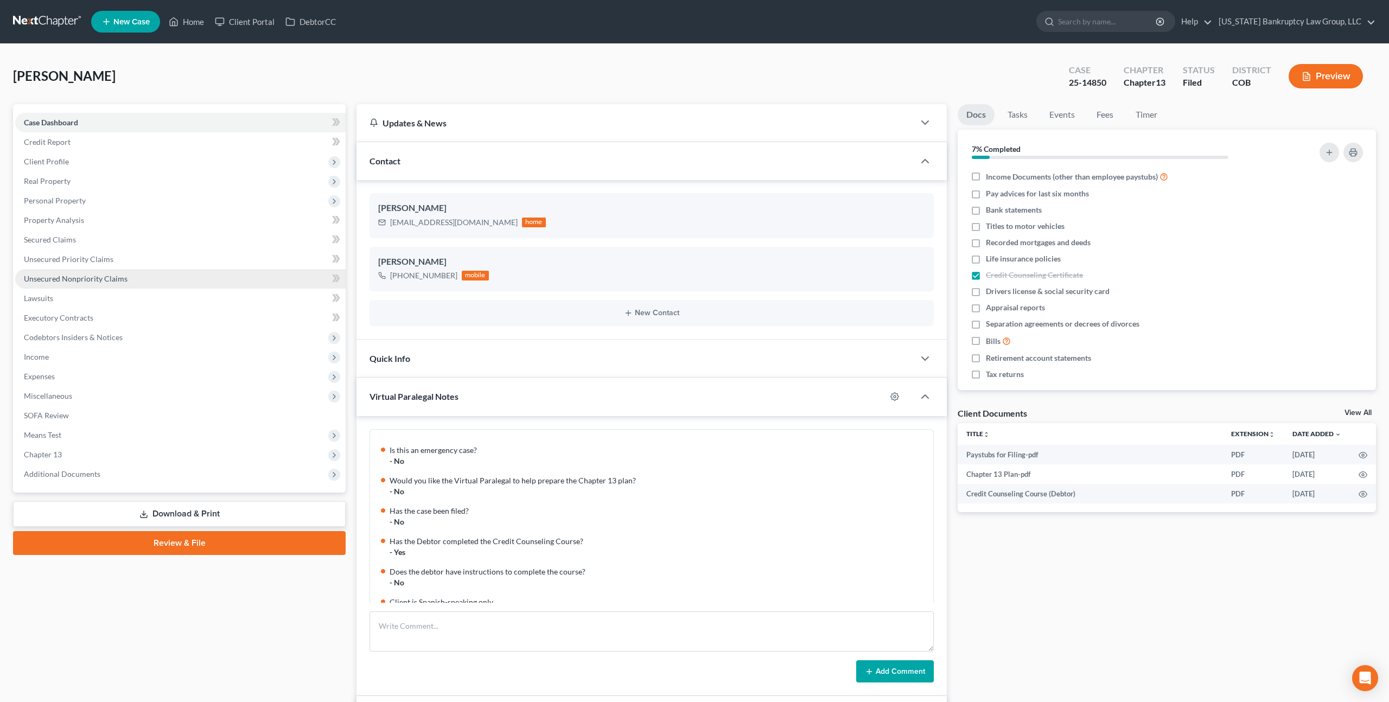
scroll to position [131, 0]
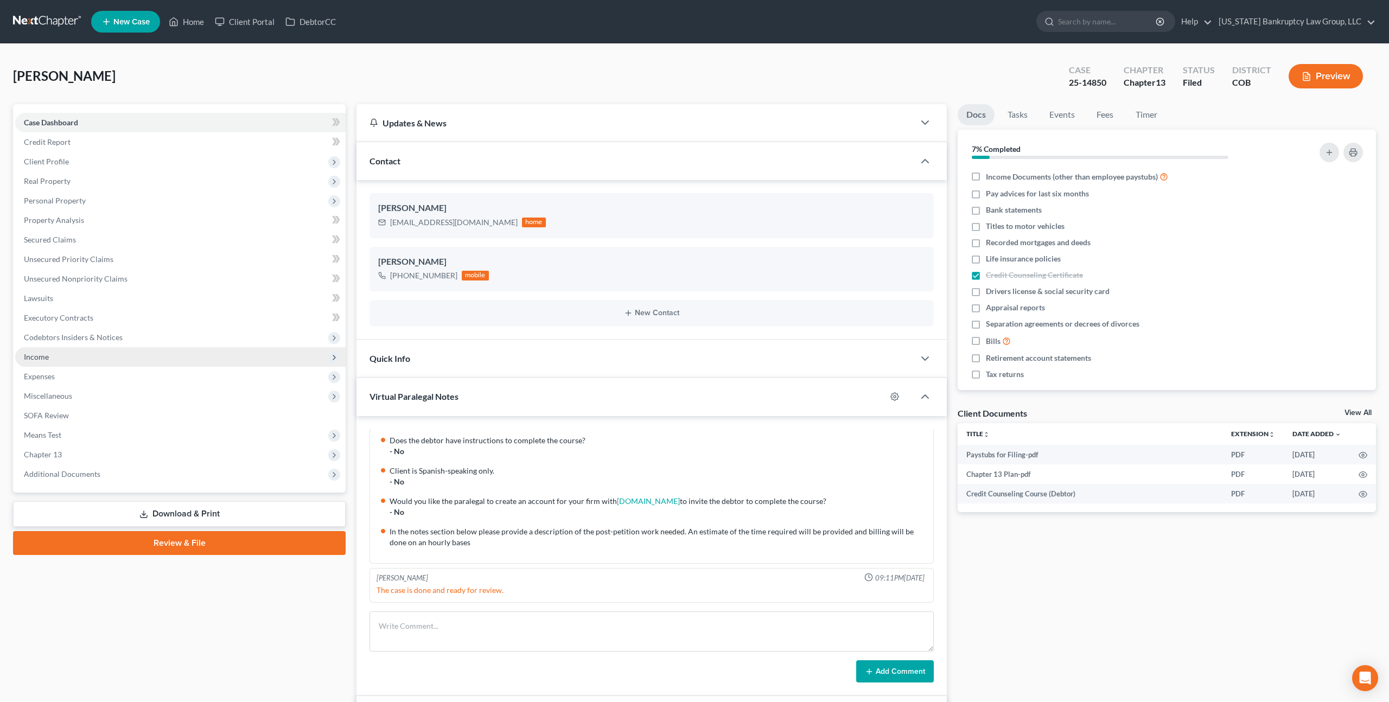
click at [67, 353] on span "Income" at bounding box center [180, 357] width 330 height 20
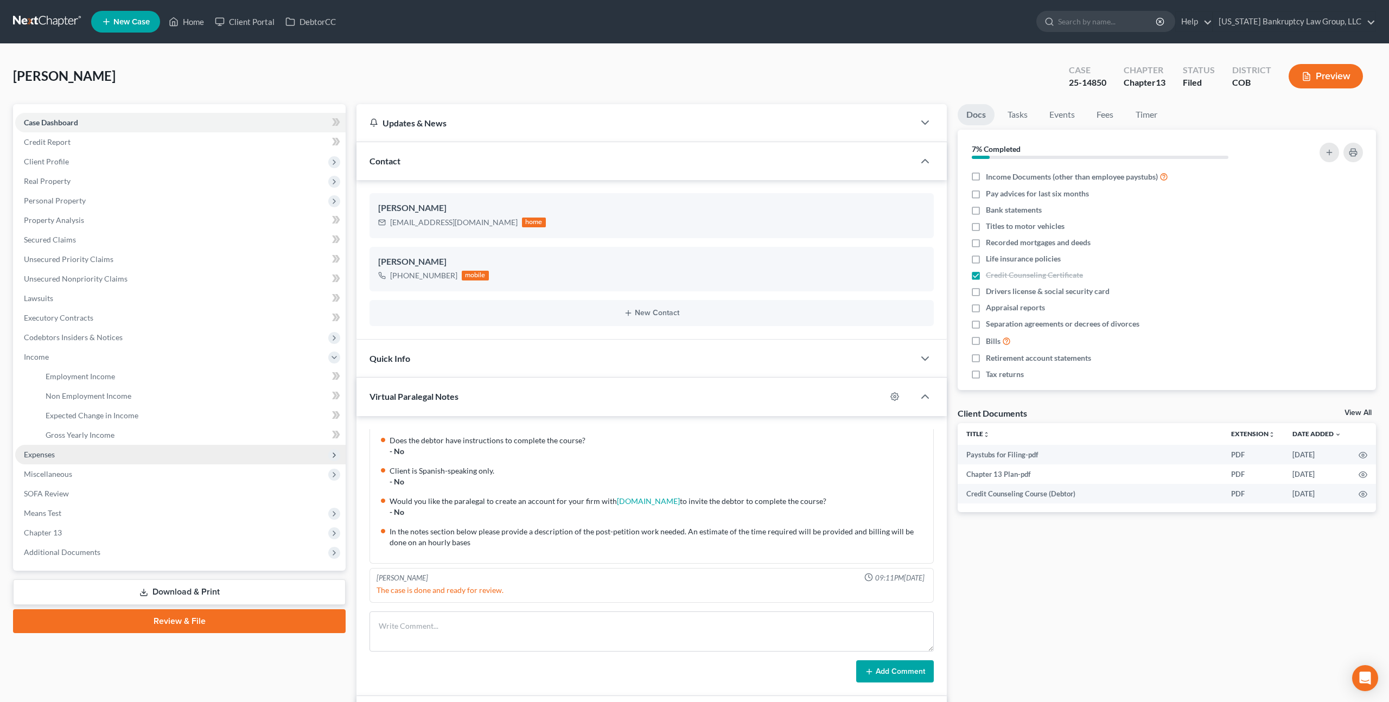
click at [45, 448] on span "Expenses" at bounding box center [180, 455] width 330 height 20
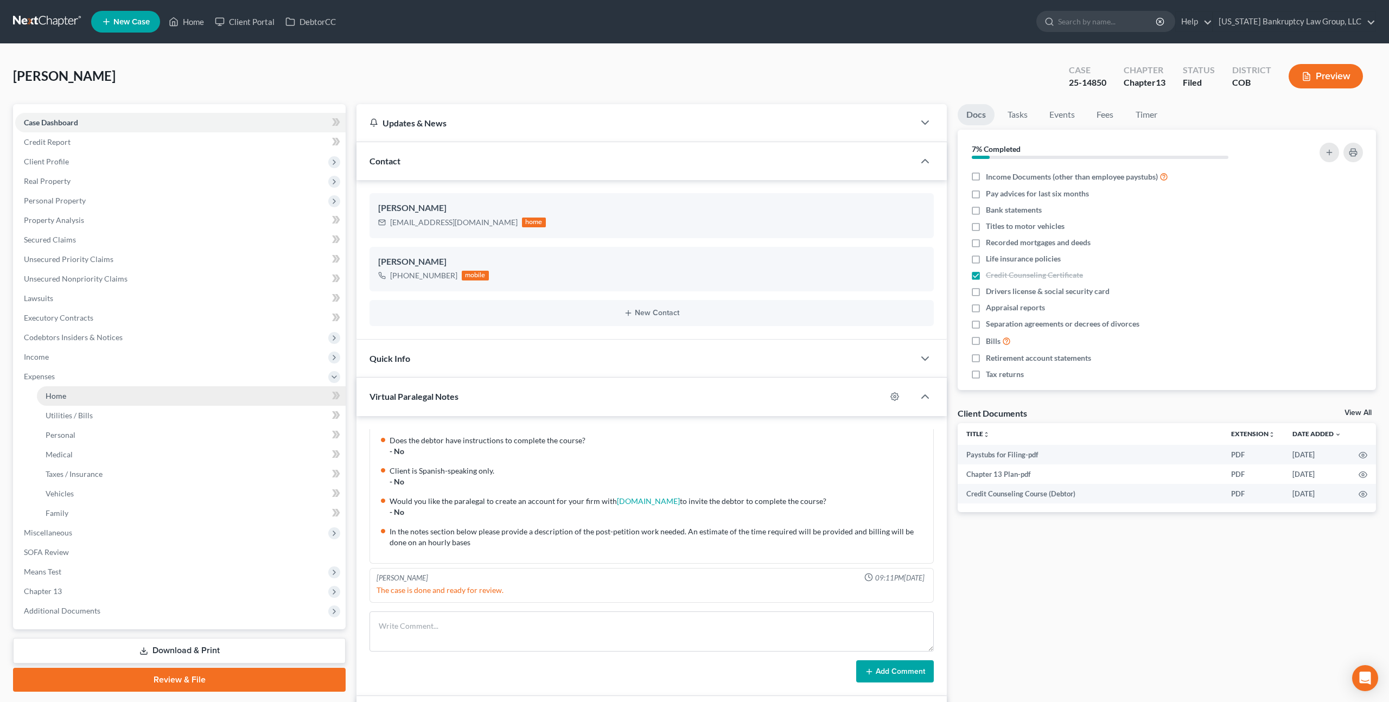
click at [61, 398] on span "Home" at bounding box center [56, 395] width 21 height 9
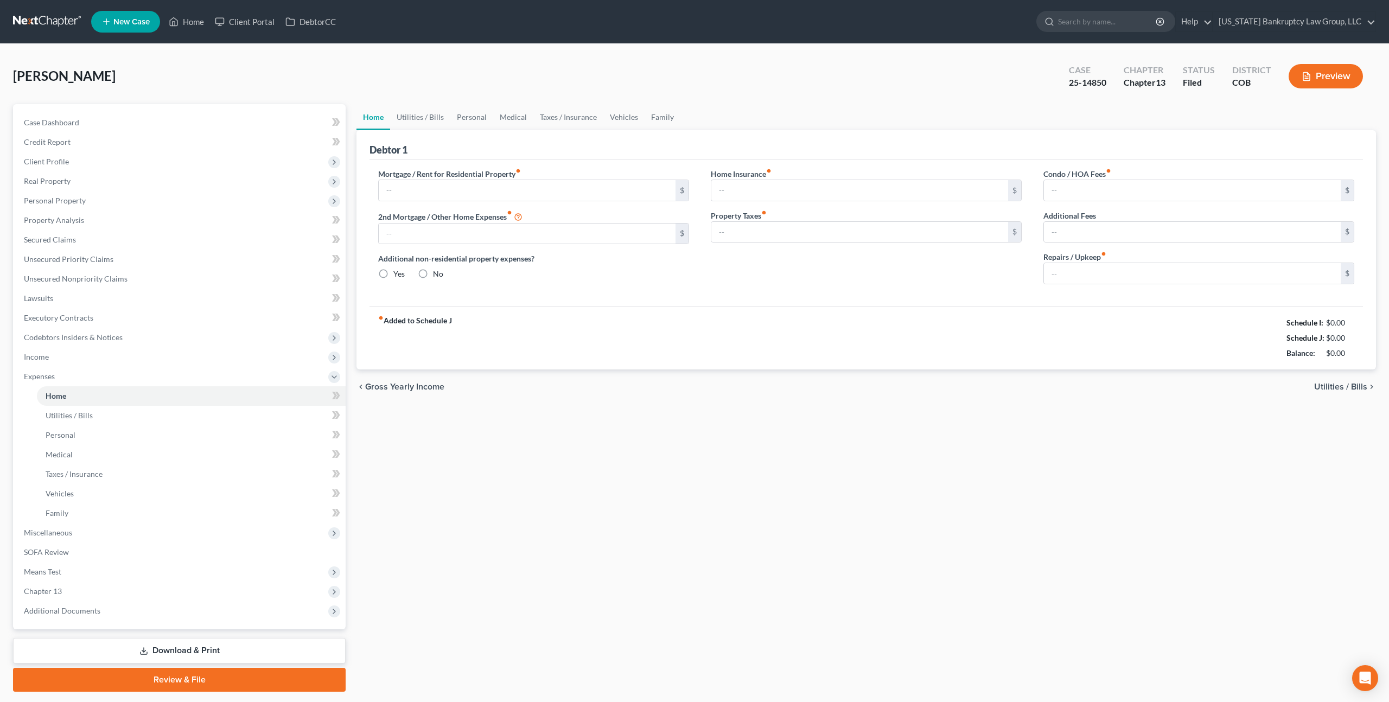
type input "2,180.00"
type input "0.00"
radio input "true"
type input "33.96"
type input "0.00"
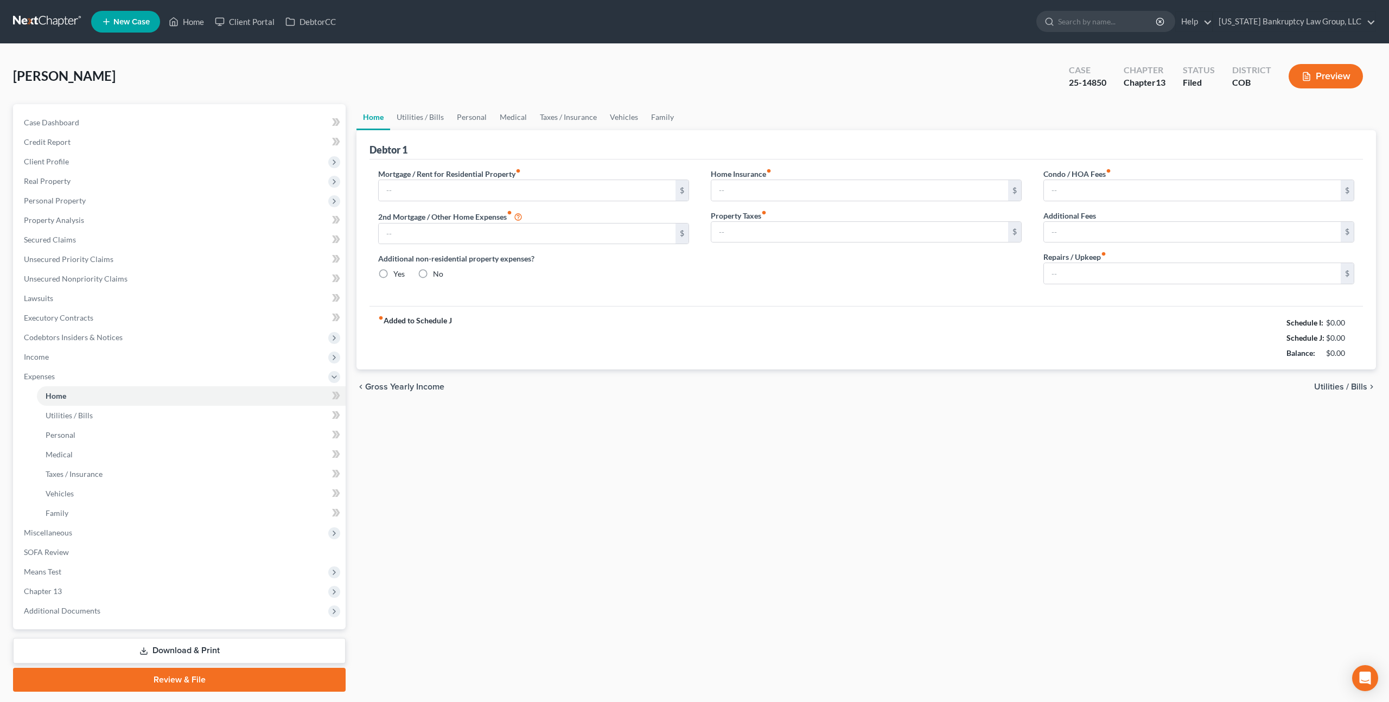
type input "0.00"
type input "175.00"
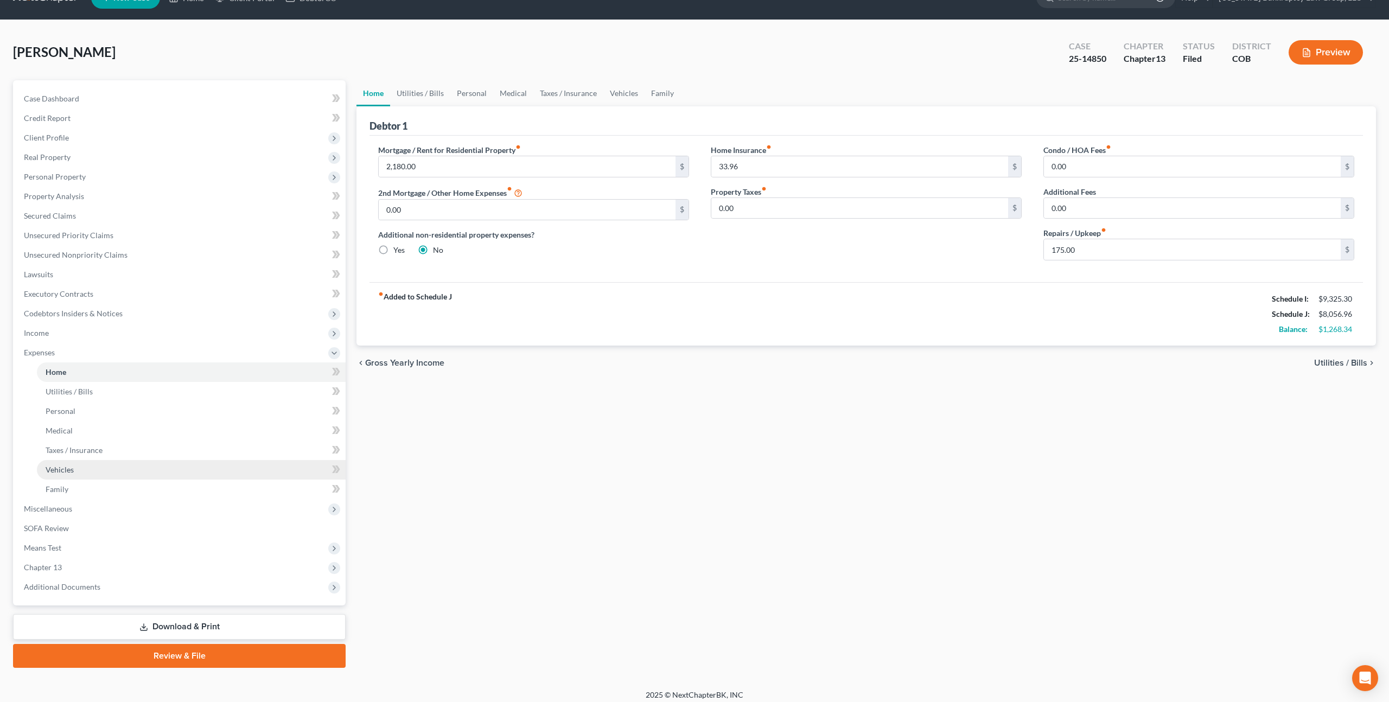
scroll to position [30, 0]
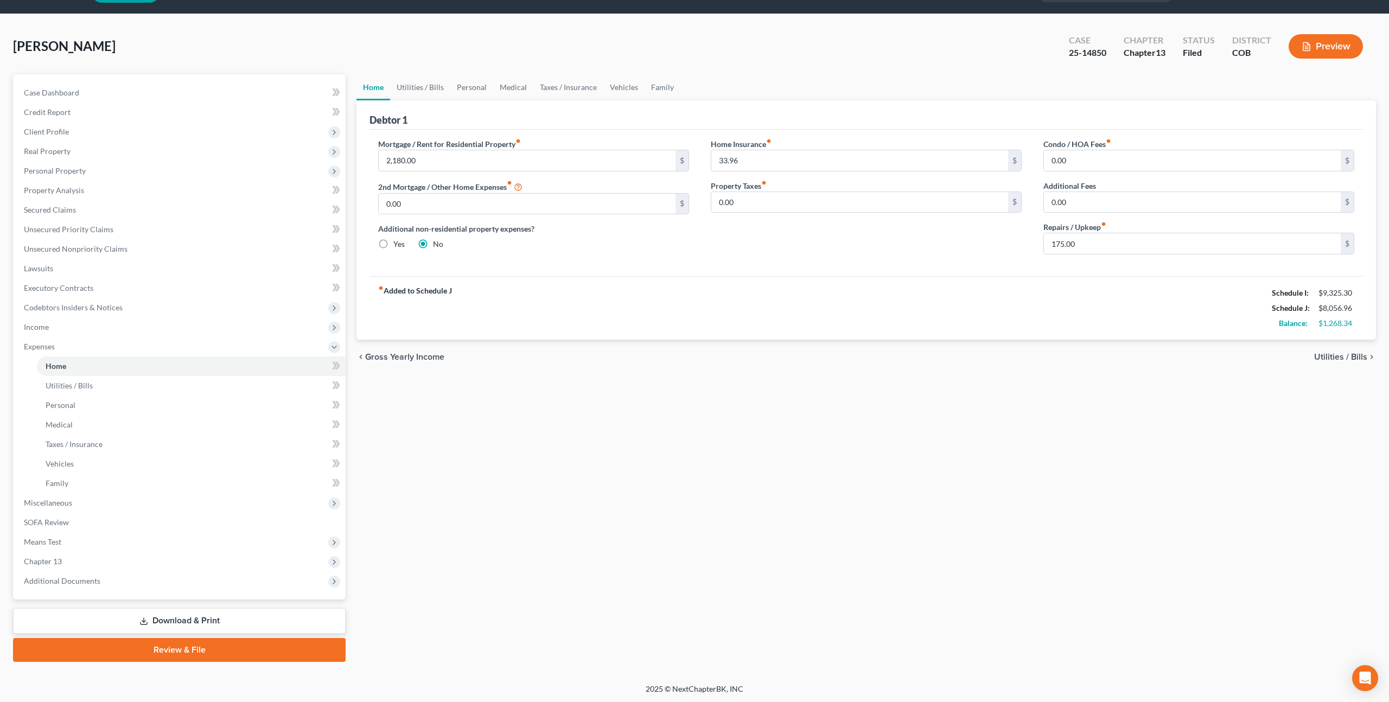
click at [211, 615] on link "Download & Print" at bounding box center [179, 621] width 333 height 26
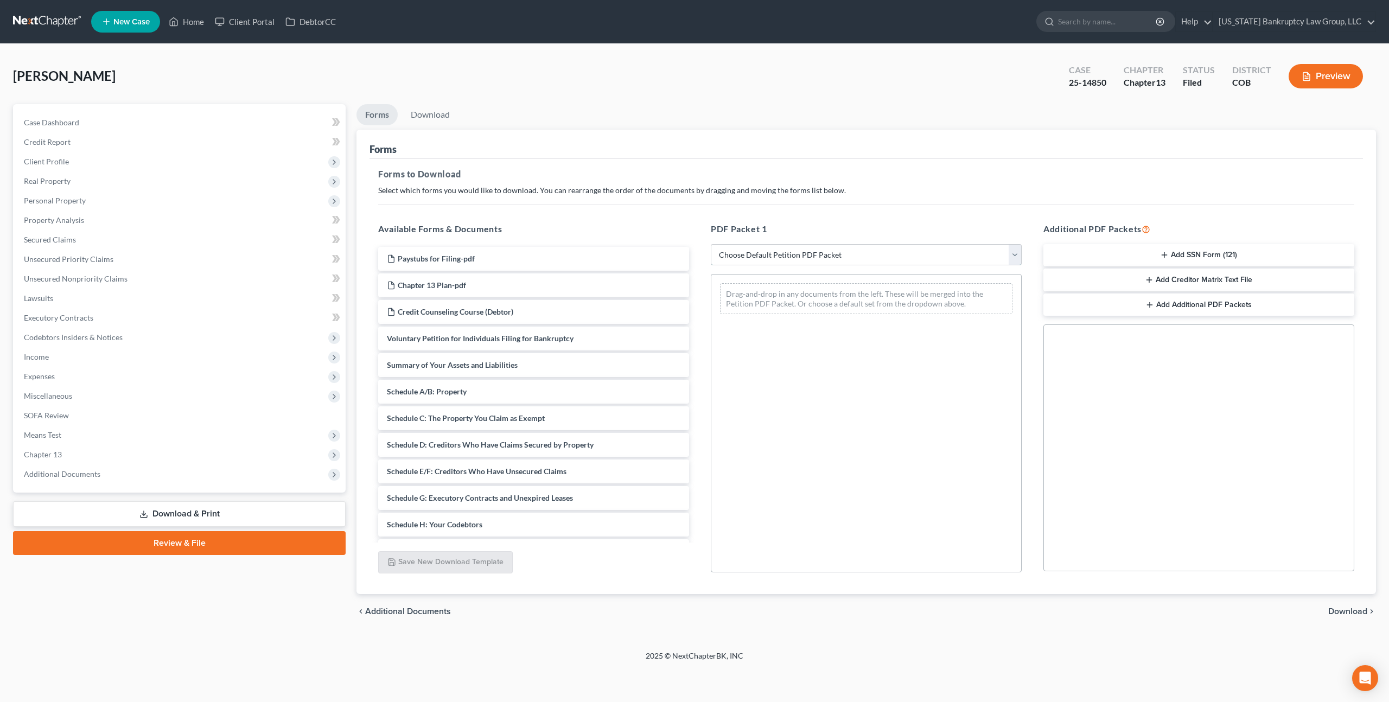
click at [798, 255] on select "Choose Default Petition PDF Packet Complete Bankruptcy Petition (all forms and …" at bounding box center [866, 255] width 311 height 22
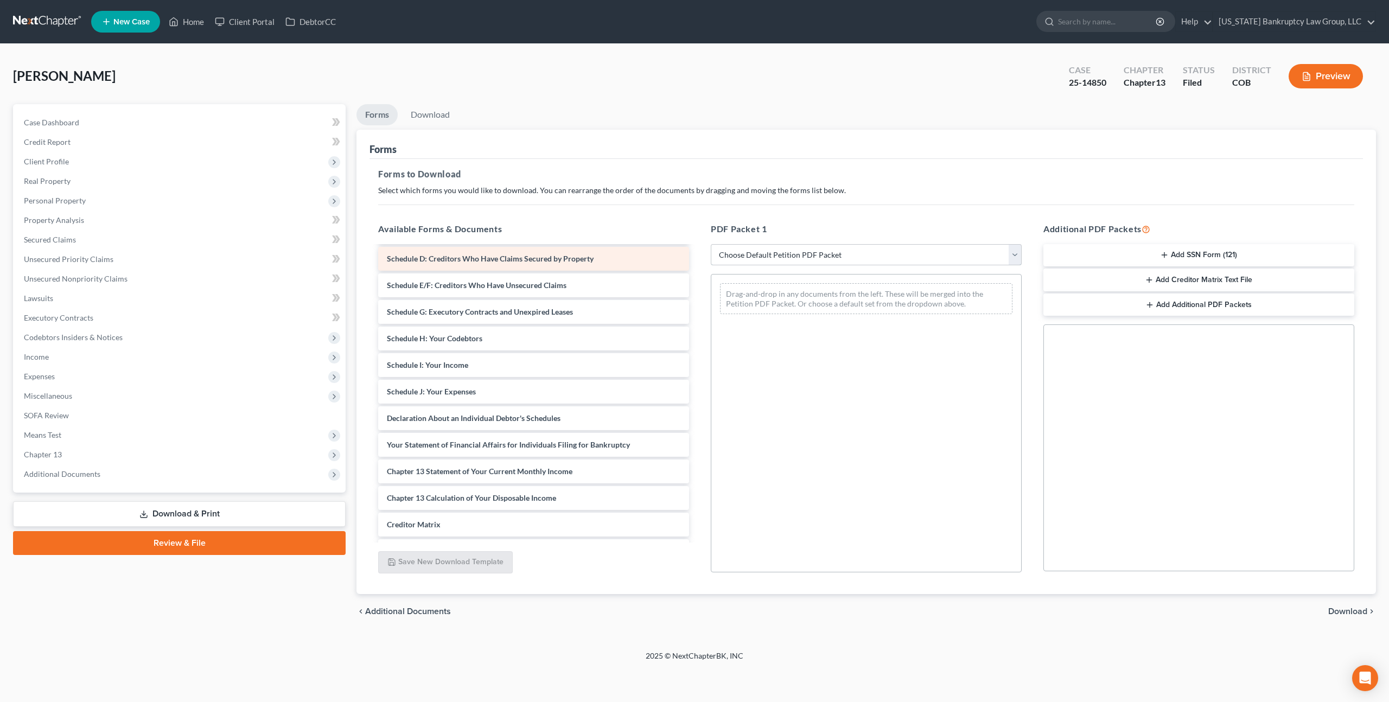
scroll to position [191, 0]
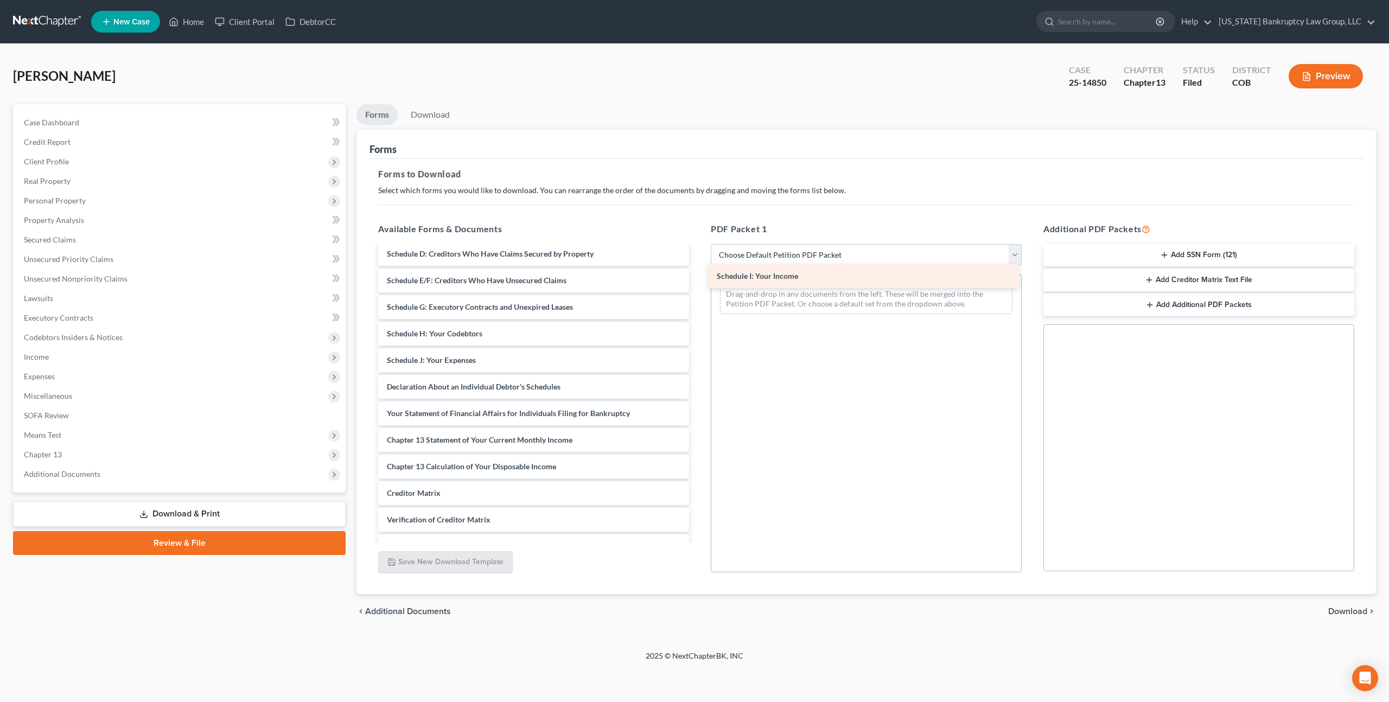
drag, startPoint x: 487, startPoint y: 358, endPoint x: 816, endPoint y: 278, distance: 338.5
click at [698, 277] on div "Schedule I: Your Income Paystubs for Filing-pdf Chapter 13 Plan-pdf Credit Coun…" at bounding box center [534, 320] width 328 height 529
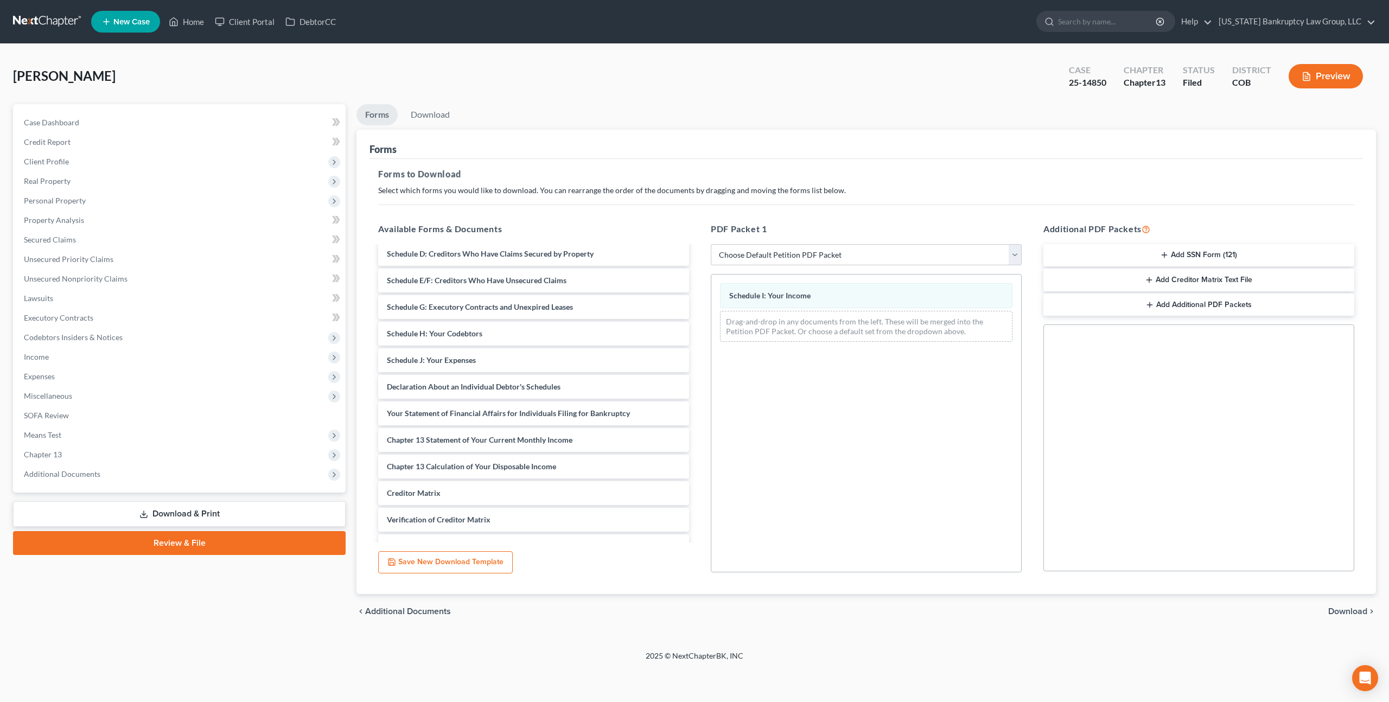
click at [1351, 612] on span "Download" at bounding box center [1347, 611] width 39 height 9
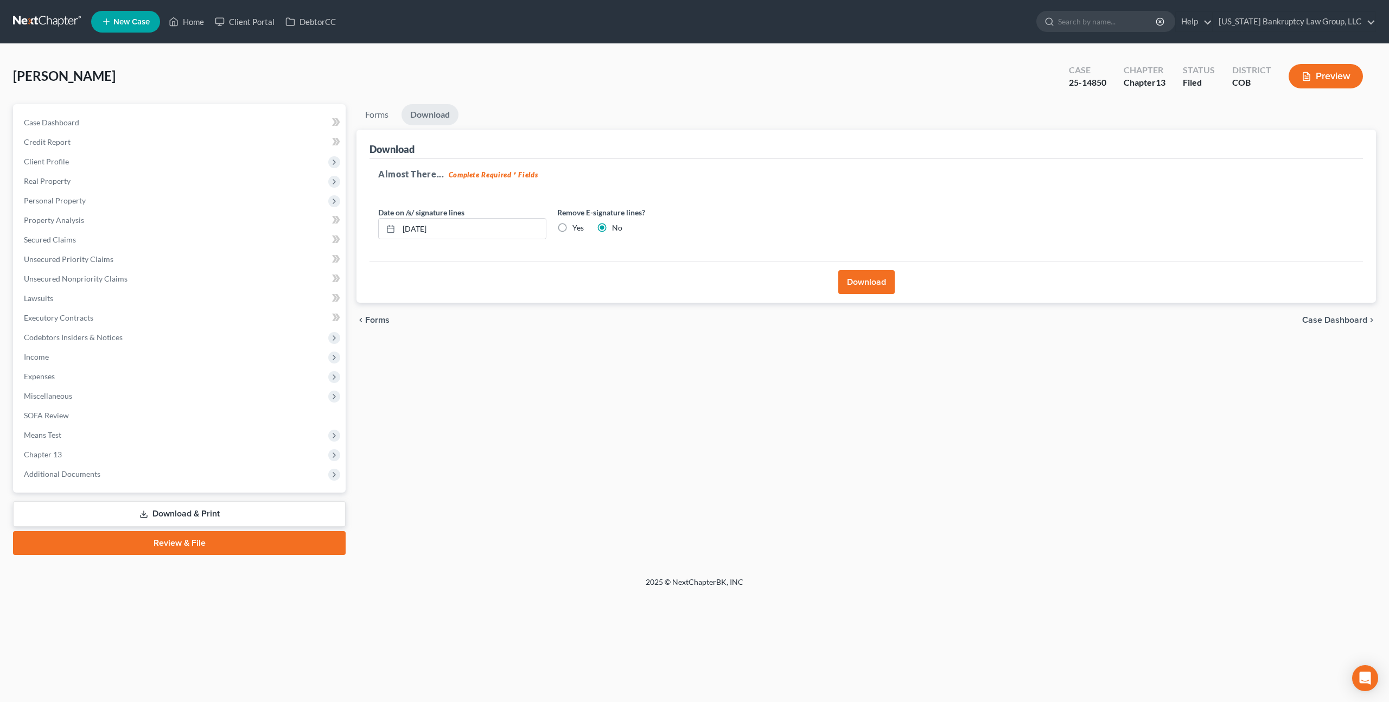
click at [870, 284] on button "Download" at bounding box center [866, 282] width 56 height 24
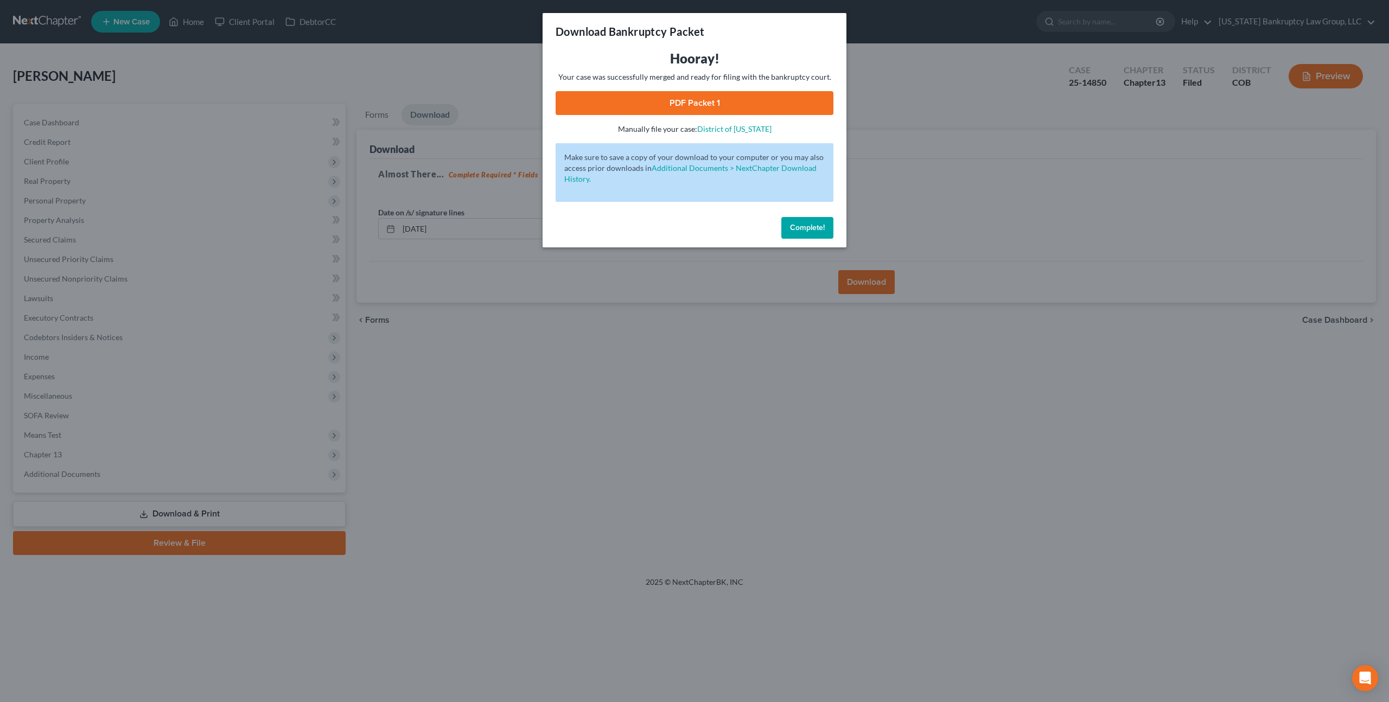
click at [765, 100] on link "PDF Packet 1" at bounding box center [695, 103] width 278 height 24
click at [812, 220] on button "Complete!" at bounding box center [807, 228] width 52 height 22
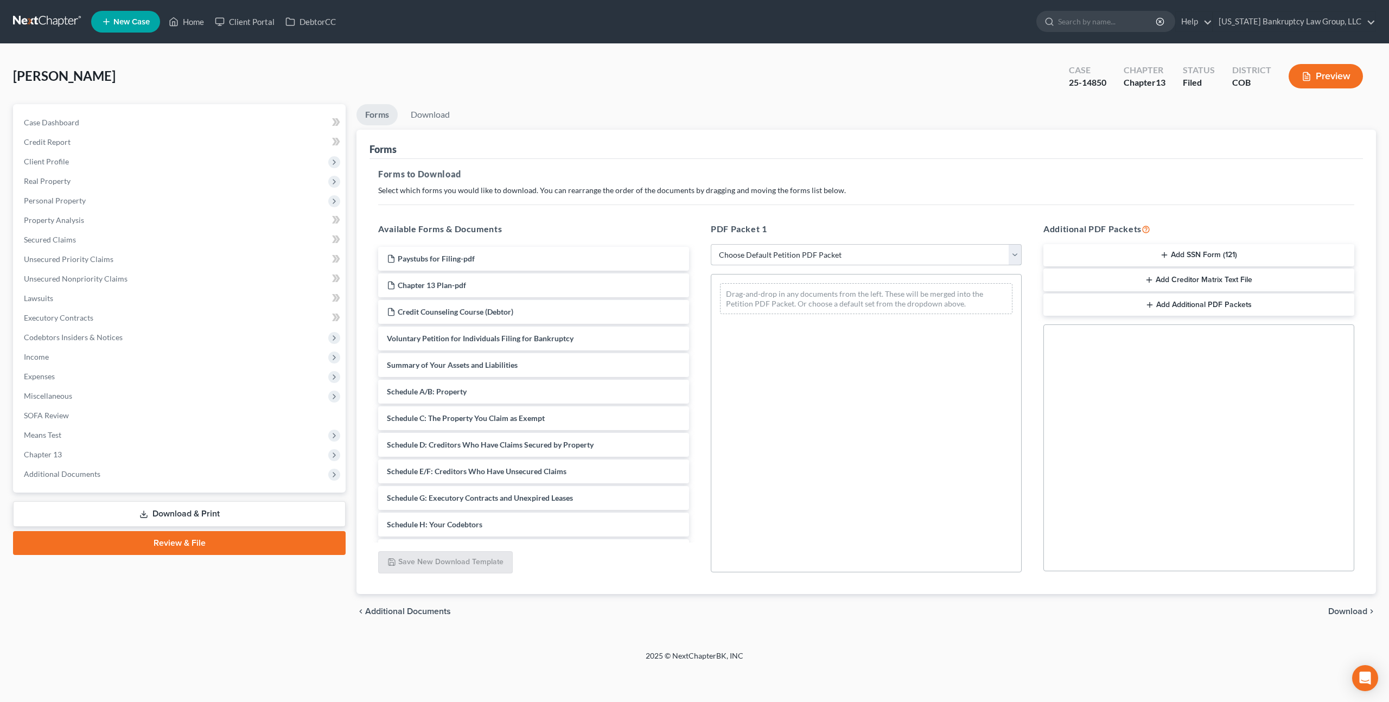
click at [802, 255] on select "Choose Default Petition PDF Packet Complete Bankruptcy Petition (all forms and …" at bounding box center [866, 255] width 311 height 22
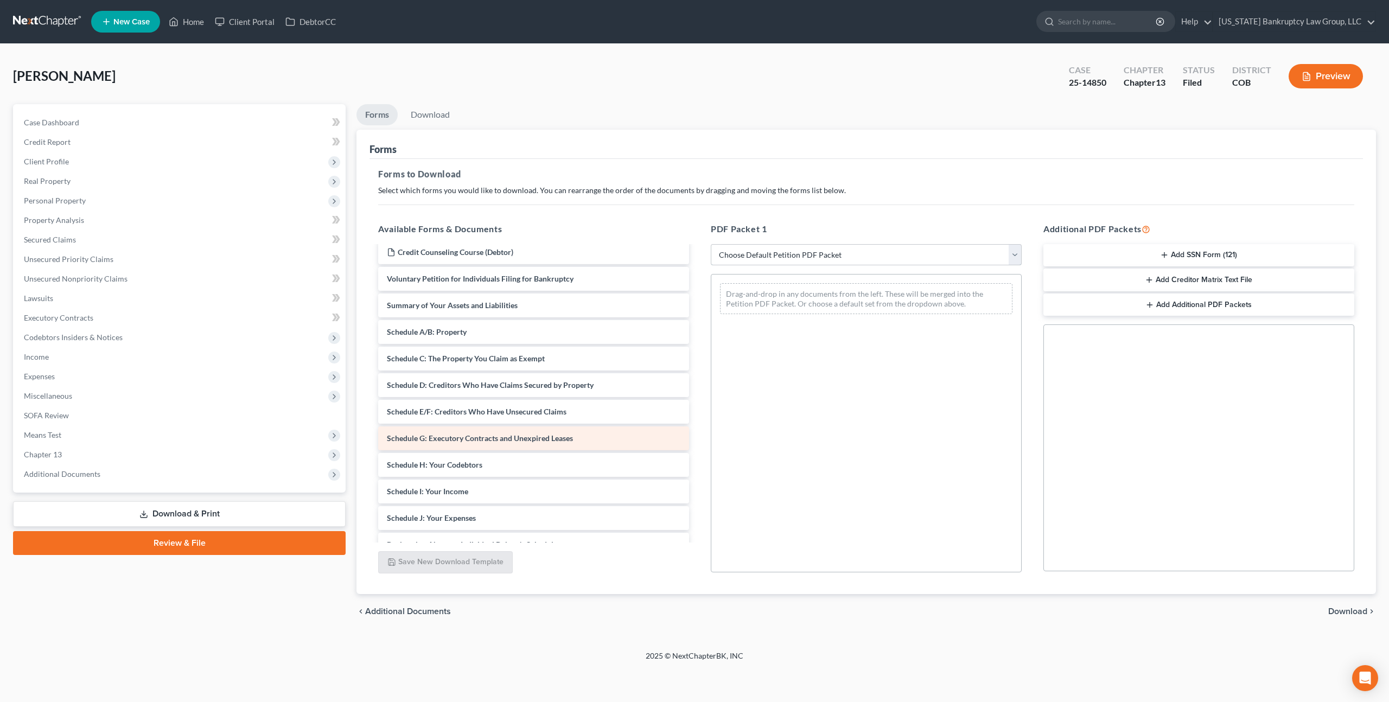
scroll to position [66, 0]
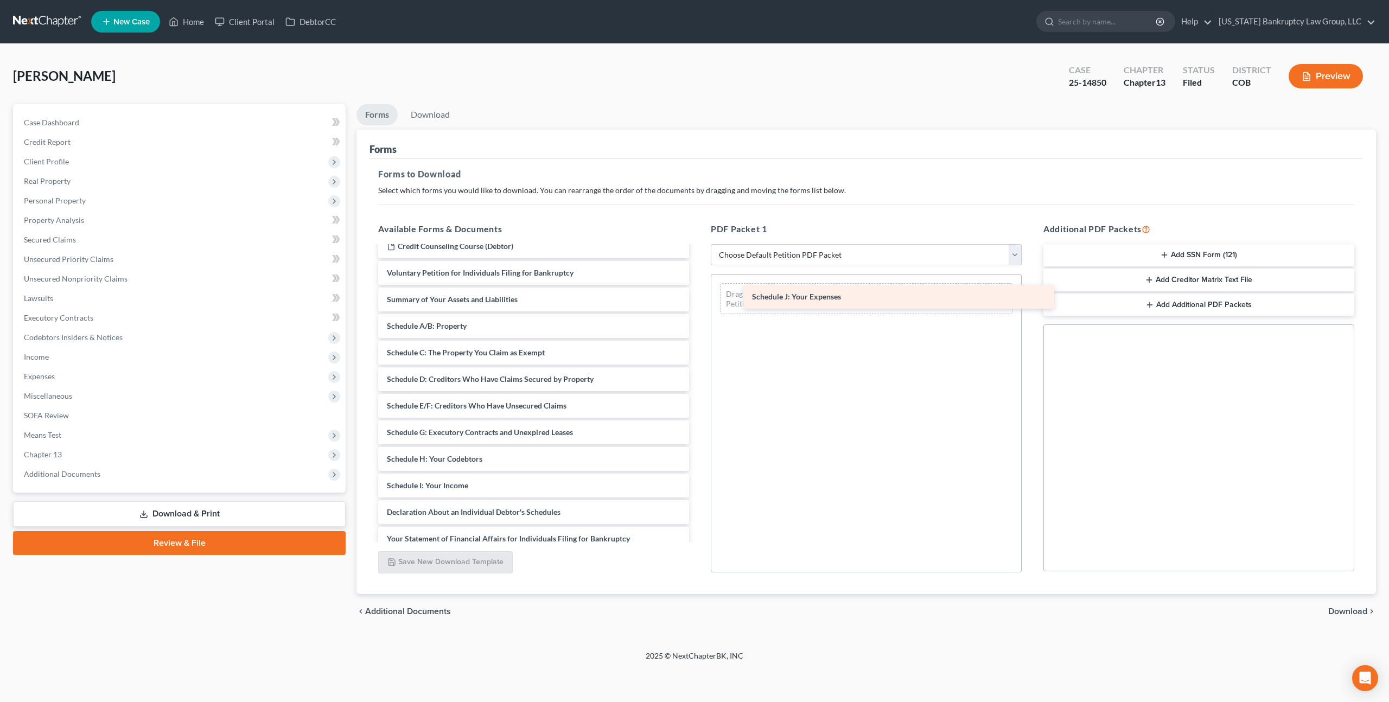
drag, startPoint x: 467, startPoint y: 513, endPoint x: 832, endPoint y: 298, distance: 423.8
click at [698, 298] on div "Schedule J: Your Expenses Paystubs for Filing-pdf Chapter 13 Plan-pdf Credit Co…" at bounding box center [534, 445] width 328 height 529
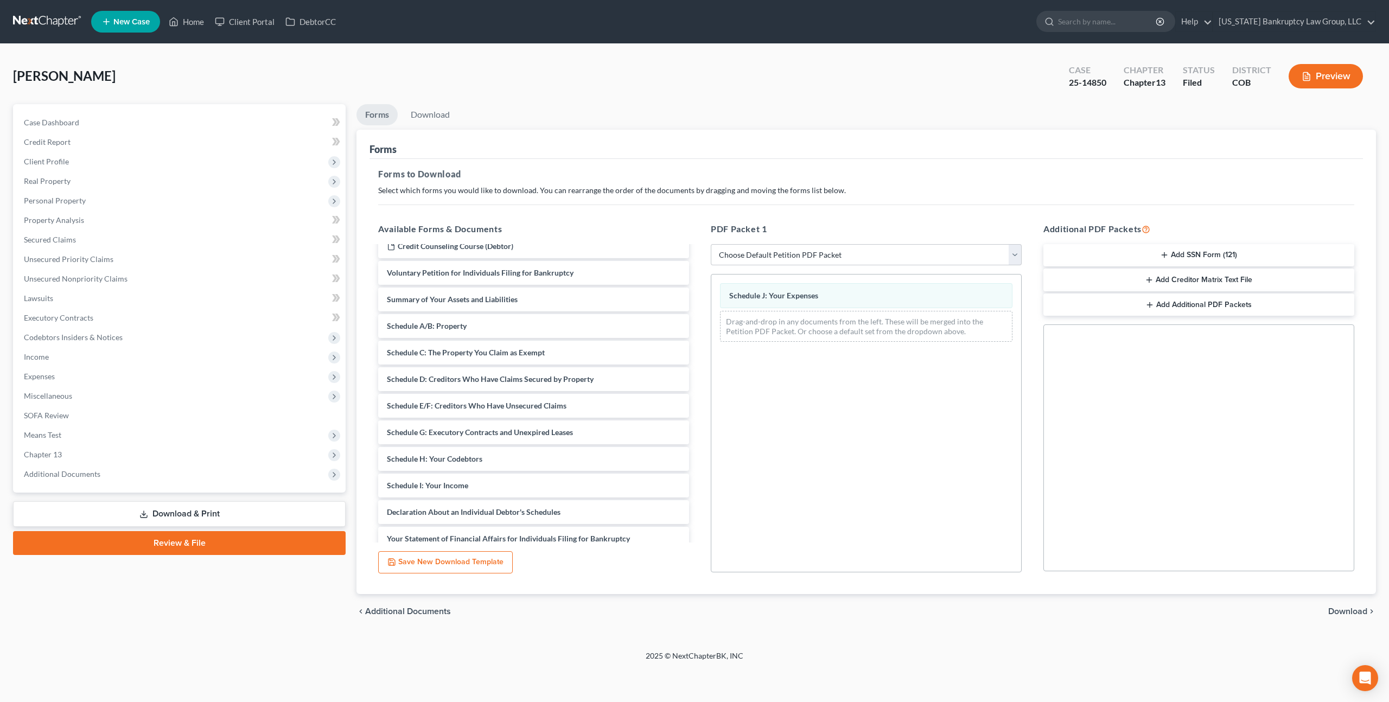
click at [1352, 611] on span "Download" at bounding box center [1347, 611] width 39 height 9
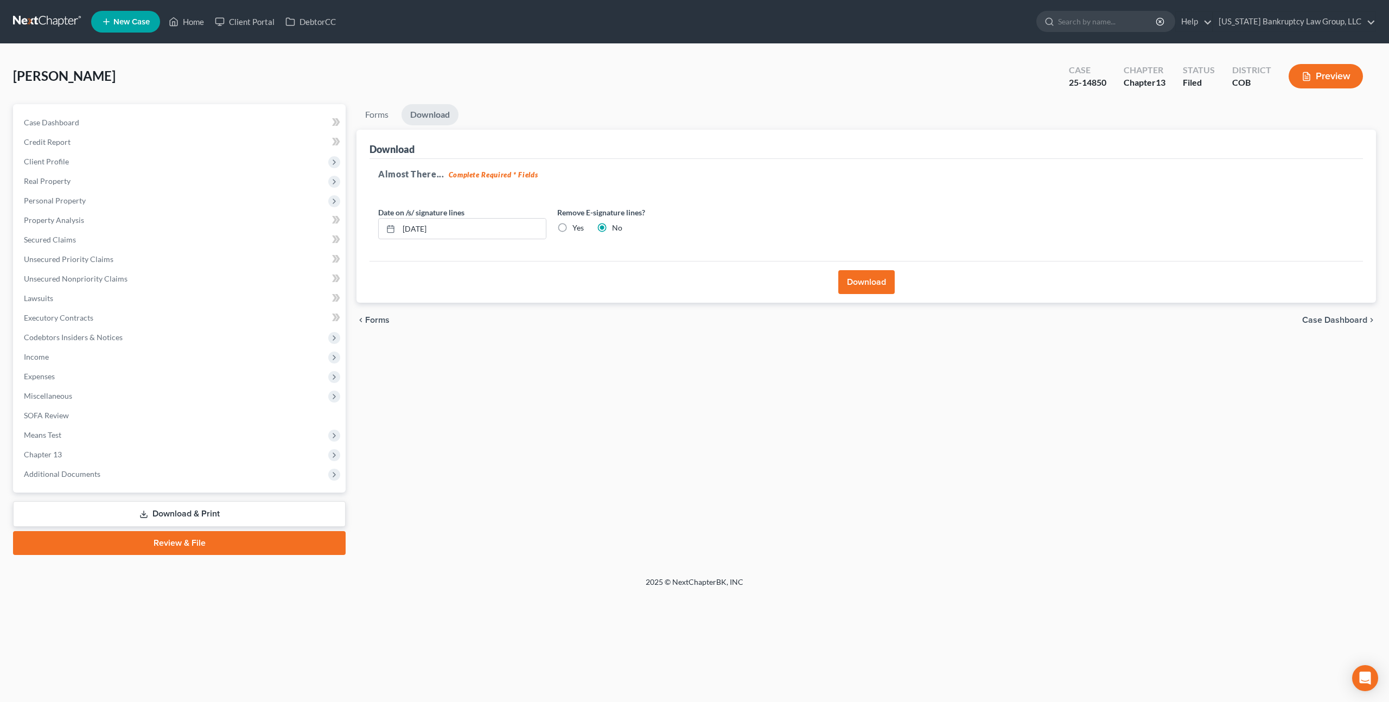
click at [860, 278] on button "Download" at bounding box center [866, 282] width 56 height 24
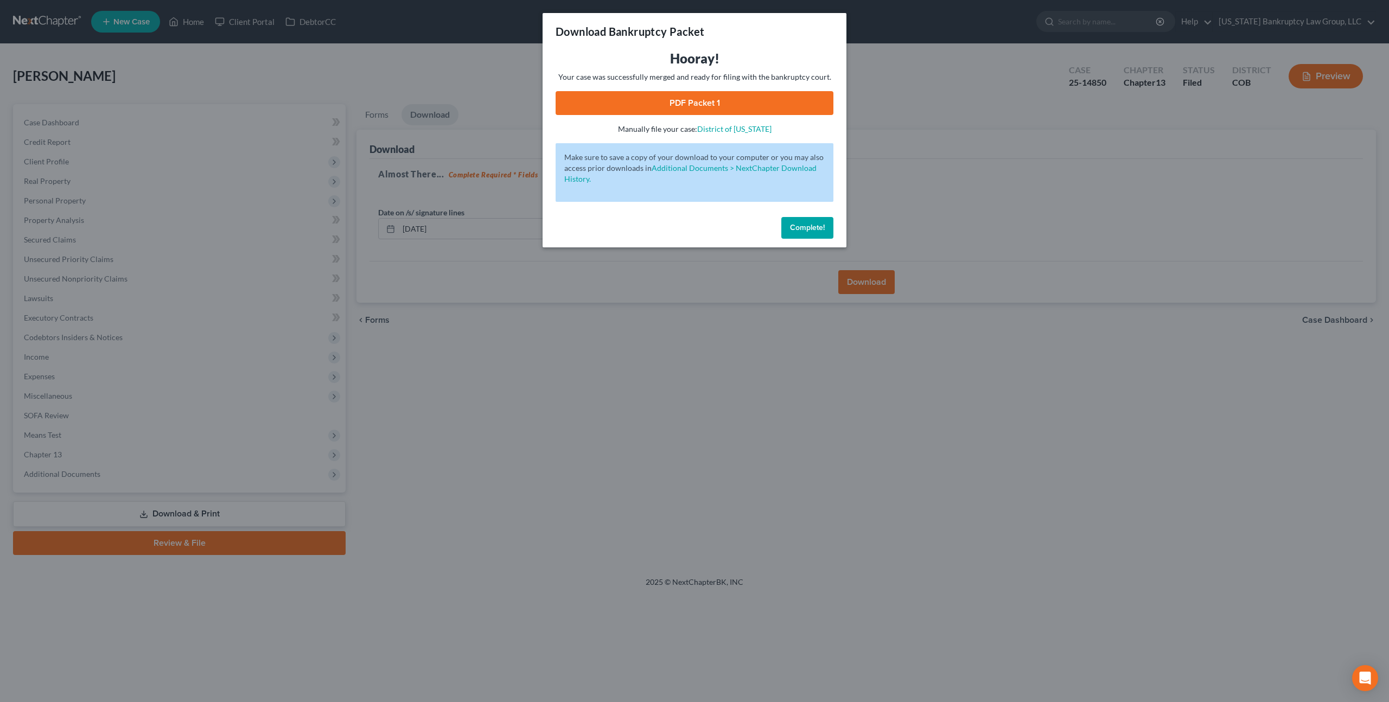
click at [667, 98] on link "PDF Packet 1" at bounding box center [695, 103] width 278 height 24
click at [794, 223] on span "Complete!" at bounding box center [807, 227] width 35 height 9
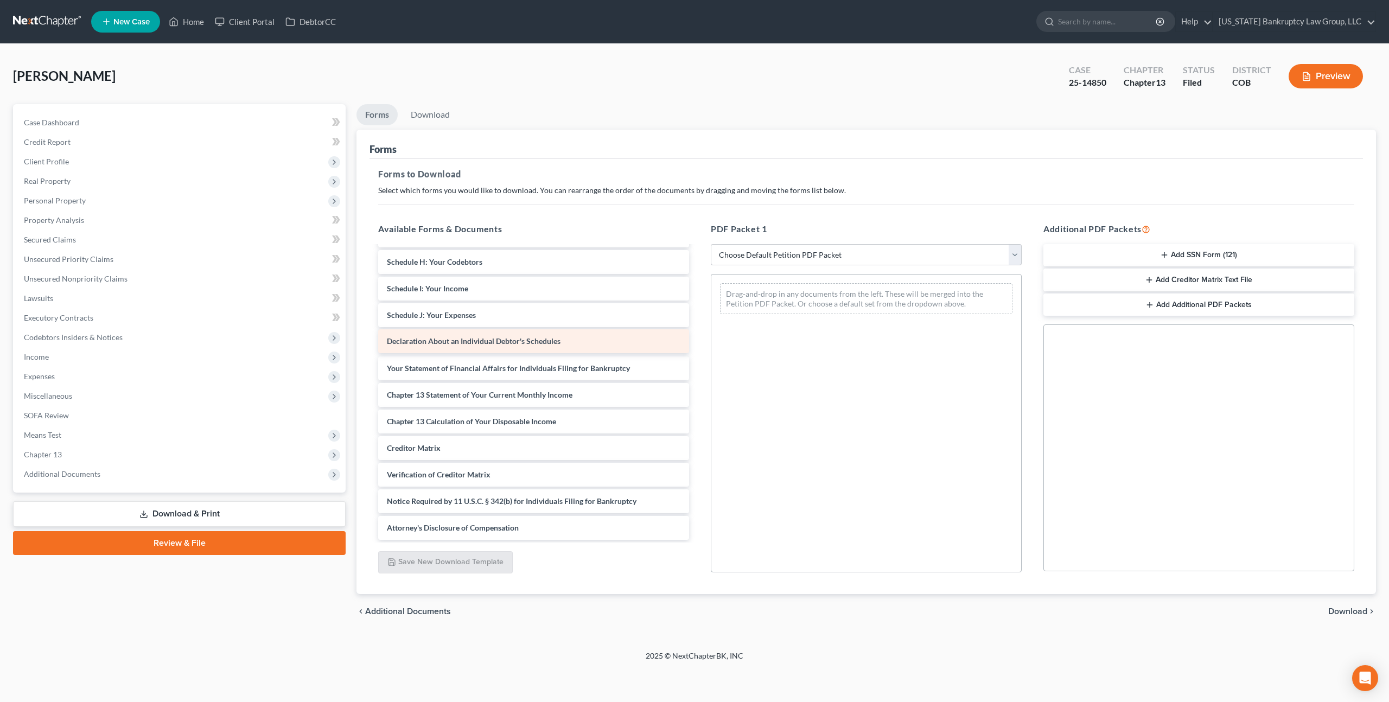
scroll to position [236, 0]
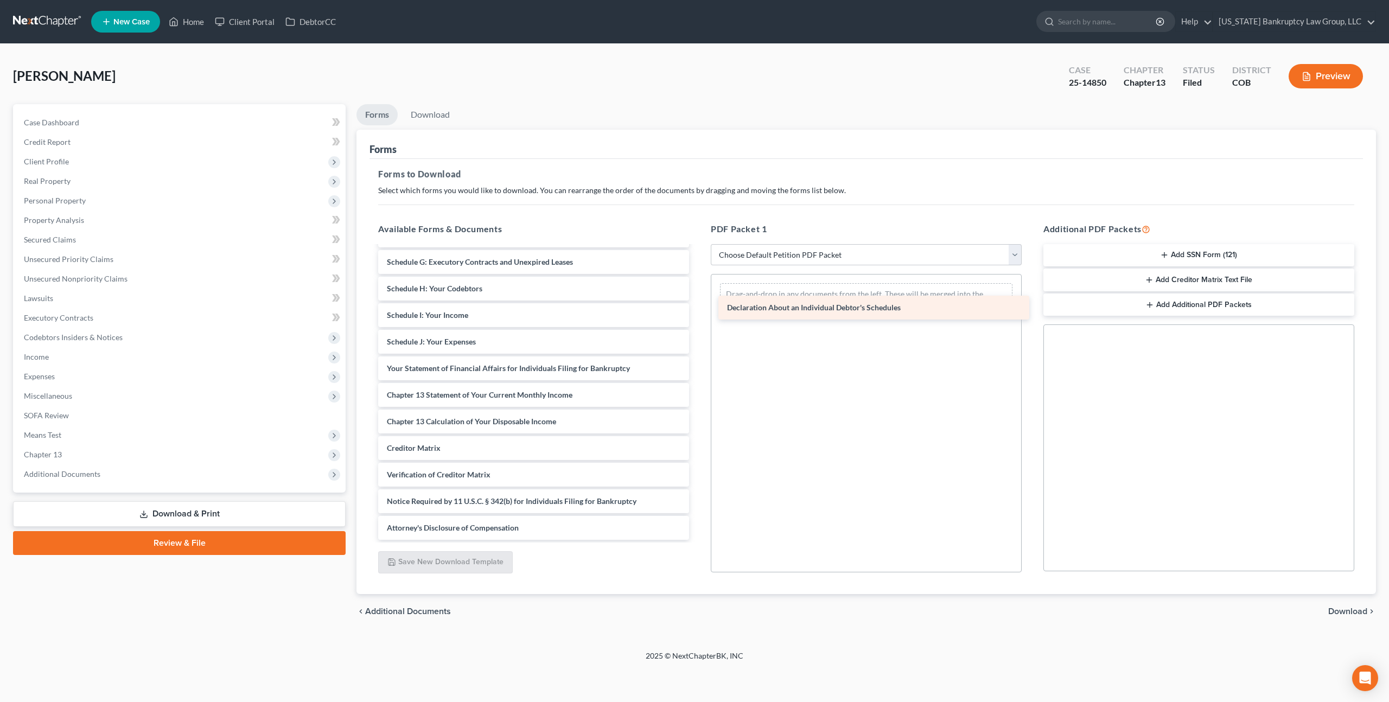
drag, startPoint x: 493, startPoint y: 342, endPoint x: 833, endPoint y: 308, distance: 341.9
click at [698, 308] on div "Declaration About an Individual Debtor's Schedules Paystubs for Filing-pdf Chap…" at bounding box center [534, 275] width 328 height 529
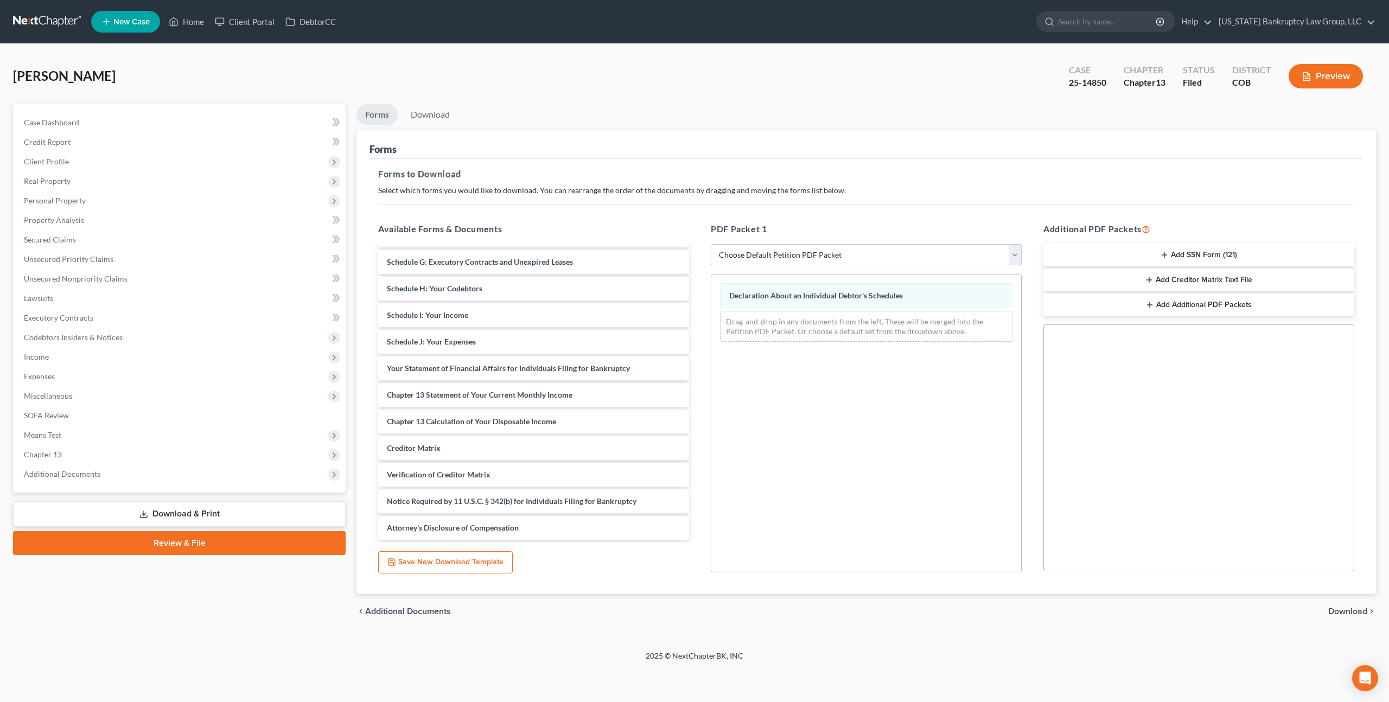
click at [1349, 613] on span "Download" at bounding box center [1347, 611] width 39 height 9
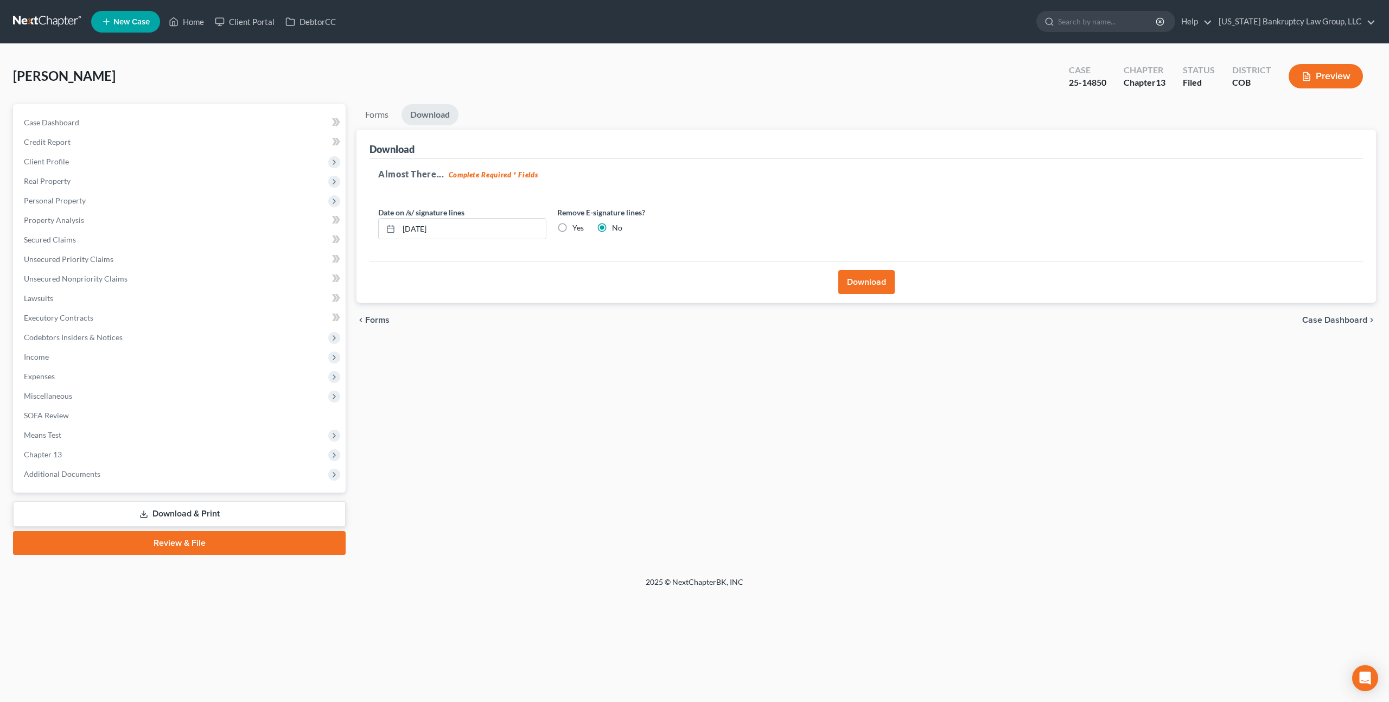
click at [866, 282] on button "Download" at bounding box center [866, 282] width 56 height 24
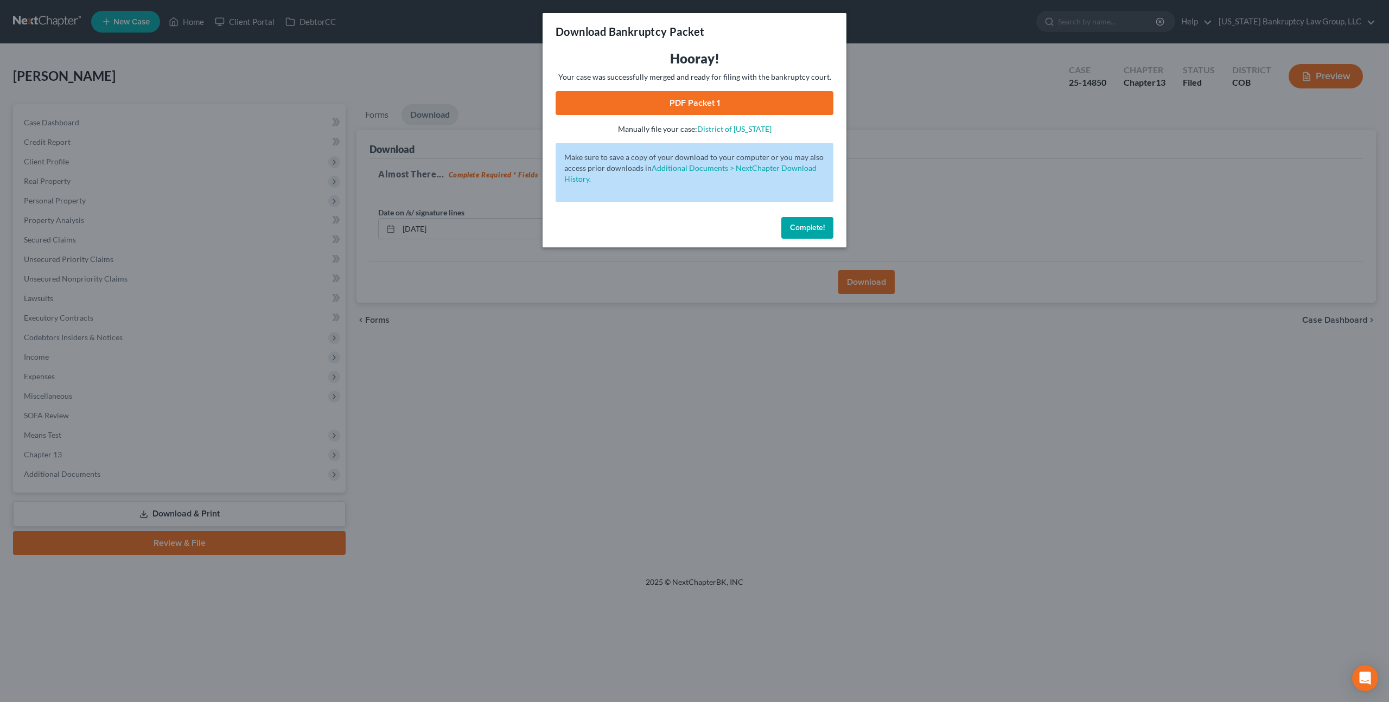
click at [594, 100] on link "PDF Packet 1" at bounding box center [695, 103] width 278 height 24
click at [810, 231] on span "Complete!" at bounding box center [807, 227] width 35 height 9
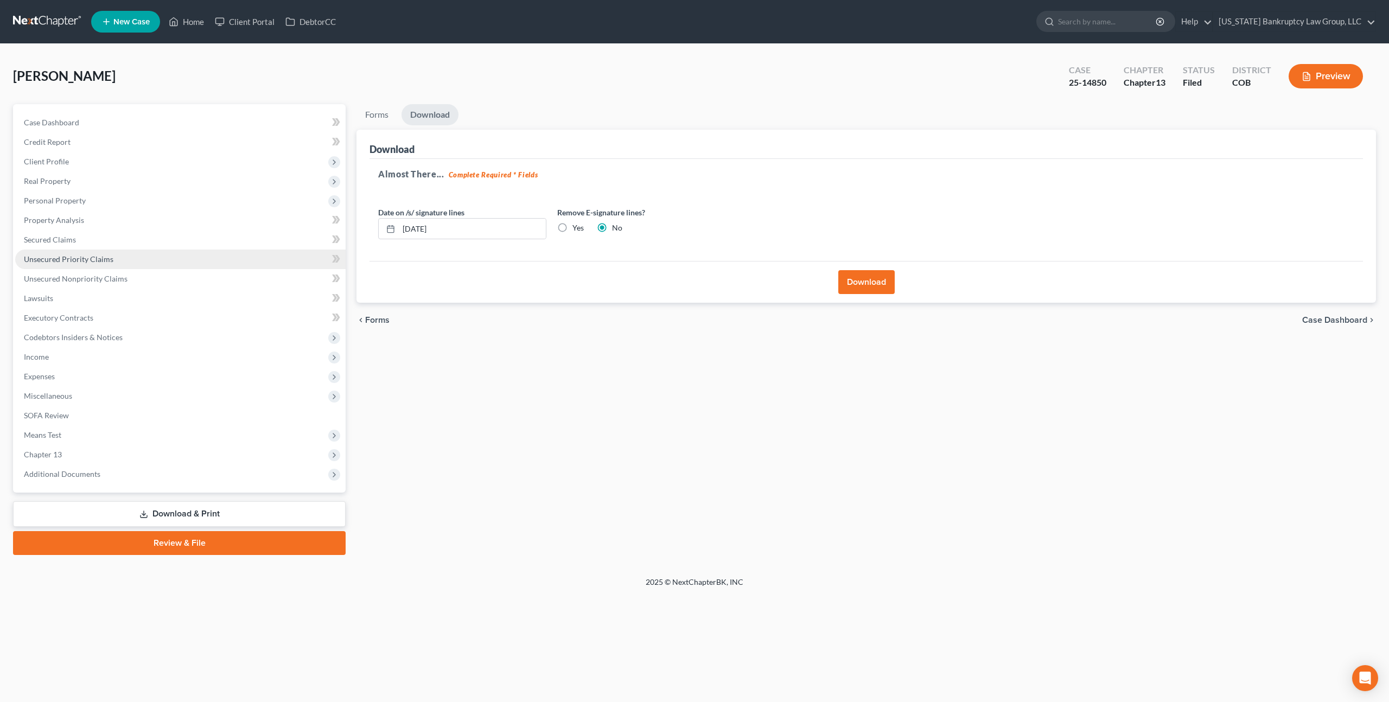
click at [85, 259] on span "Unsecured Priority Claims" at bounding box center [69, 259] width 90 height 9
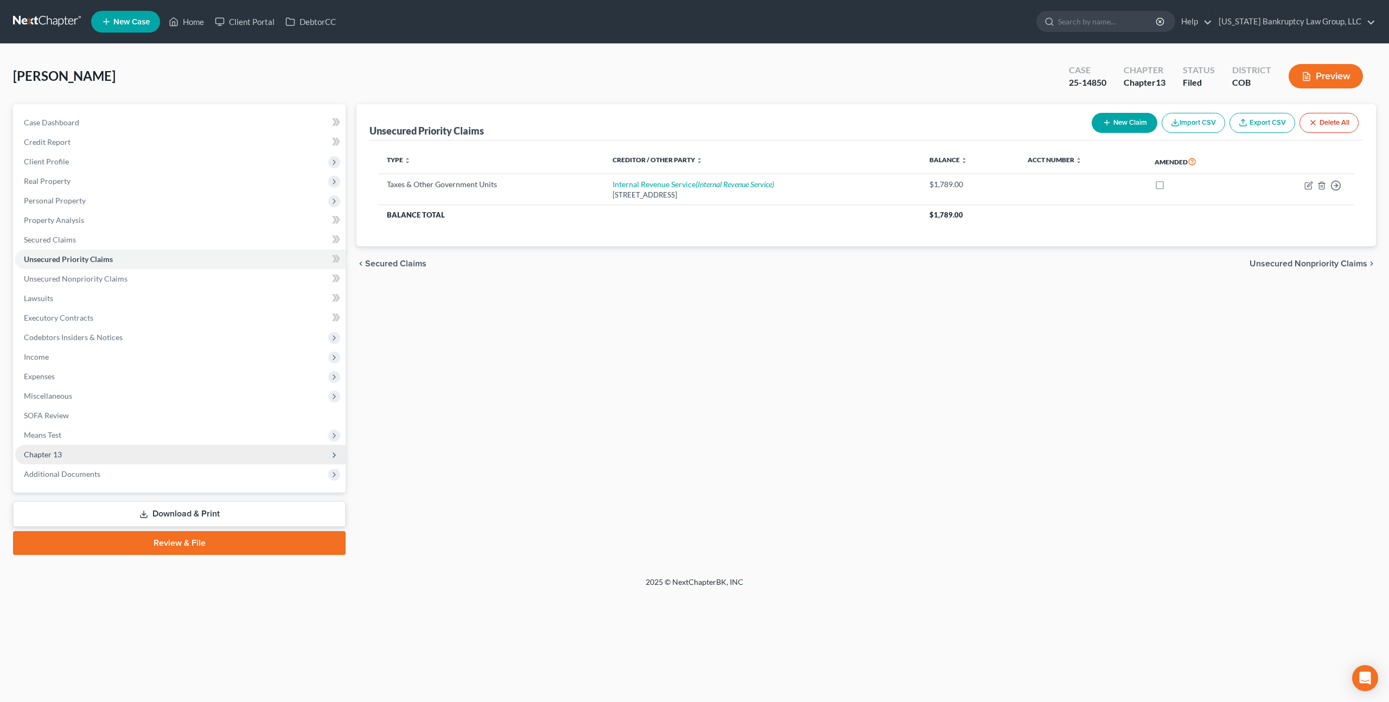
click at [105, 450] on span "Chapter 13" at bounding box center [180, 455] width 330 height 20
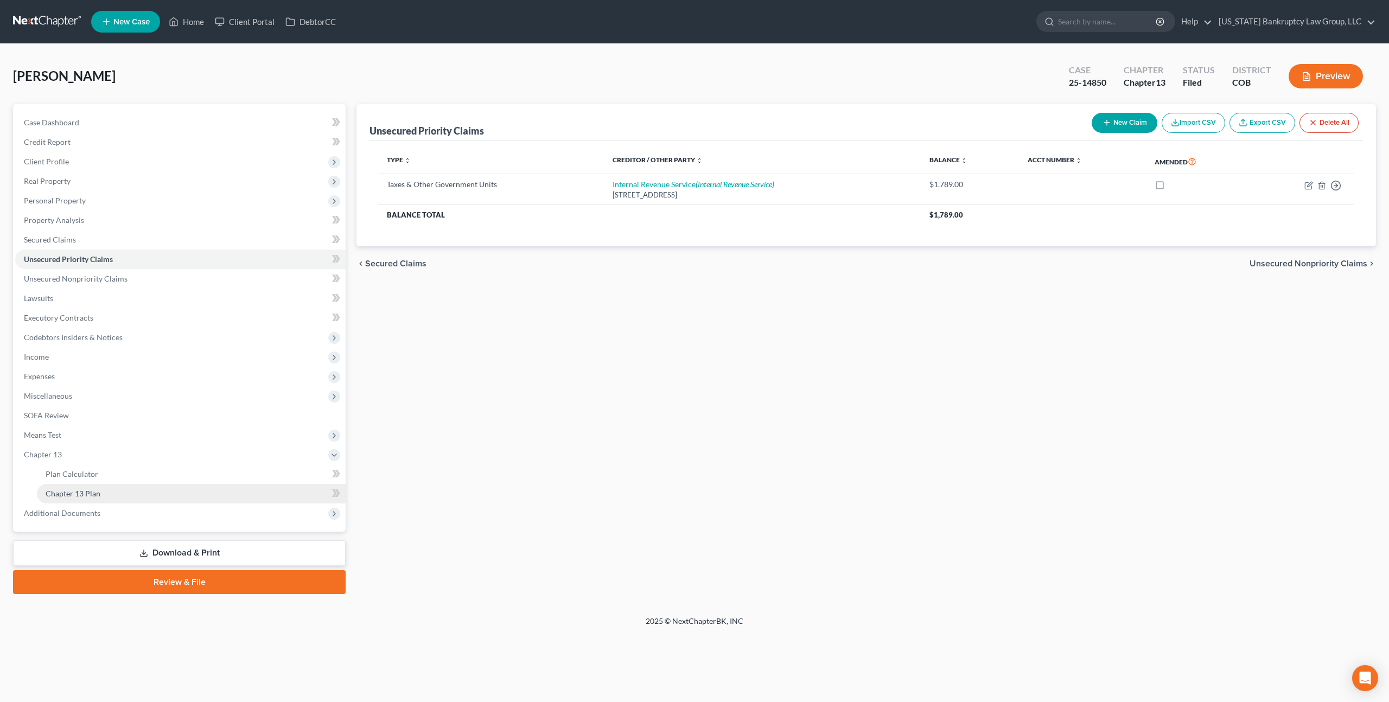
click at [140, 492] on link "Chapter 13 Plan" at bounding box center [191, 494] width 309 height 20
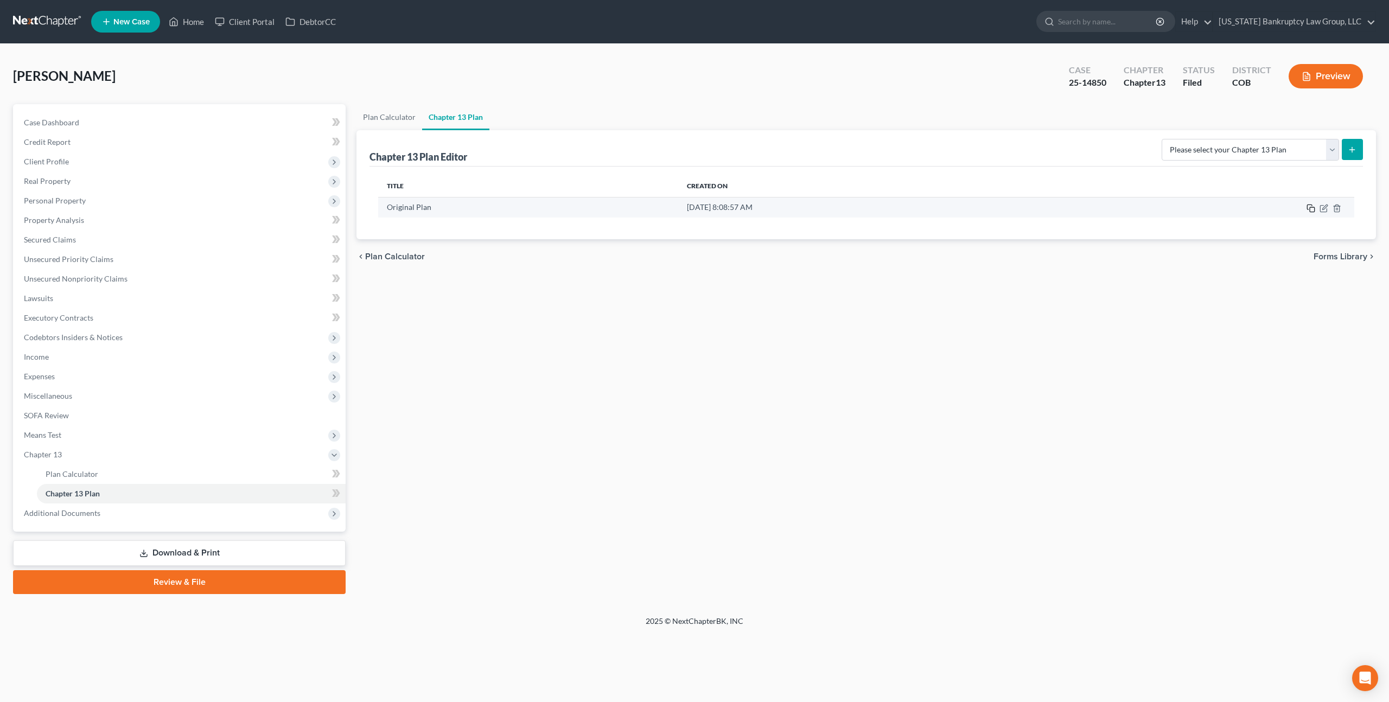
click at [1314, 209] on icon "button" at bounding box center [1311, 208] width 9 height 9
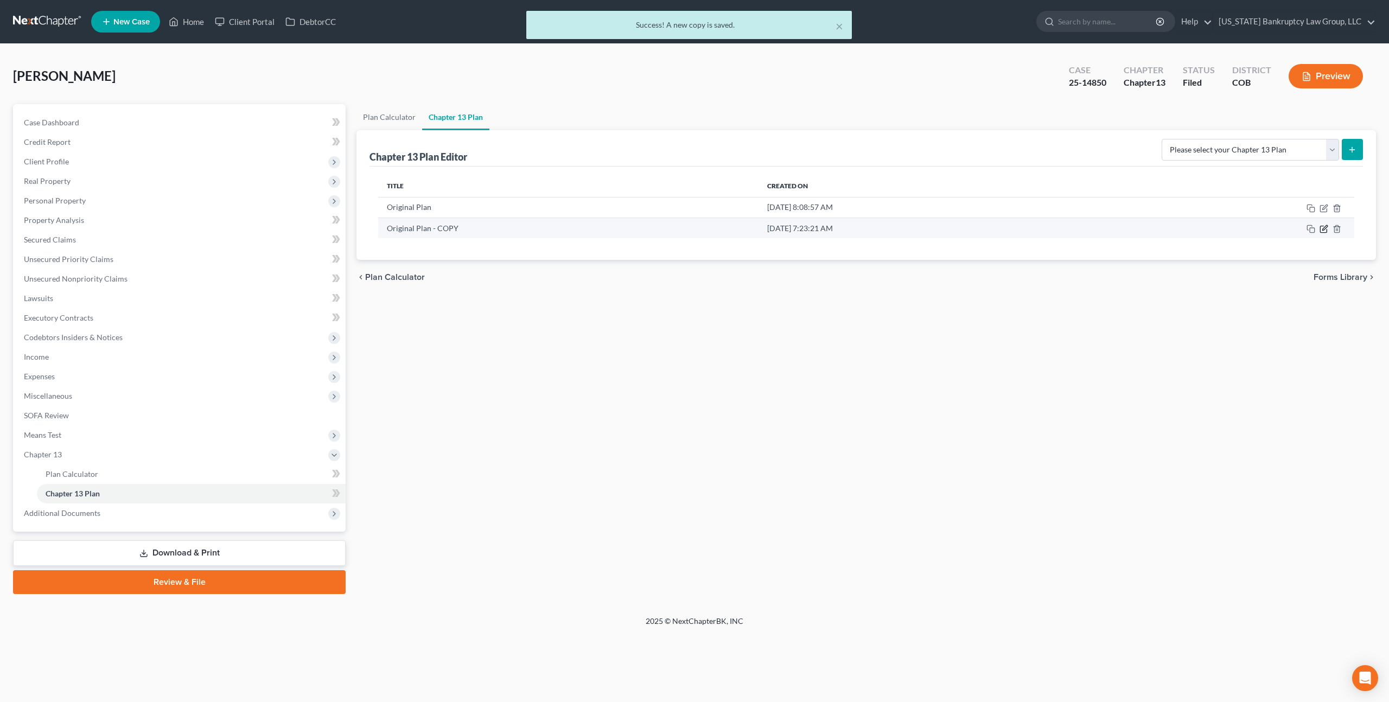
click at [1325, 228] on icon "button" at bounding box center [1324, 229] width 9 height 9
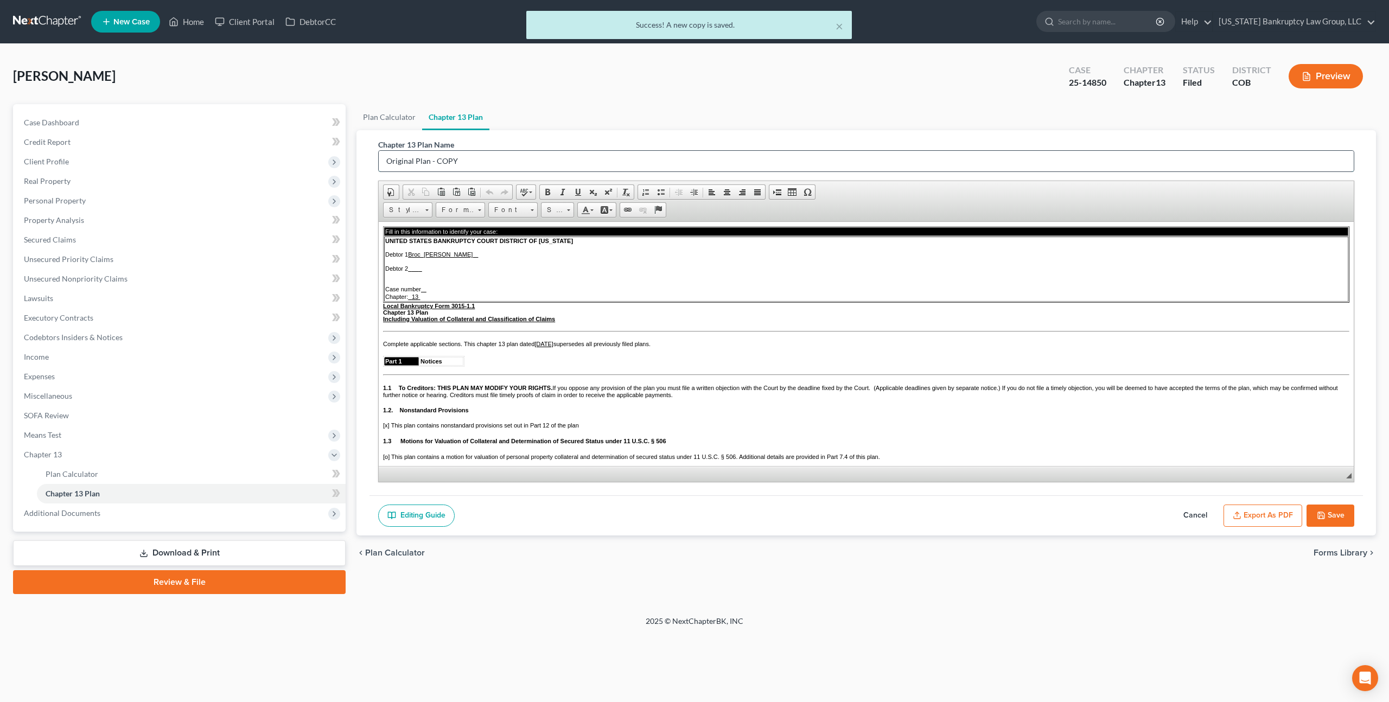
click at [414, 161] on input "Original Plan - COPY" at bounding box center [866, 161] width 975 height 21
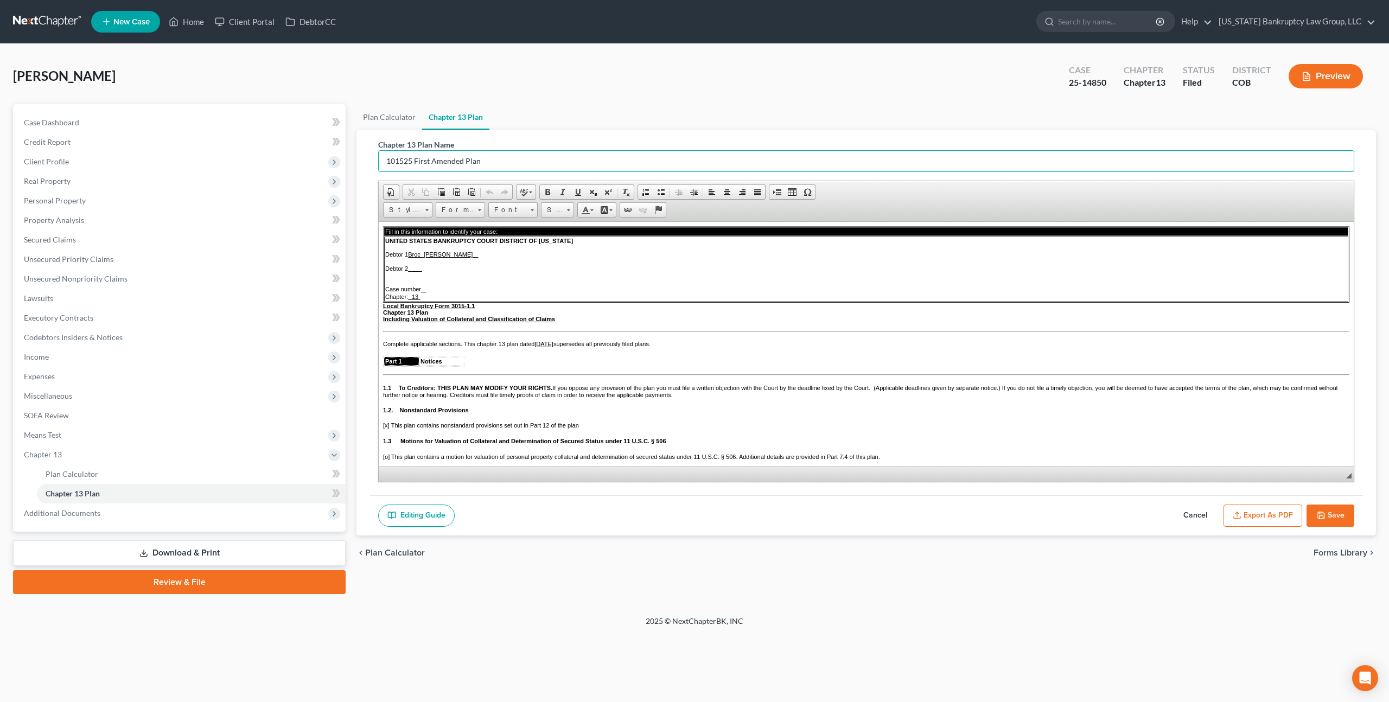
type input "101525 First Amended Plan"
click at [554, 347] on u "[DATE]" at bounding box center [544, 343] width 19 height 7
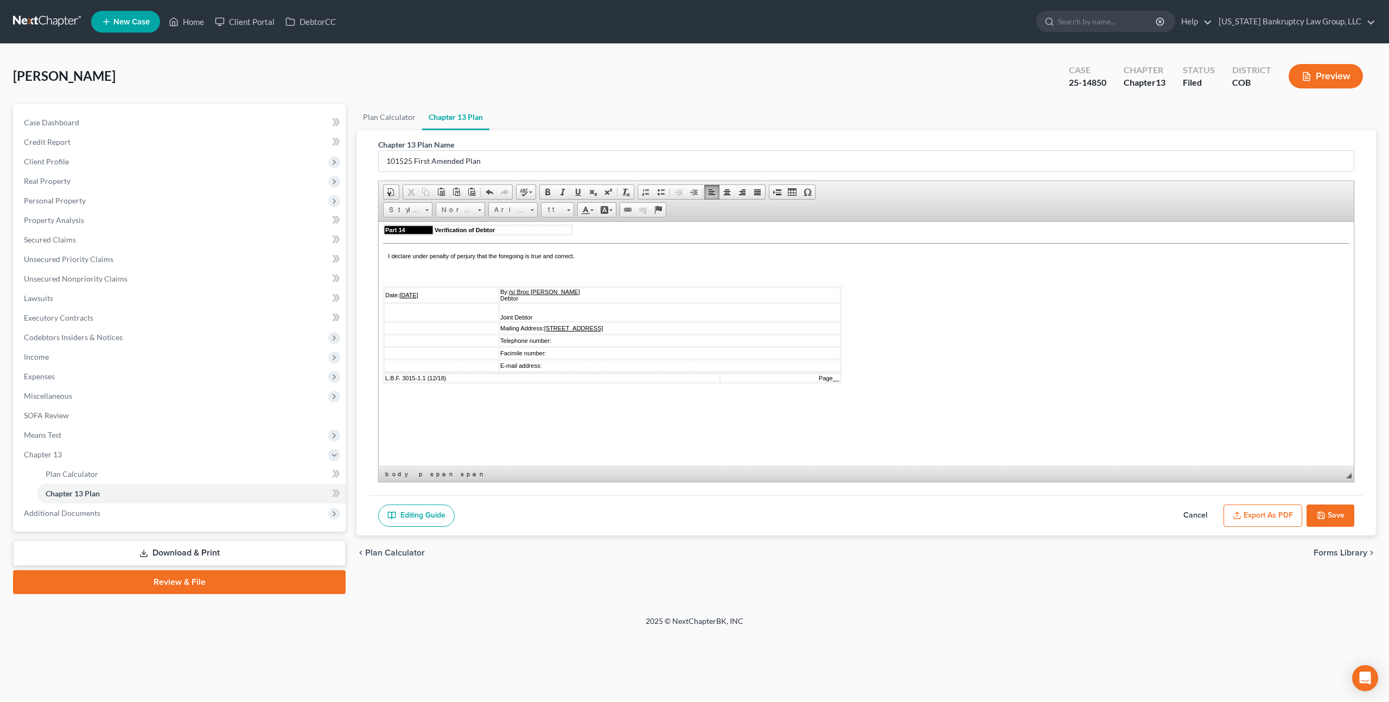
scroll to position [2969, 0]
click at [406, 298] on u "[DATE]" at bounding box center [408, 294] width 19 height 7
click at [409, 298] on u "[DATE]" at bounding box center [408, 294] width 19 height 7
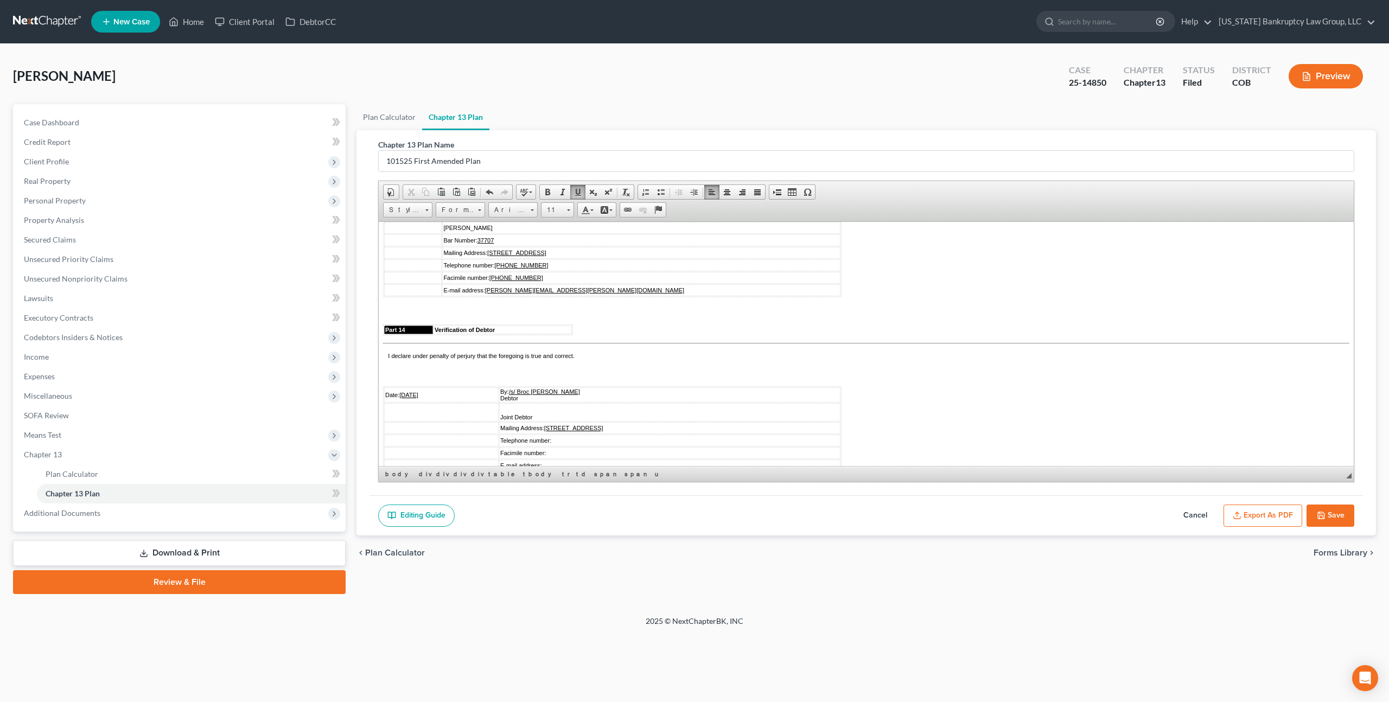
scroll to position [2808, 0]
click at [407, 224] on u "[DATE]" at bounding box center [408, 221] width 19 height 7
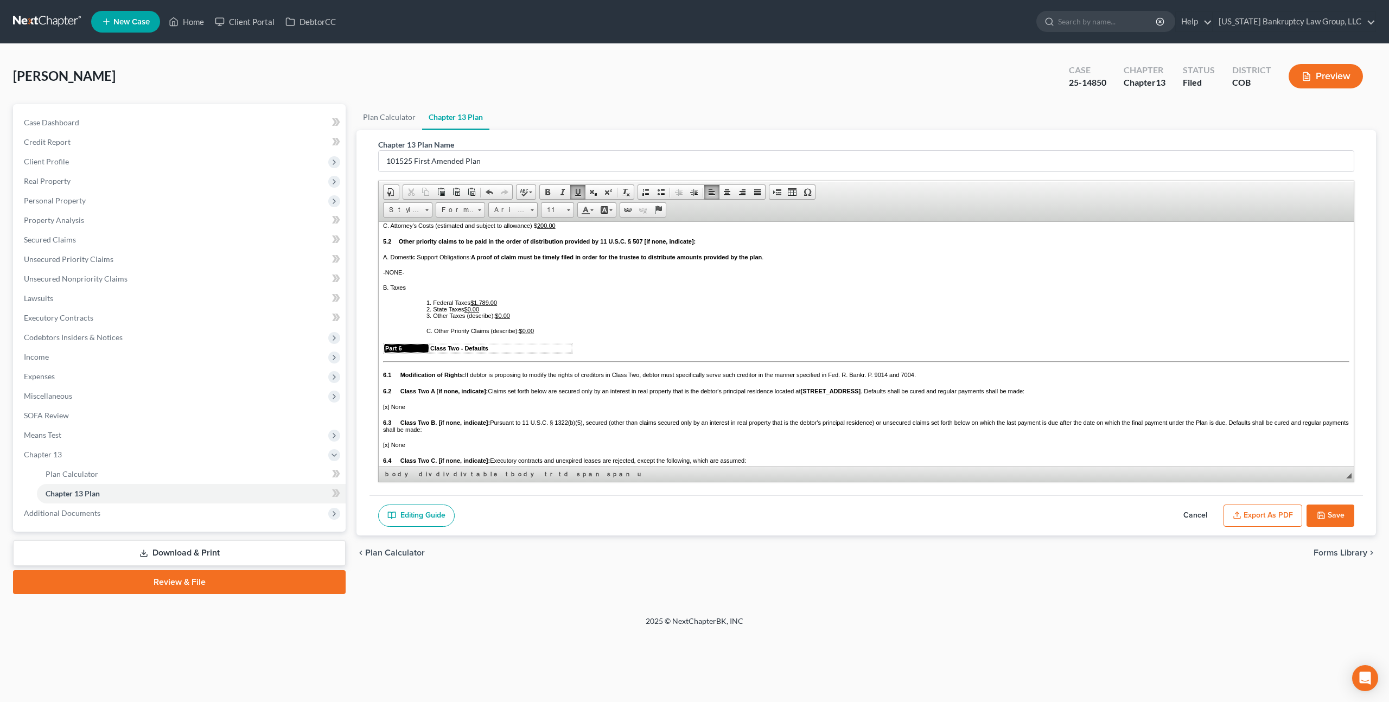
scroll to position [1356, 0]
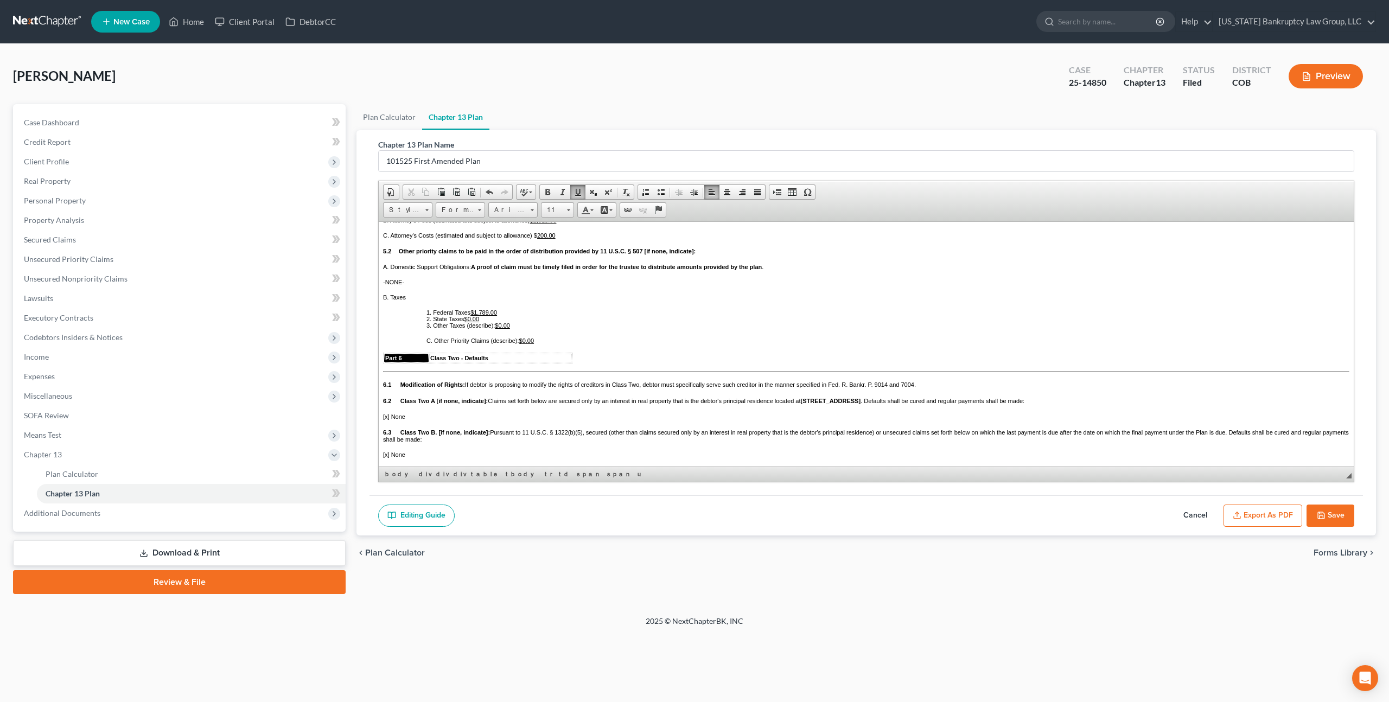
click at [492, 315] on u "$1,789.00" at bounding box center [484, 312] width 27 height 7
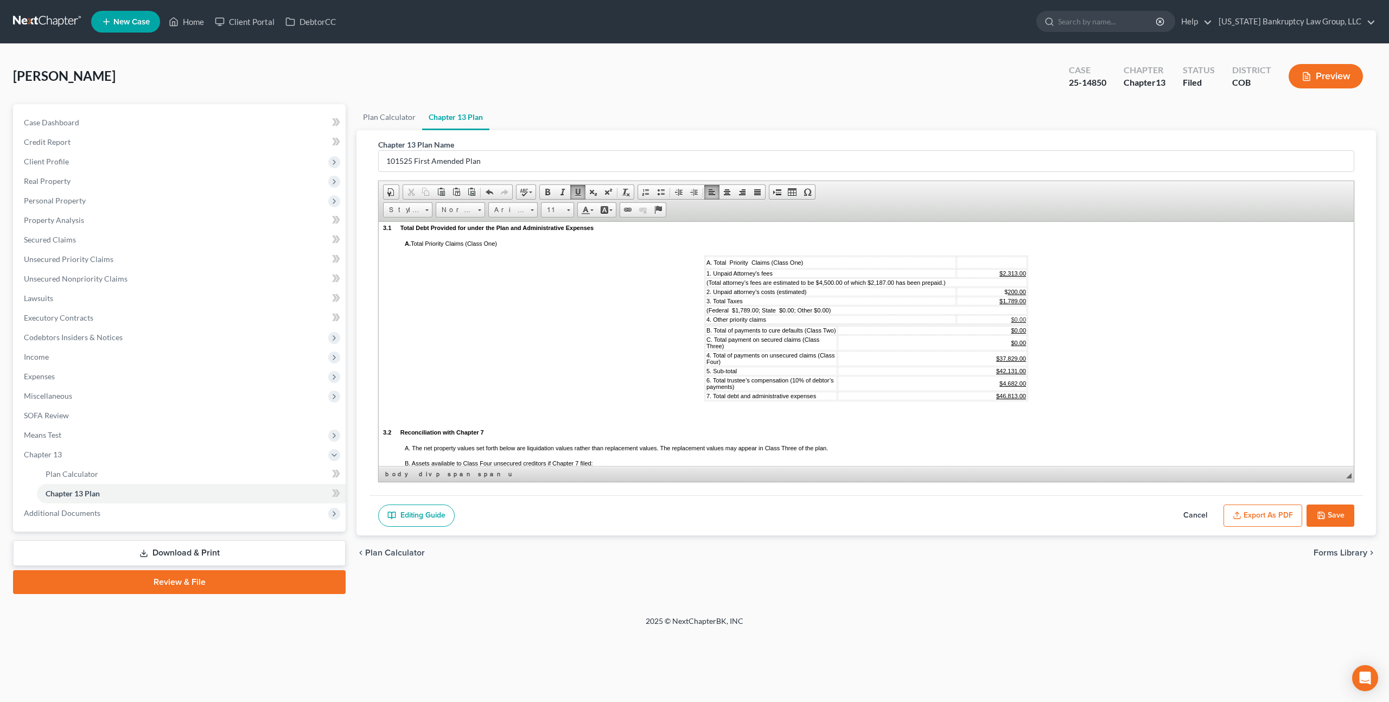
scroll to position [638, 0]
click at [1017, 307] on u "$1,789.00" at bounding box center [1013, 304] width 27 height 7
click at [1016, 365] on u "$37,829.00" at bounding box center [1011, 361] width 30 height 7
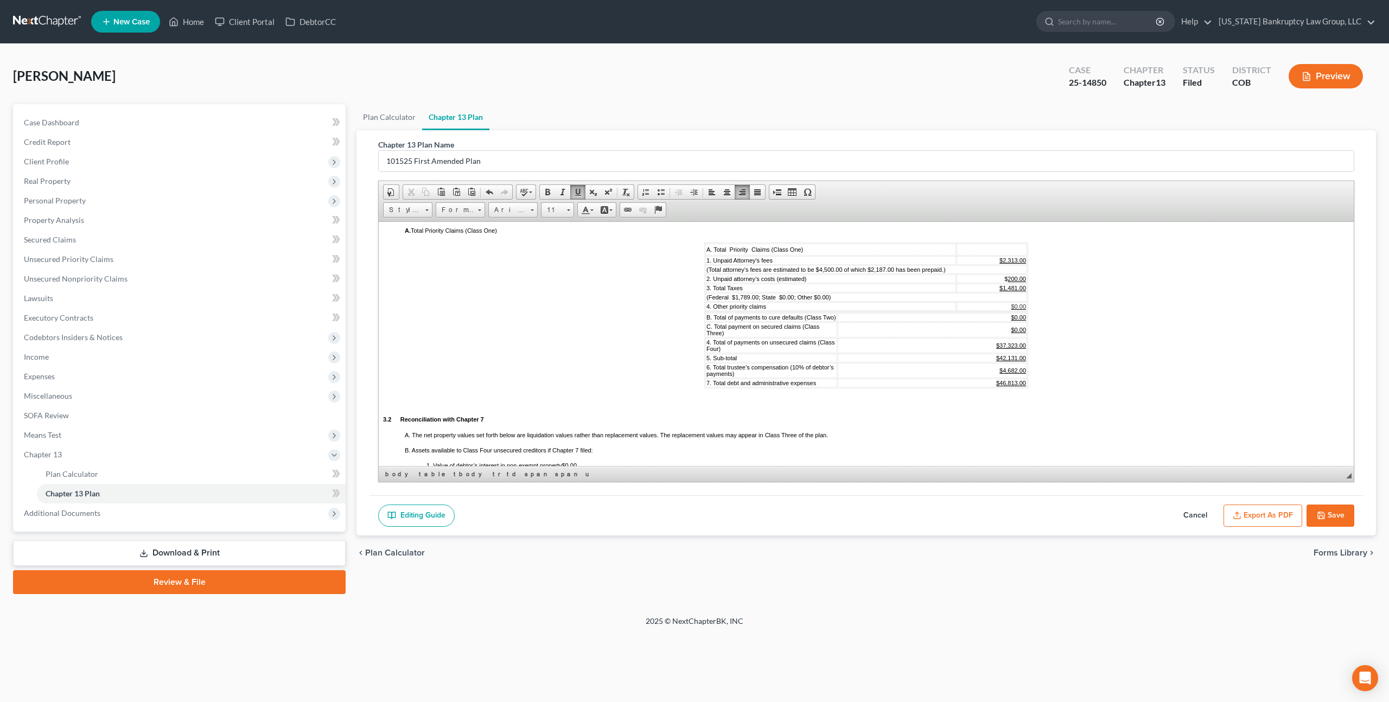
scroll to position [658, 0]
click at [1006, 382] on u "$46,813.00" at bounding box center [1011, 379] width 30 height 7
click at [1016, 370] on u "$4,682.00" at bounding box center [1013, 366] width 27 height 7
click at [1017, 357] on u "$42,131.00" at bounding box center [1011, 354] width 30 height 7
click at [1018, 370] on u "$4,682.00" at bounding box center [1013, 366] width 27 height 7
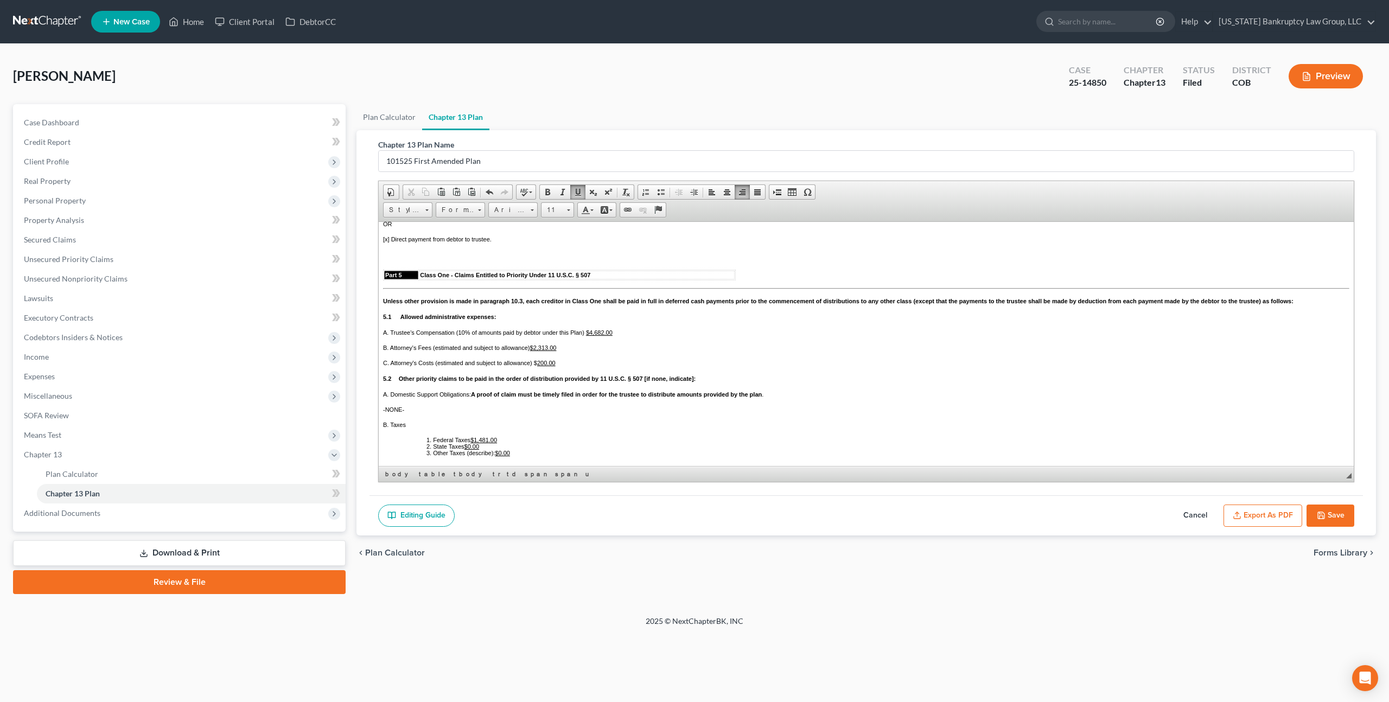
scroll to position [1231, 0]
click at [606, 333] on u "$4,682.00" at bounding box center [599, 329] width 27 height 7
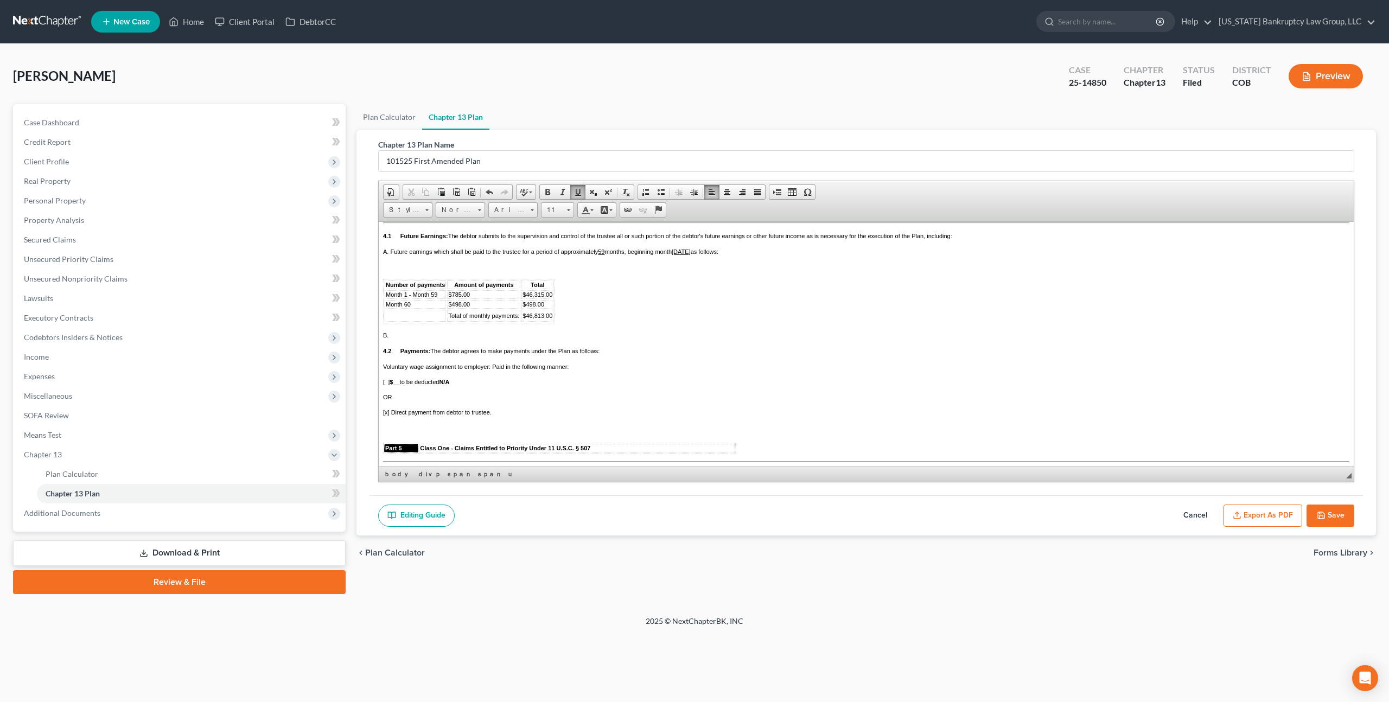
scroll to position [1056, 0]
click at [1328, 522] on button "Save" at bounding box center [1331, 516] width 48 height 23
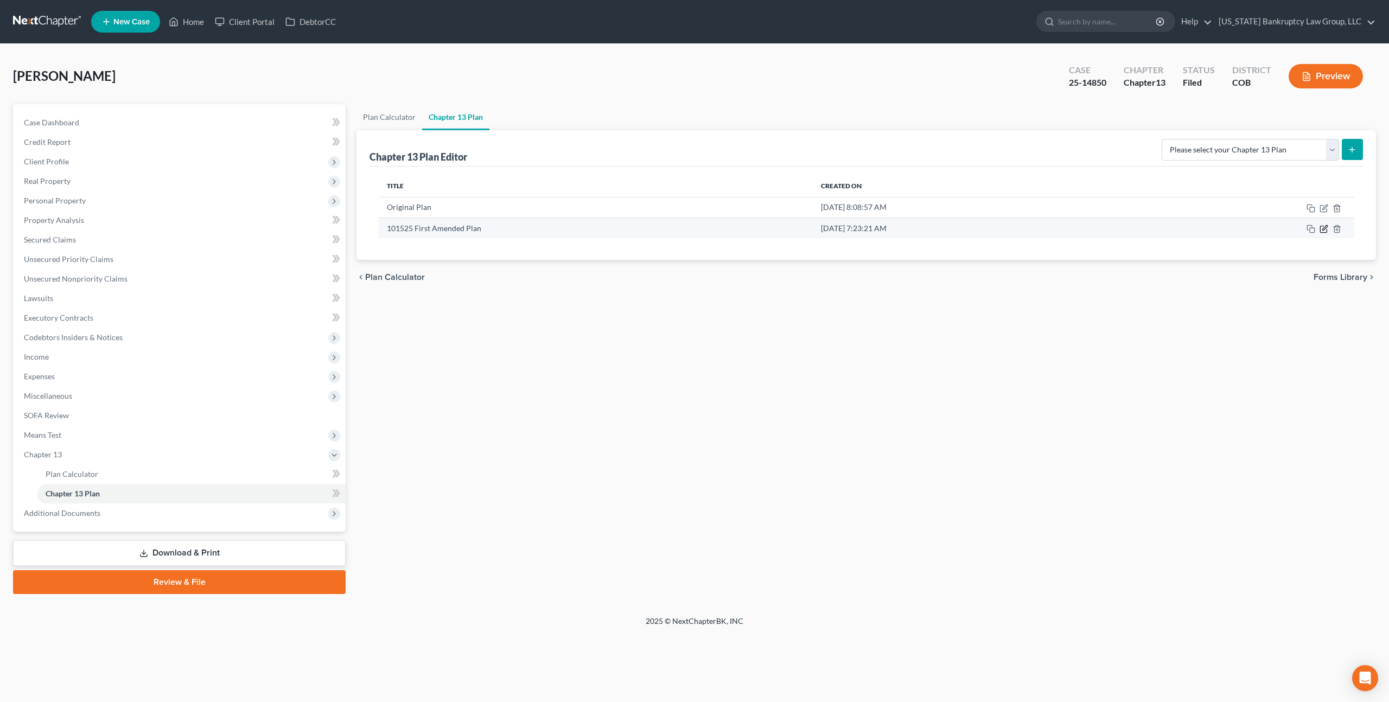
click at [1323, 230] on icon "button" at bounding box center [1325, 227] width 5 height 5
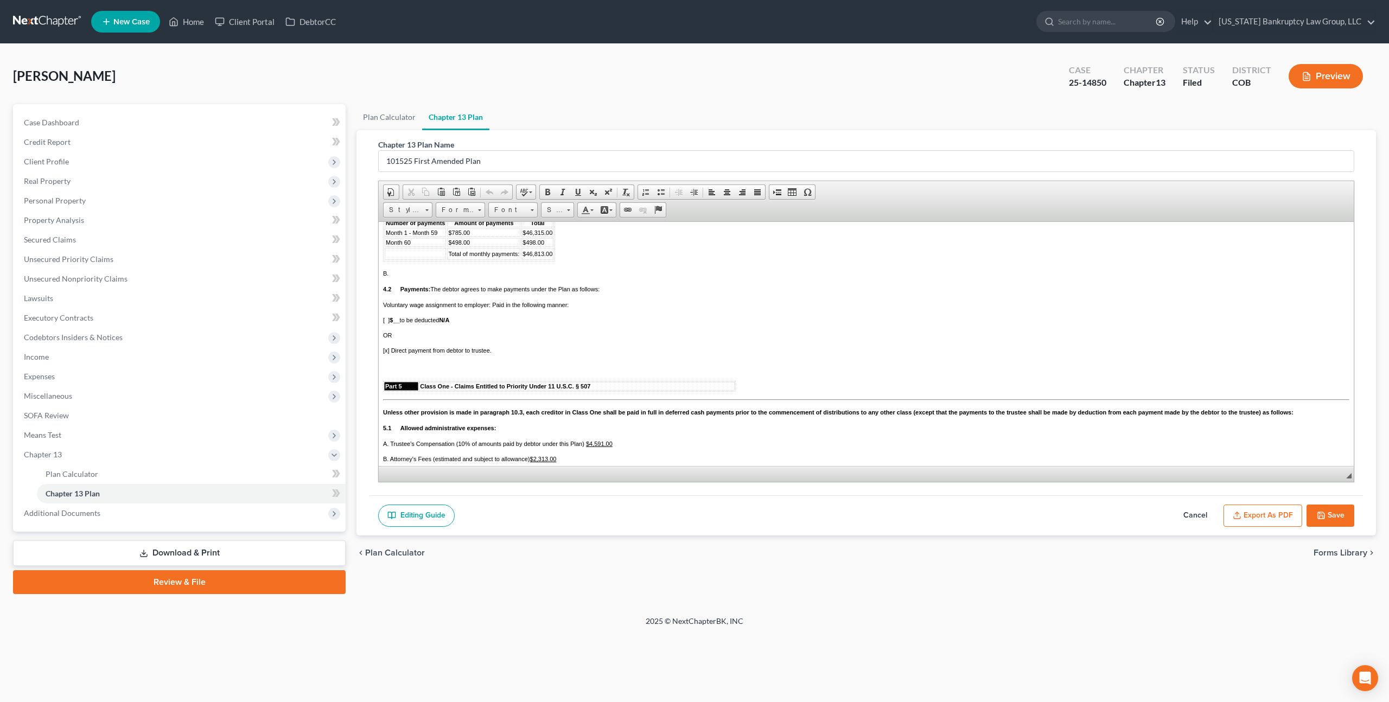
scroll to position [1116, 0]
click at [438, 238] on td "Month 1 - Month 59" at bounding box center [415, 233] width 61 height 9
click at [544, 237] on span "$46,315.00" at bounding box center [538, 233] width 30 height 7
click at [410, 246] on span "Month 60" at bounding box center [398, 243] width 25 height 7
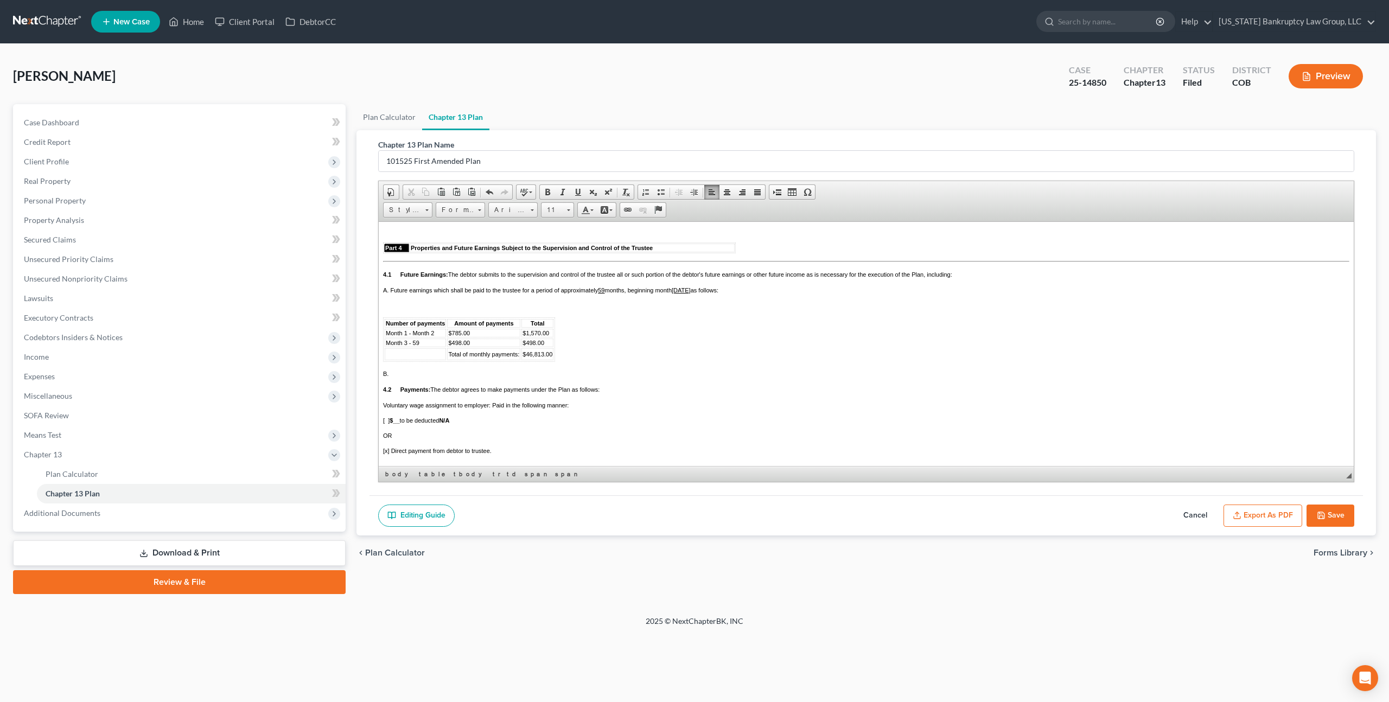
scroll to position [1019, 0]
click at [544, 355] on span "$46,813.00" at bounding box center [538, 351] width 30 height 7
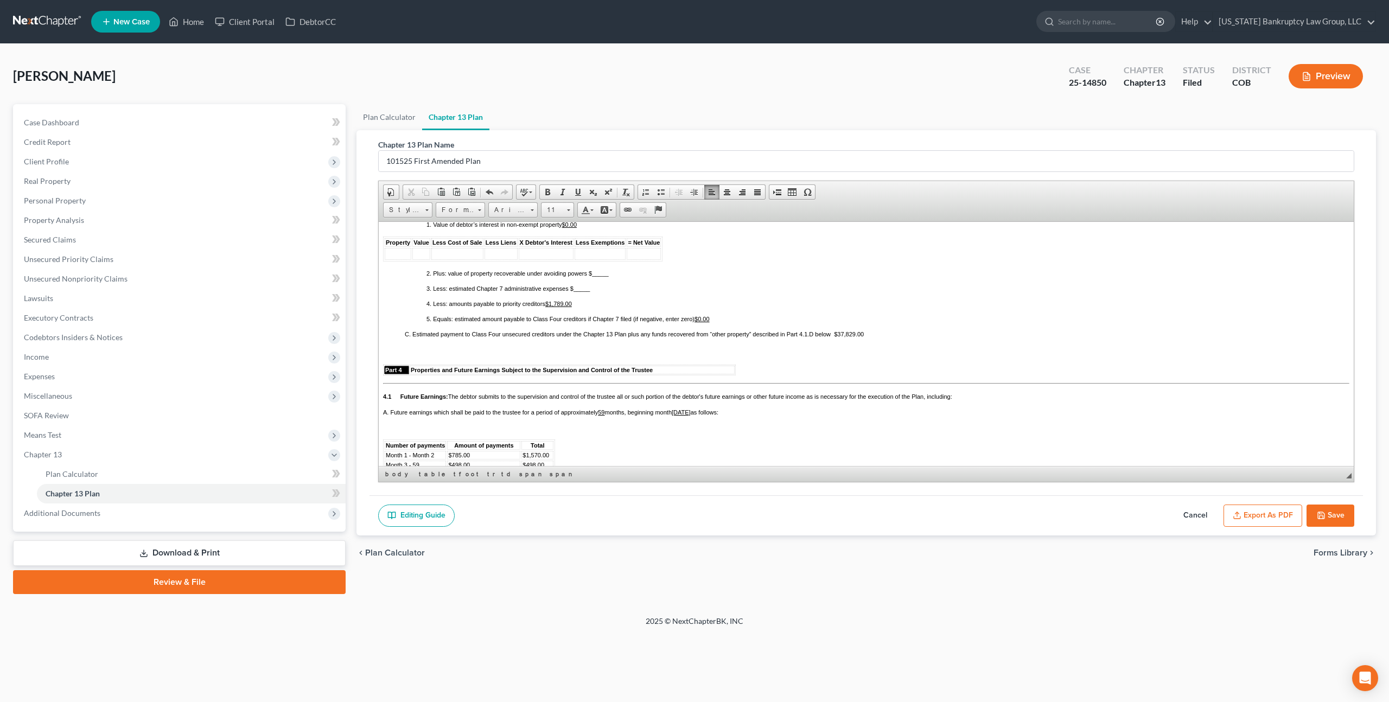
scroll to position [892, 0]
click at [849, 340] on span "C. Estimated payment to Class Four unsecured creditors under the Chapter 13 Pla…" at bounding box center [634, 337] width 459 height 7
click at [855, 340] on span "C. Estimated payment to Class Four unsecured creditors under the Chapter 13 Pla…" at bounding box center [634, 337] width 459 height 7
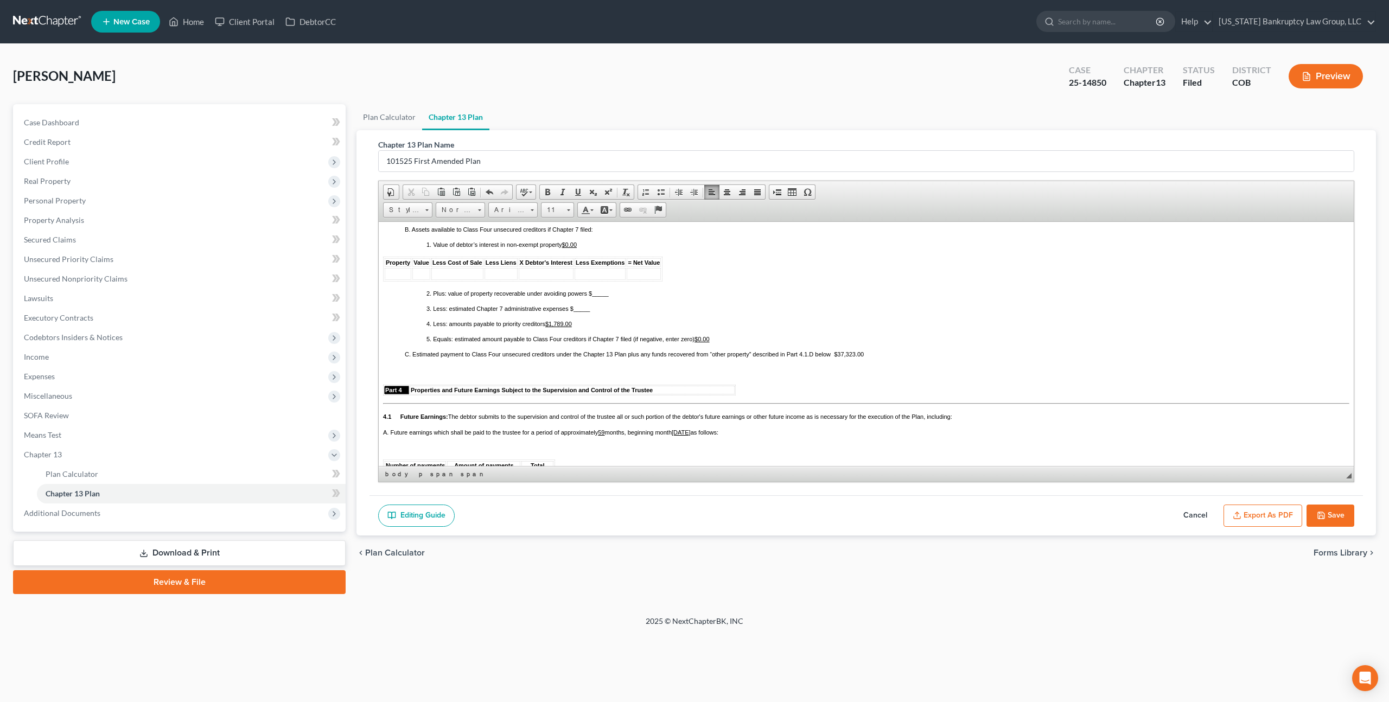
scroll to position [875, 0]
click at [563, 326] on u "$1,789.00" at bounding box center [558, 323] width 27 height 7
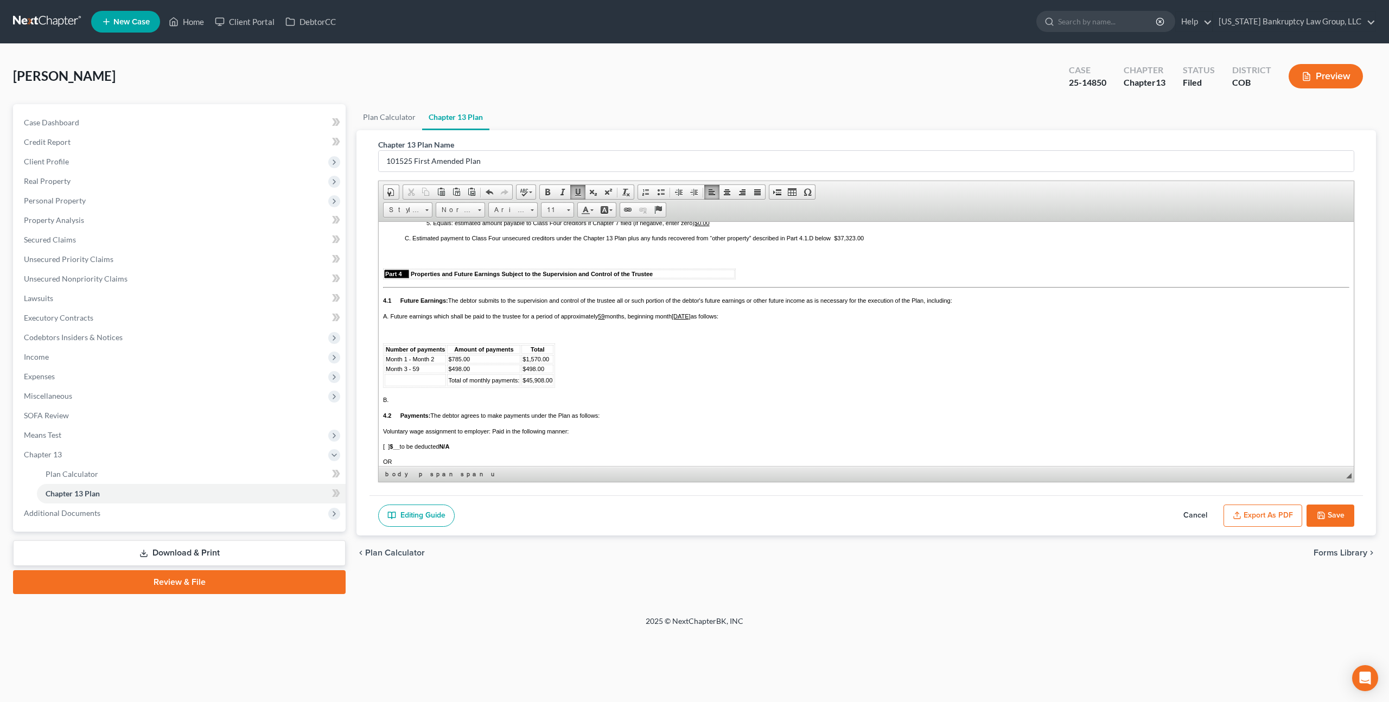
scroll to position [993, 0]
click at [455, 370] on span "$498.00" at bounding box center [459, 366] width 22 height 7
click at [462, 371] on td "$750" at bounding box center [483, 366] width 73 height 9
click at [542, 370] on span "$42,750" at bounding box center [534, 366] width 22 height 7
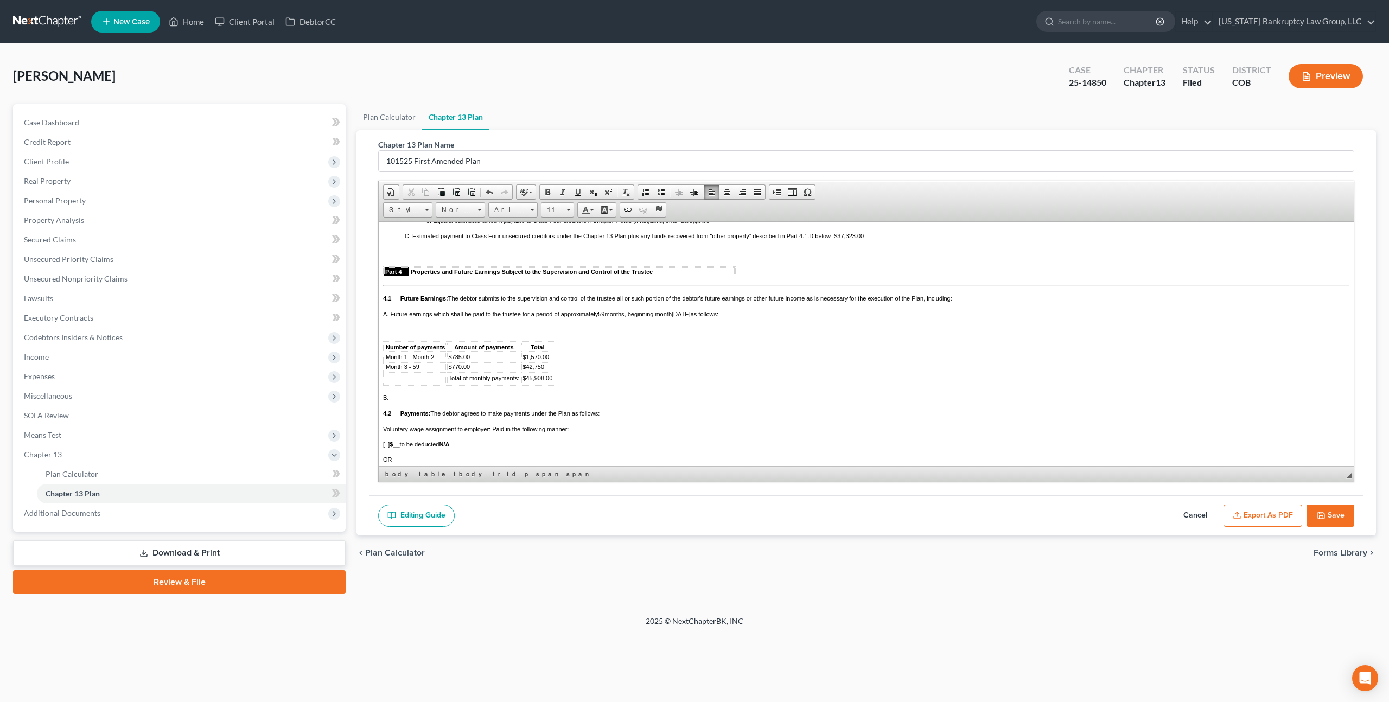
click at [547, 370] on p "$42,750" at bounding box center [538, 366] width 30 height 7
click at [386, 384] on td at bounding box center [415, 378] width 61 height 12
click at [484, 446] on span "Insert Row Before" at bounding box center [502, 447] width 63 height 14
click at [395, 384] on td at bounding box center [415, 378] width 61 height 12
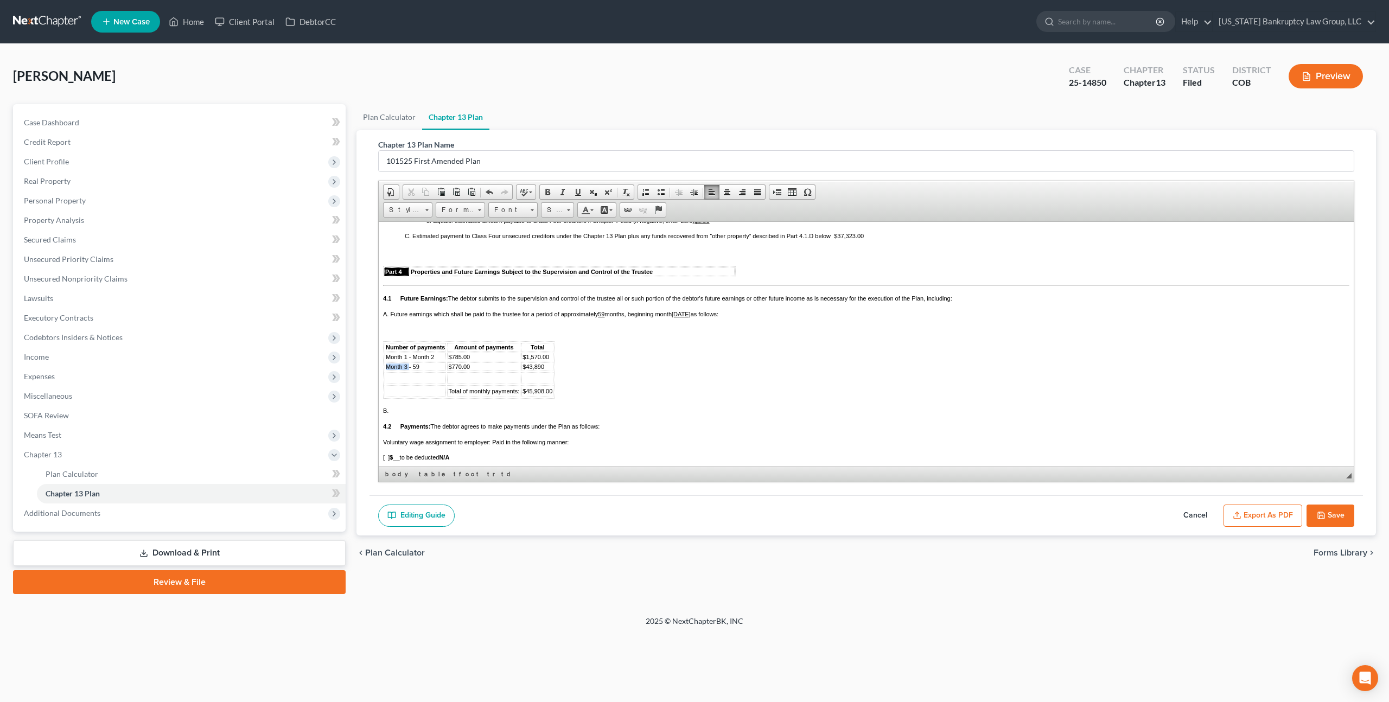
drag, startPoint x: 409, startPoint y: 401, endPoint x: 386, endPoint y: 401, distance: 22.2
click at [386, 370] on span "Month 3 - 59" at bounding box center [403, 366] width 34 height 7
copy span "Month 3"
click at [392, 384] on td at bounding box center [415, 378] width 61 height 12
drag, startPoint x: 474, startPoint y: 399, endPoint x: 449, endPoint y: 399, distance: 24.4
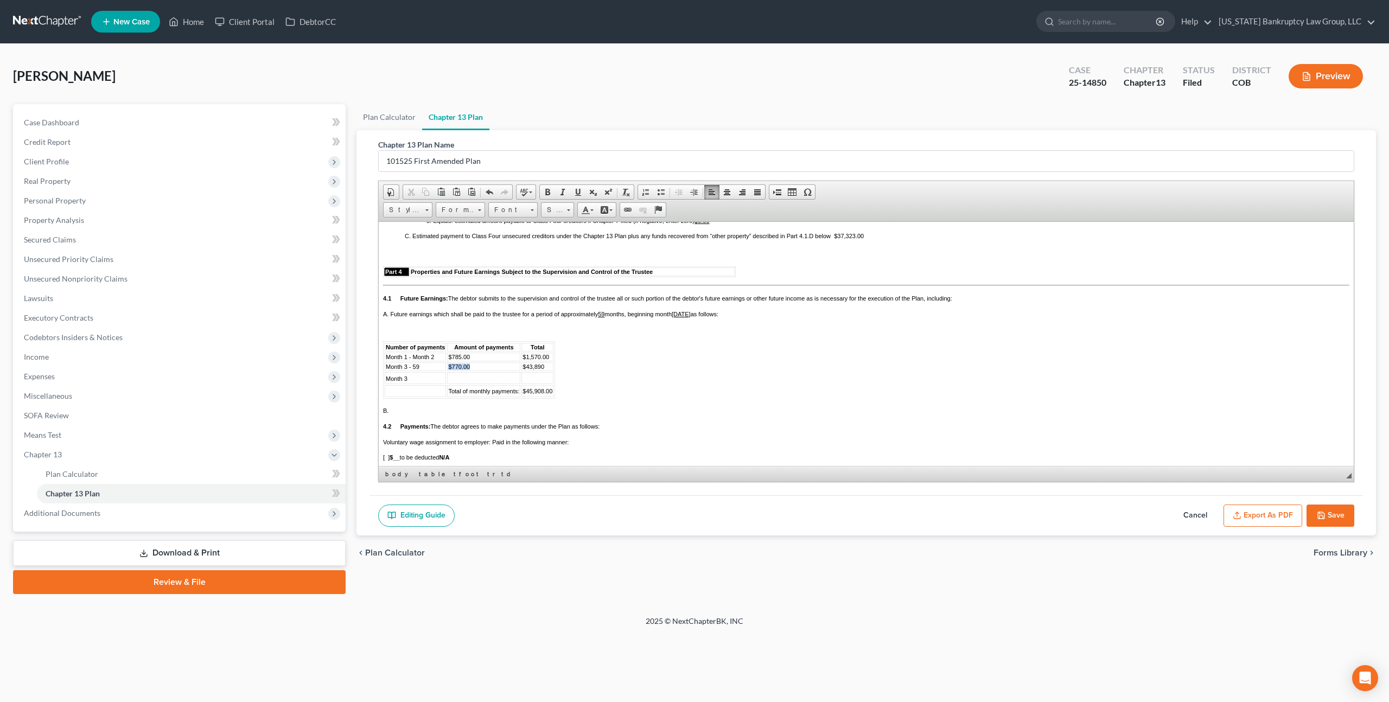
click at [449, 371] on td "$770.00" at bounding box center [483, 366] width 73 height 9
copy span "$770.00"
click at [461, 384] on td at bounding box center [483, 378] width 73 height 12
click at [524, 384] on td at bounding box center [538, 378] width 32 height 12
click at [460, 379] on span "$770.00" at bounding box center [459, 376] width 22 height 7
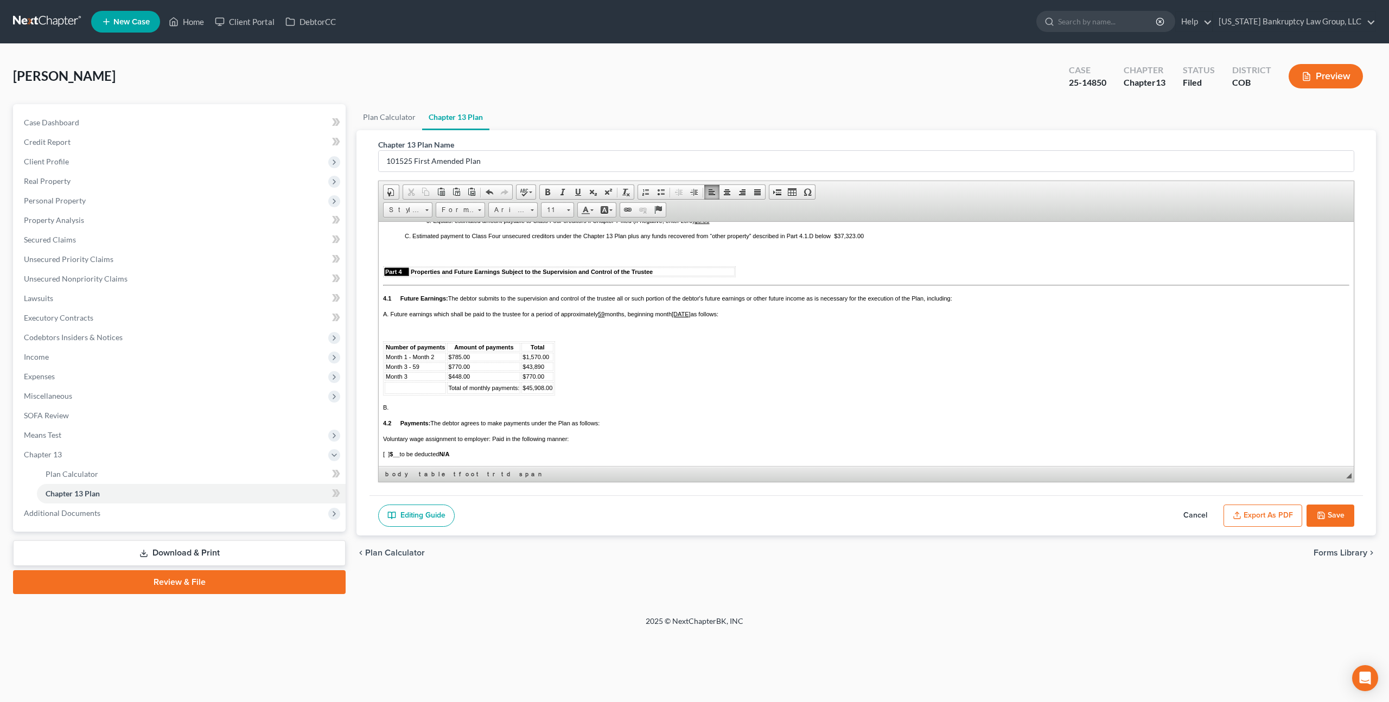
click at [406, 379] on span "Month 3" at bounding box center [397, 376] width 22 height 7
click at [535, 379] on span "$770.00" at bounding box center [534, 376] width 22 height 7
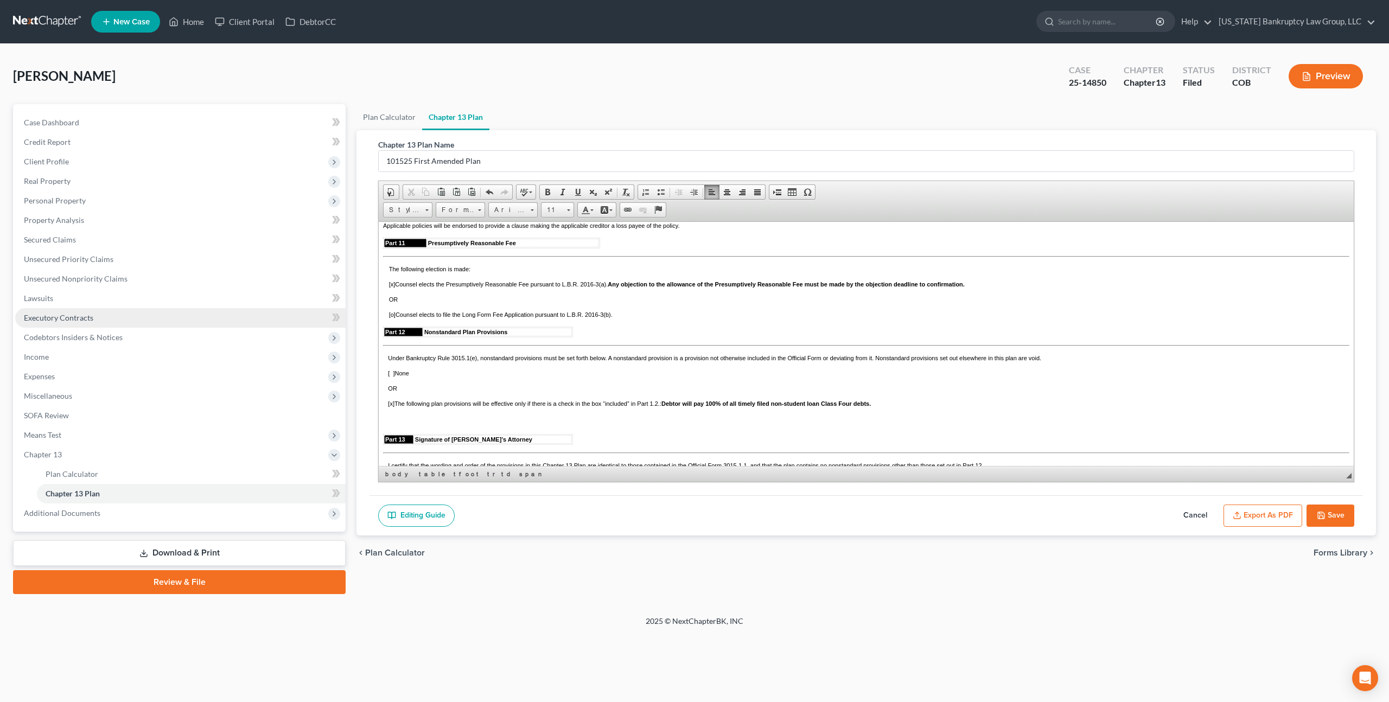
scroll to position [3080, 0]
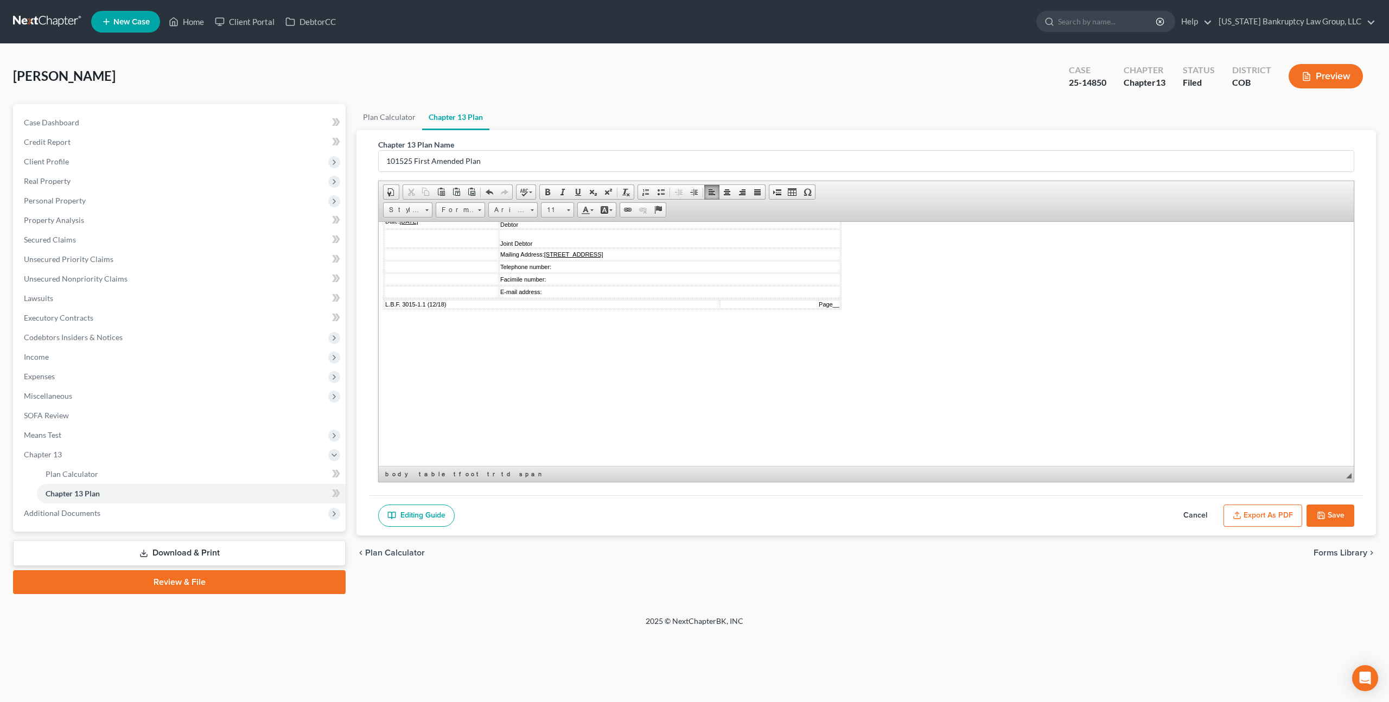
click at [1333, 513] on button "Save" at bounding box center [1331, 516] width 48 height 23
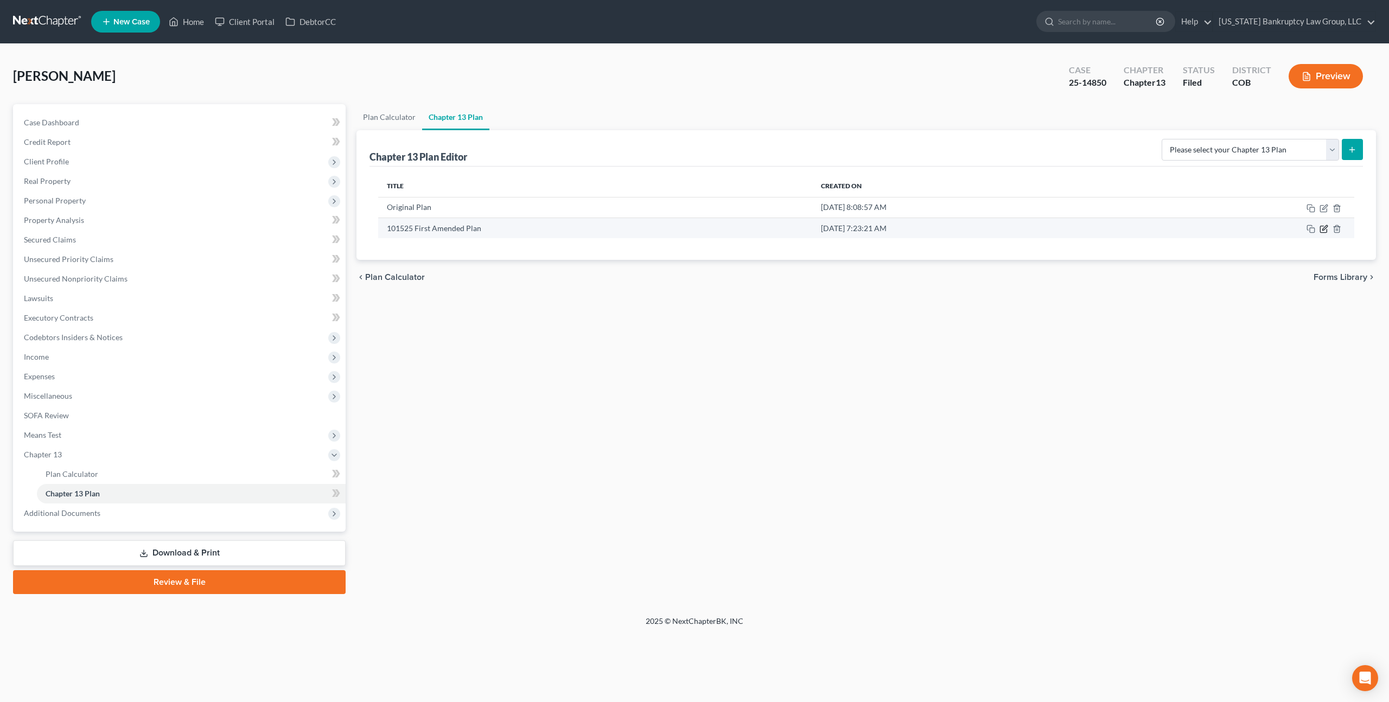
click at [1326, 229] on icon "button" at bounding box center [1324, 229] width 9 height 9
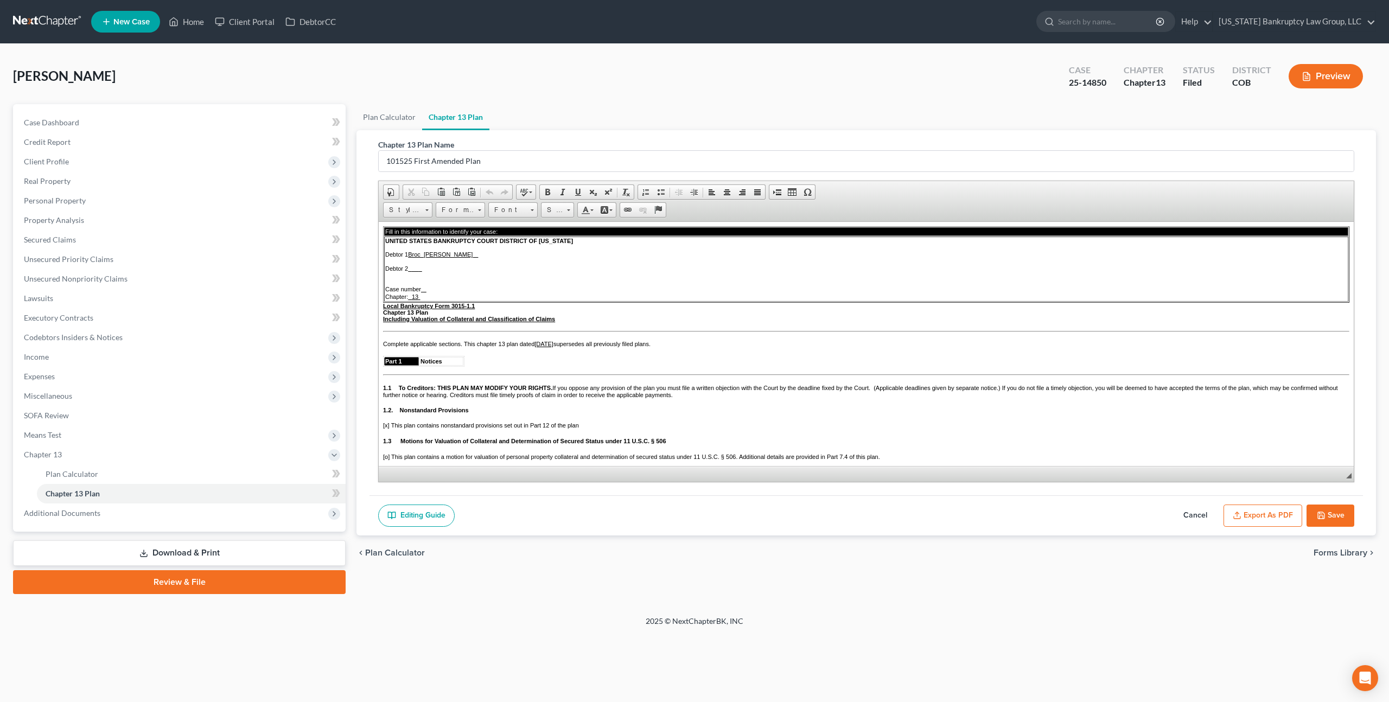
scroll to position [0, 0]
click at [1264, 517] on button "Export as PDF" at bounding box center [1263, 516] width 79 height 23
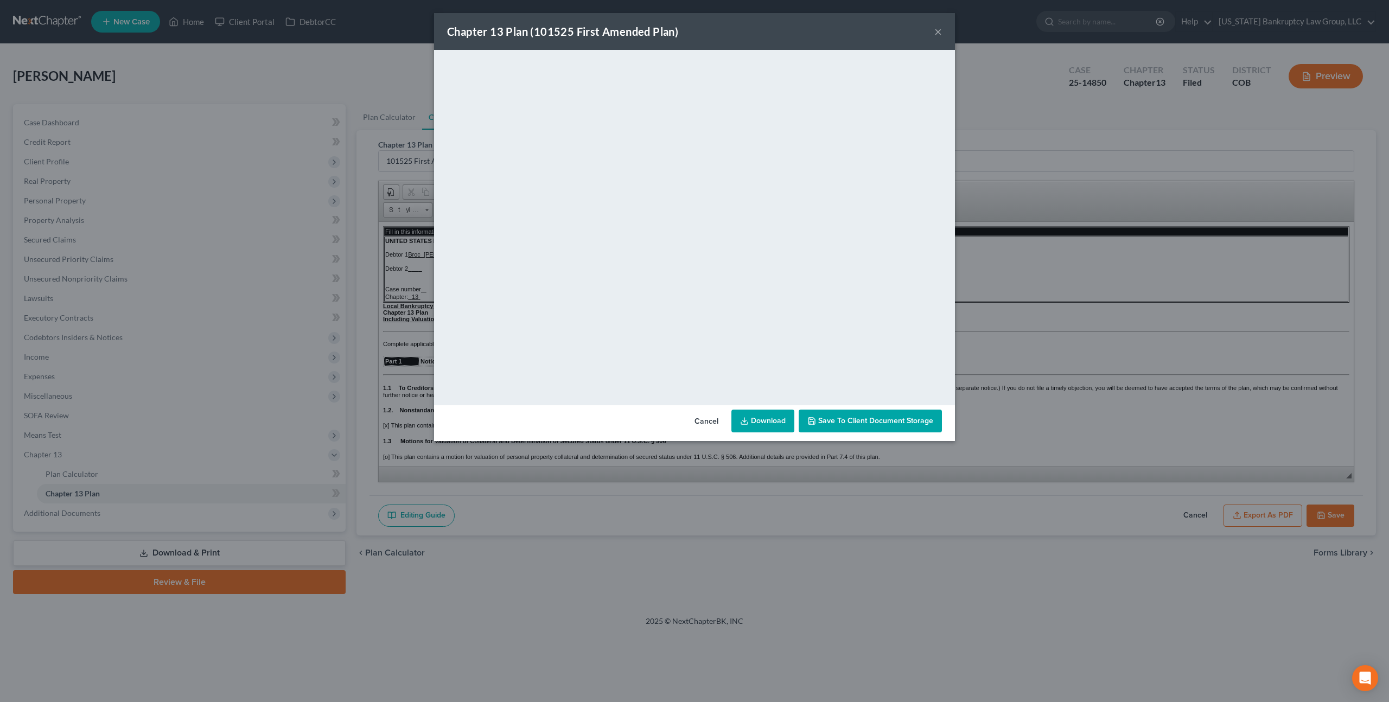
click at [761, 413] on link "Download" at bounding box center [763, 421] width 63 height 23
